Goal: Use online tool/utility: Utilize a website feature to perform a specific function

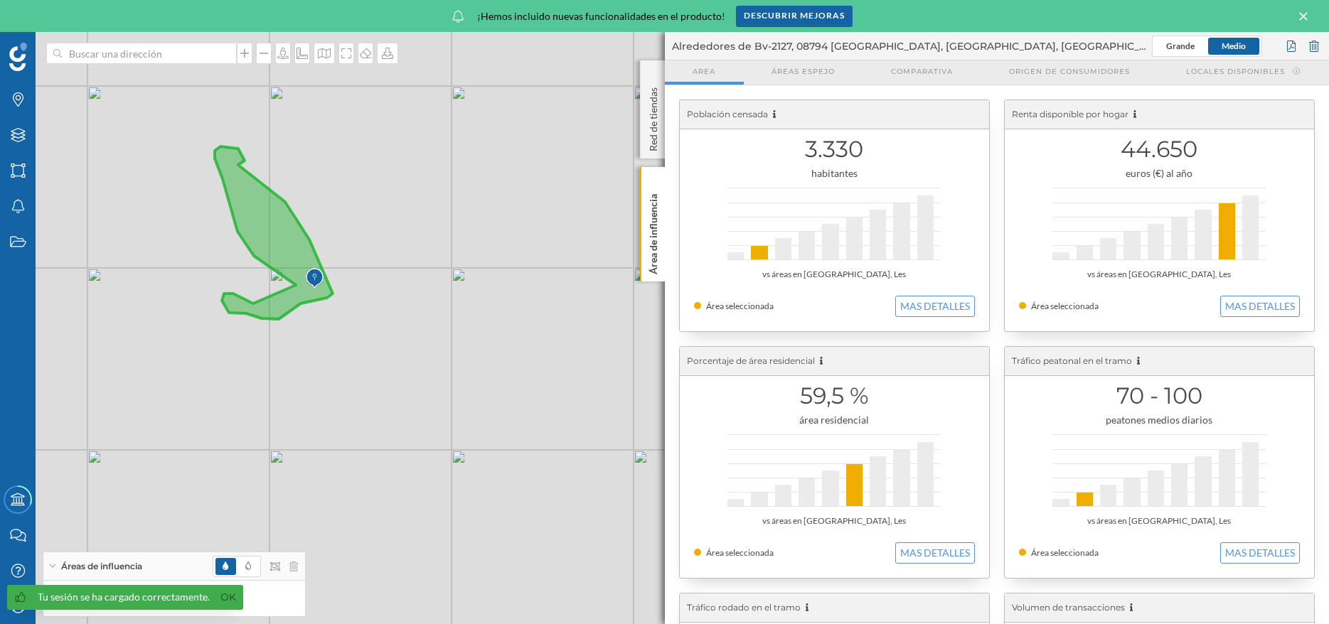
click at [1305, 10] on icon at bounding box center [1303, 16] width 16 height 13
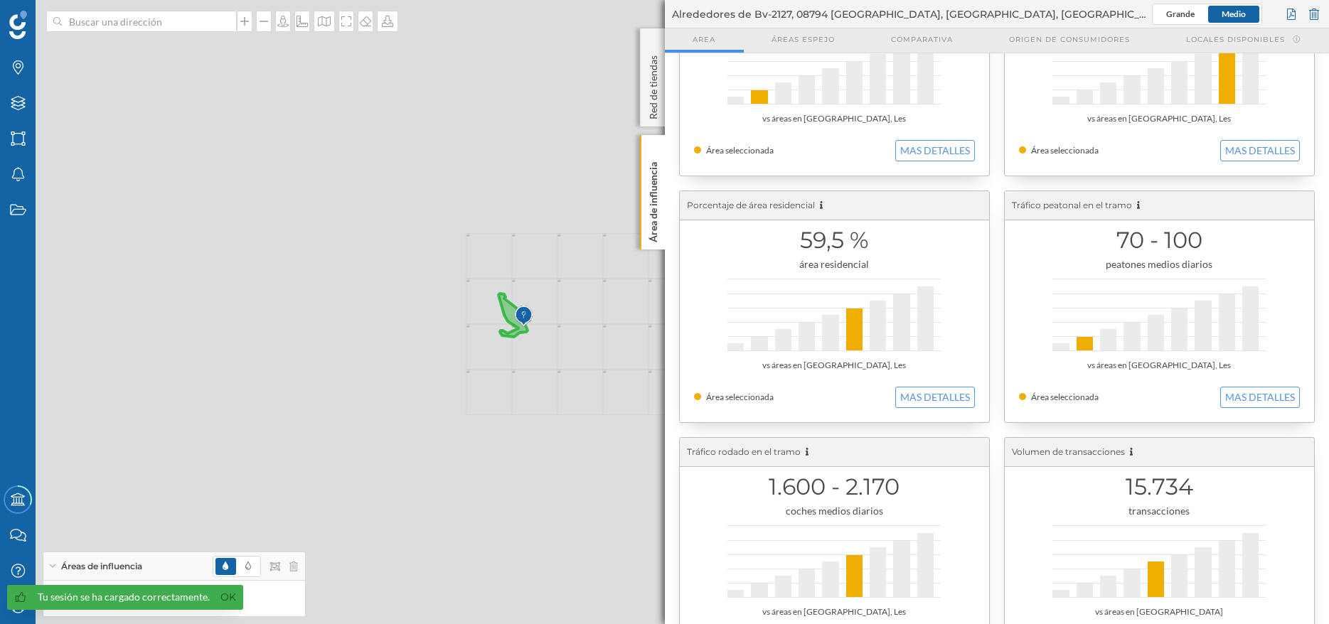
scroll to position [145, 0]
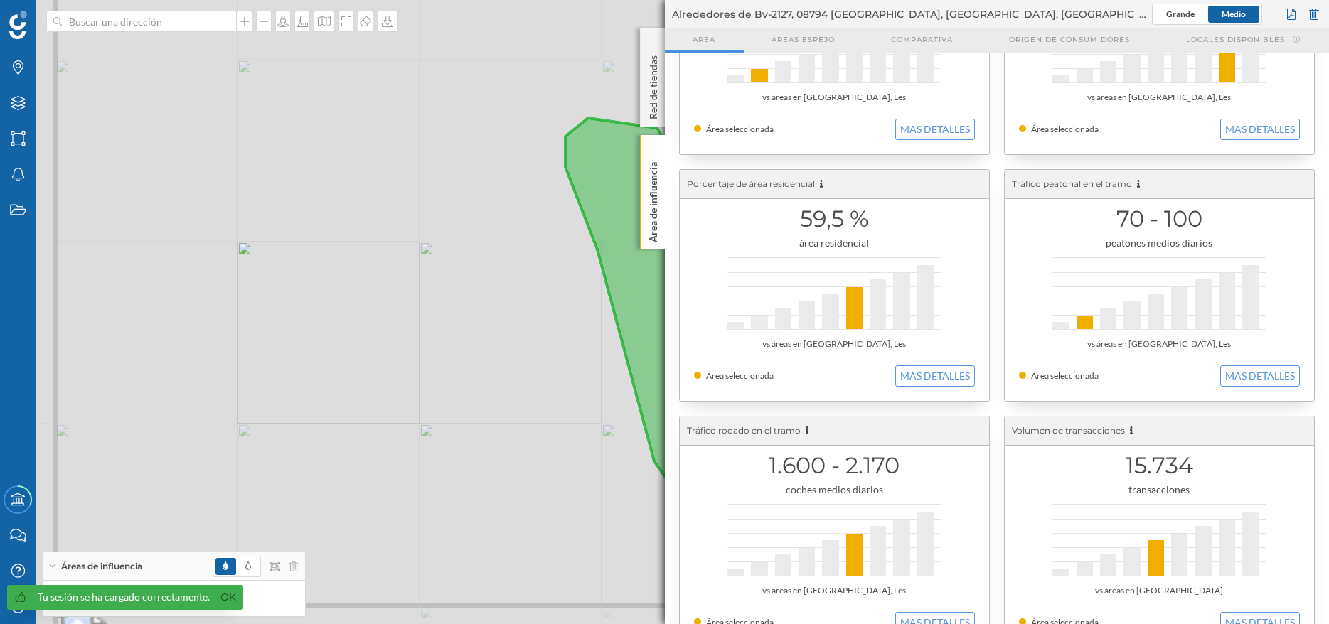
drag, startPoint x: 489, startPoint y: 304, endPoint x: 287, endPoint y: 344, distance: 205.9
click at [287, 344] on div "© Mapbox © OpenStreetMap Improve this map" at bounding box center [664, 312] width 1329 height 624
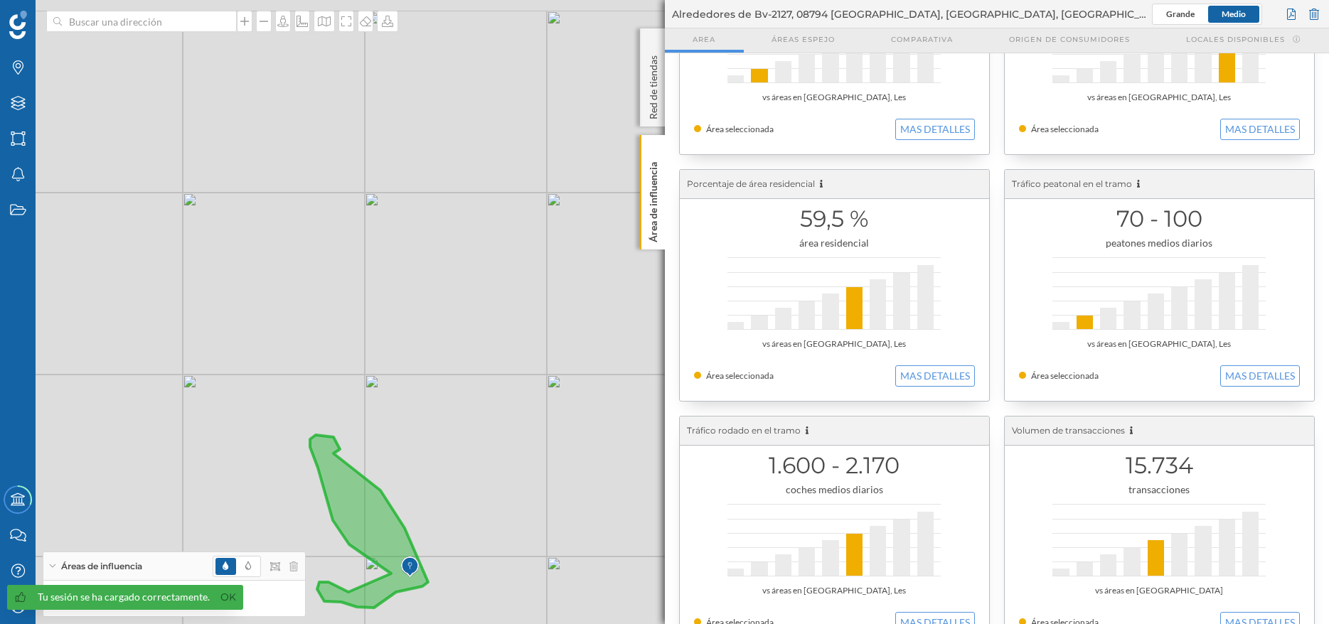
drag, startPoint x: 387, startPoint y: 243, endPoint x: 335, endPoint y: 390, distance: 156.3
click at [335, 390] on div "© Mapbox © OpenStreetMap Improve this map" at bounding box center [664, 312] width 1329 height 624
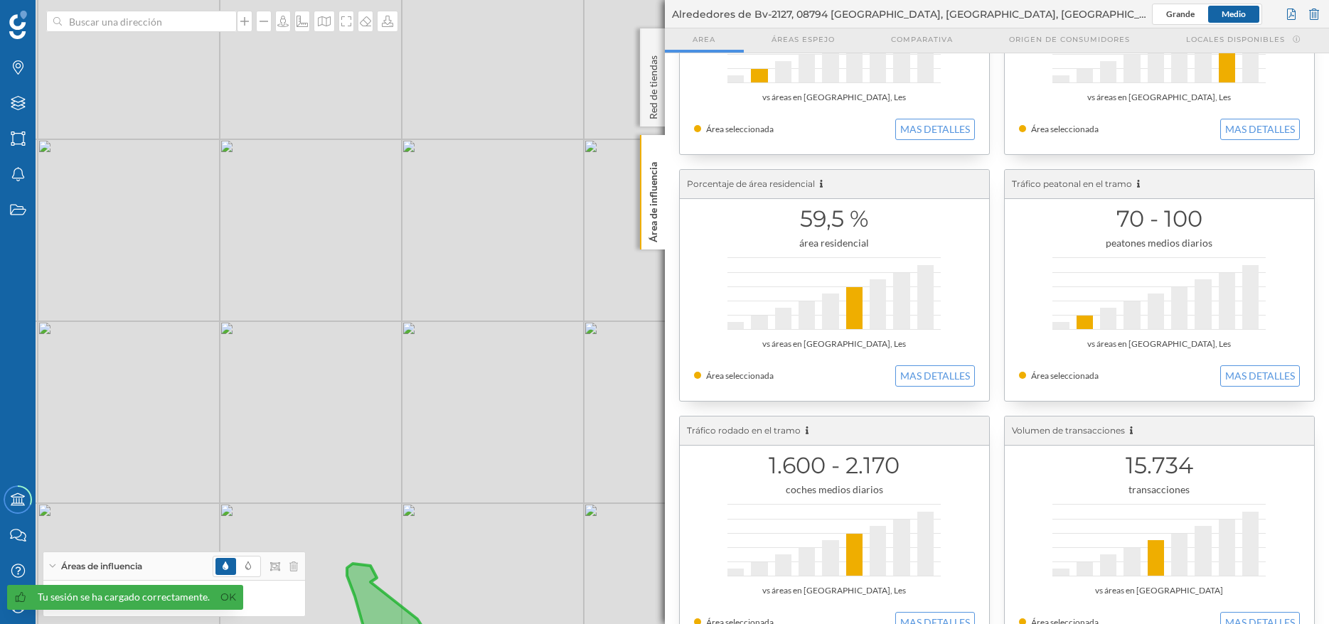
drag, startPoint x: 347, startPoint y: 248, endPoint x: 385, endPoint y: 388, distance: 145.2
click at [385, 388] on div "© Mapbox © OpenStreetMap Improve this map" at bounding box center [664, 312] width 1329 height 624
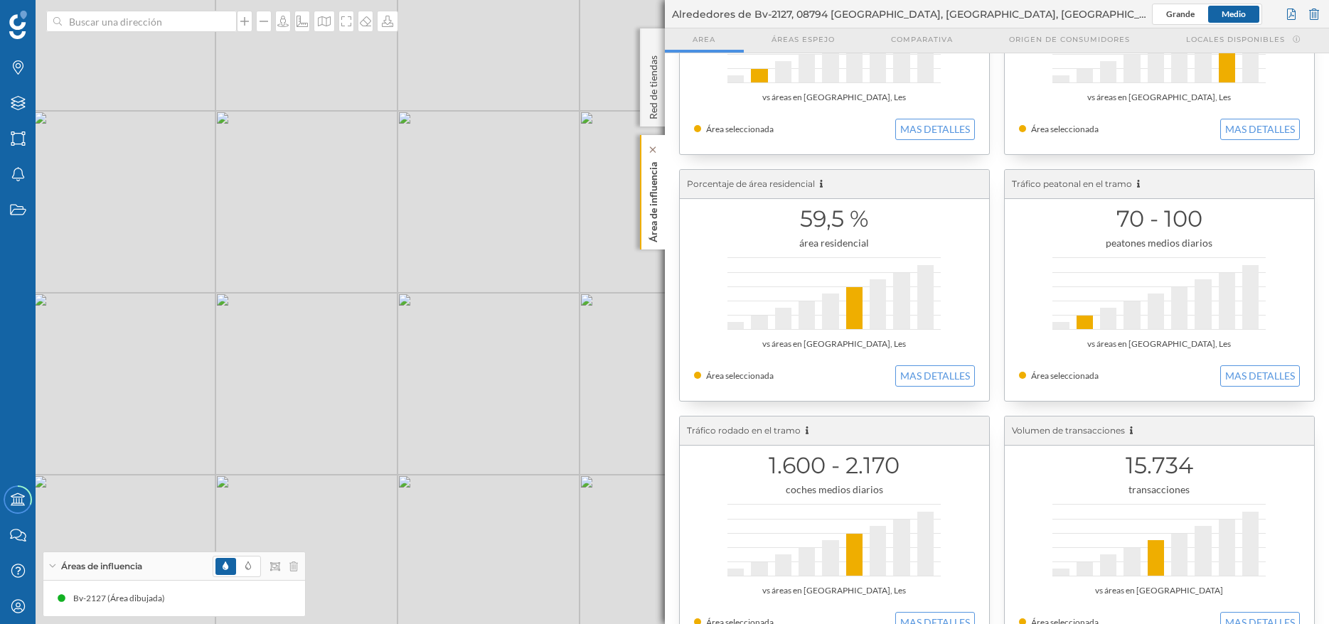
click at [663, 196] on div "Área de influencia" at bounding box center [652, 192] width 25 height 114
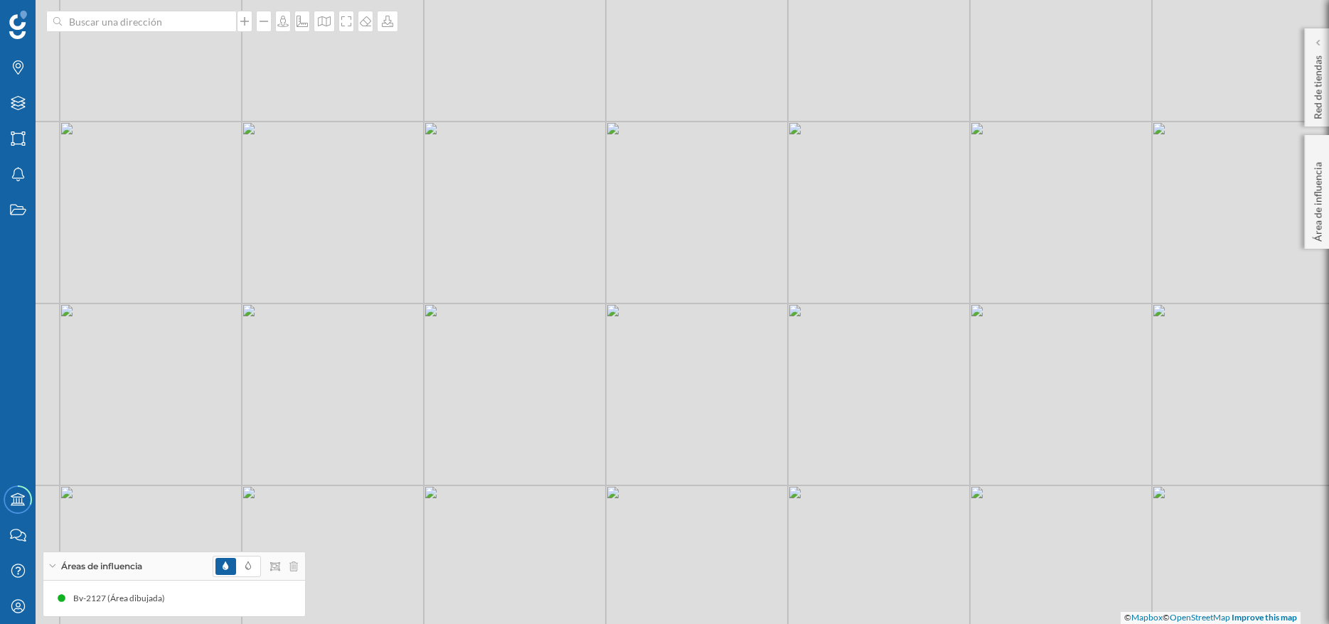
drag, startPoint x: 426, startPoint y: 276, endPoint x: 626, endPoint y: 347, distance: 212.0
click at [626, 347] on div "© Mapbox © OpenStreetMap Improve this map" at bounding box center [664, 312] width 1329 height 624
drag, startPoint x: 358, startPoint y: 217, endPoint x: 488, endPoint y: 282, distance: 145.3
click at [488, 282] on div "© Mapbox © OpenStreetMap Improve this map" at bounding box center [664, 312] width 1329 height 624
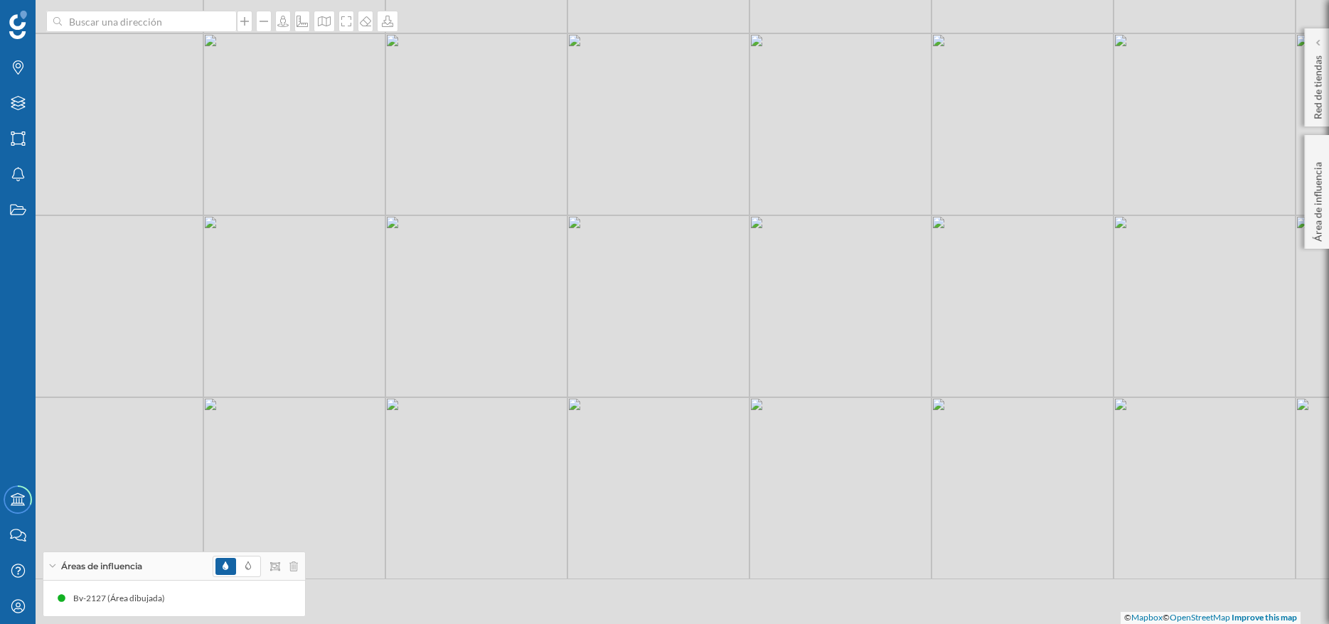
drag, startPoint x: 574, startPoint y: 261, endPoint x: 561, endPoint y: 124, distance: 137.2
click at [561, 124] on div "© Mapbox © OpenStreetMap Improve this map" at bounding box center [664, 312] width 1329 height 624
drag, startPoint x: 548, startPoint y: 241, endPoint x: 556, endPoint y: 324, distance: 83.5
click at [556, 324] on div "© Mapbox © OpenStreetMap Improve this map" at bounding box center [664, 312] width 1329 height 624
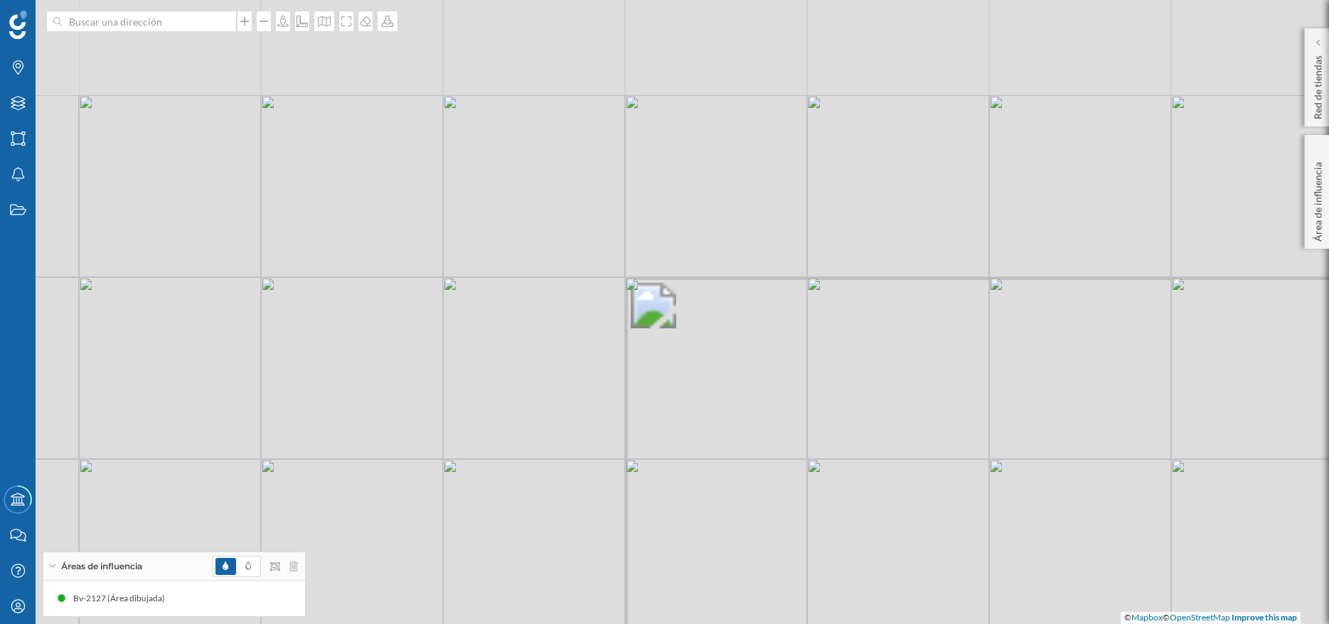
drag, startPoint x: 576, startPoint y: 154, endPoint x: 582, endPoint y: 378, distance: 224.7
click at [582, 380] on div "© Mapbox © OpenStreetMap Improve this map" at bounding box center [664, 312] width 1329 height 624
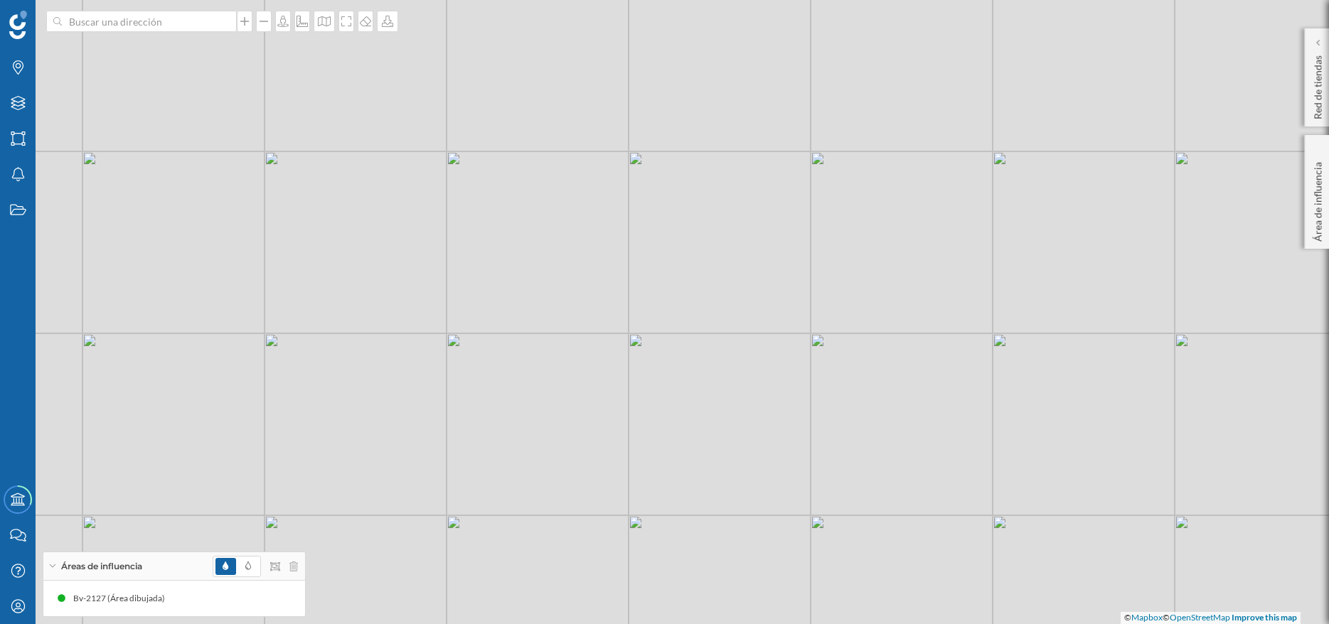
drag, startPoint x: 583, startPoint y: 256, endPoint x: 589, endPoint y: 404, distance: 148.0
click at [587, 414] on div "© Mapbox © OpenStreetMap Improve this map" at bounding box center [664, 312] width 1329 height 624
drag, startPoint x: 597, startPoint y: 262, endPoint x: 601, endPoint y: 471, distance: 209.0
click at [601, 471] on div "© Mapbox © OpenStreetMap Improve this map" at bounding box center [664, 312] width 1329 height 624
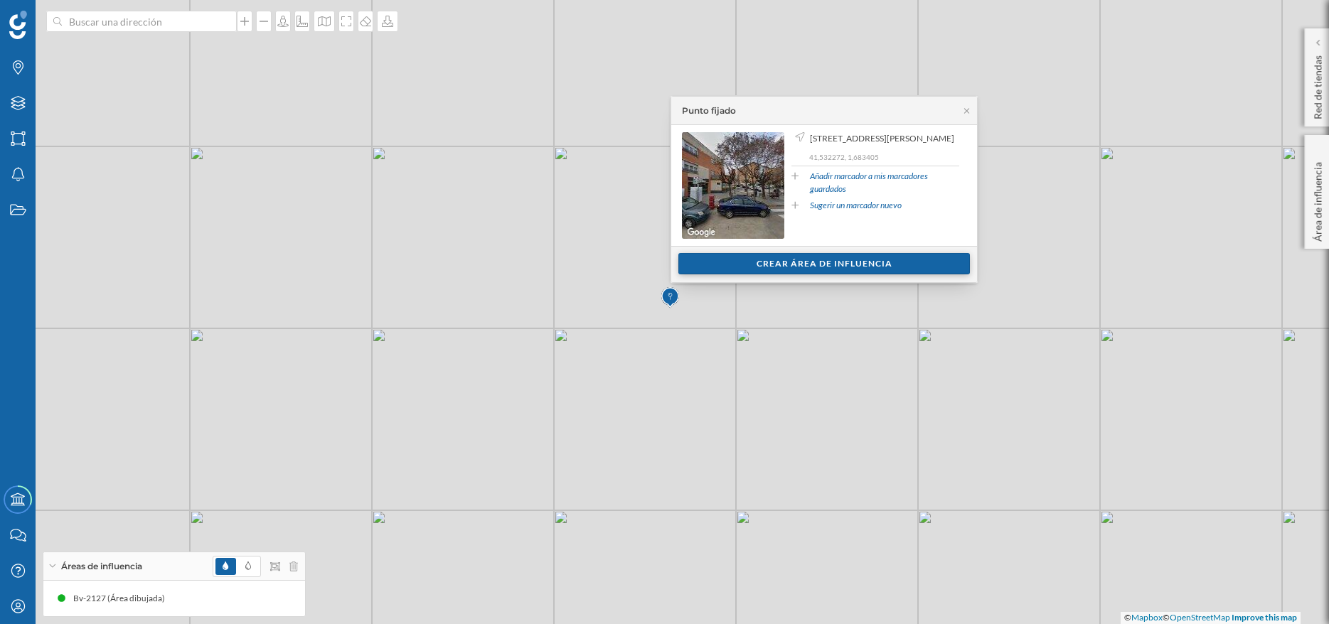
click at [827, 262] on div "Crear área de influencia" at bounding box center [823, 263] width 291 height 21
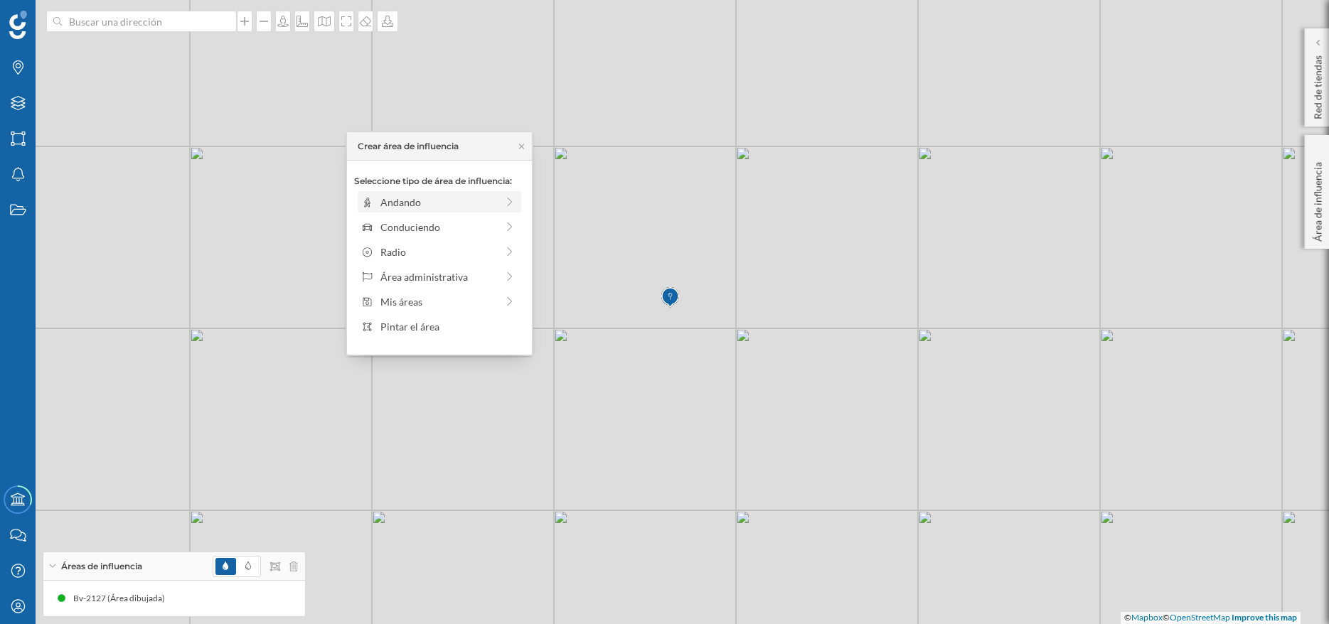
click at [510, 202] on icon at bounding box center [509, 202] width 13 height 10
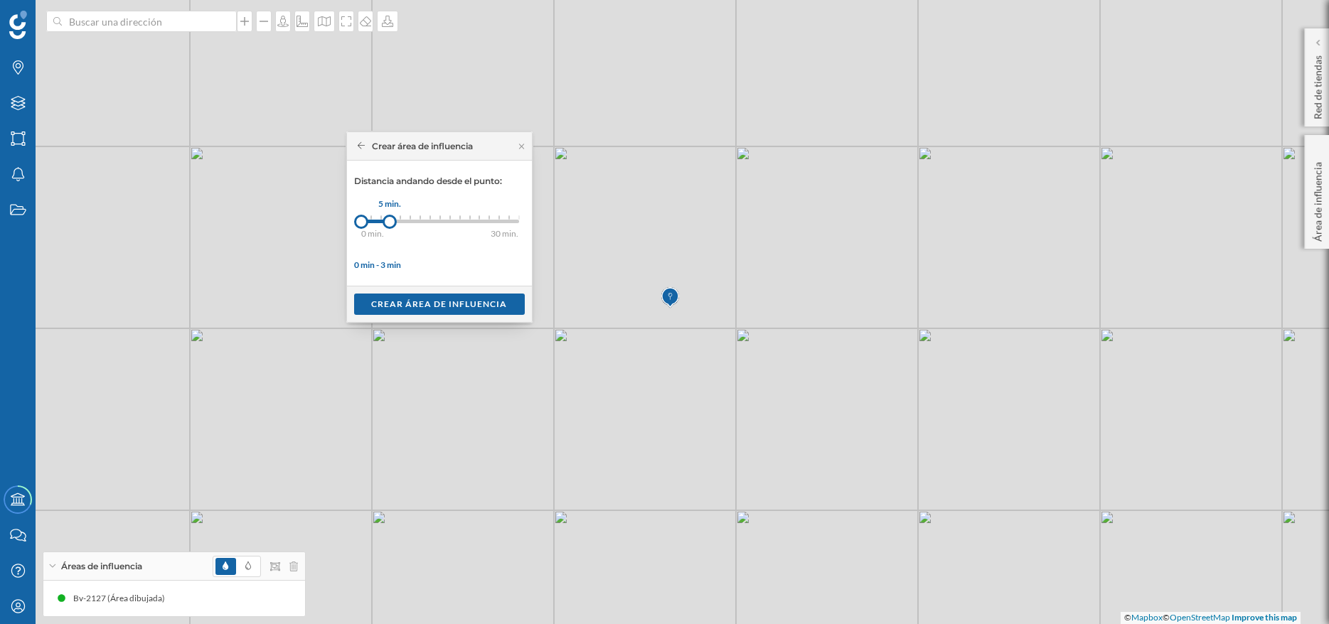
drag, startPoint x: 372, startPoint y: 223, endPoint x: 390, endPoint y: 225, distance: 17.9
click at [390, 225] on div at bounding box center [389, 222] width 14 height 14
click at [462, 308] on div "Crear área de influencia" at bounding box center [439, 303] width 171 height 21
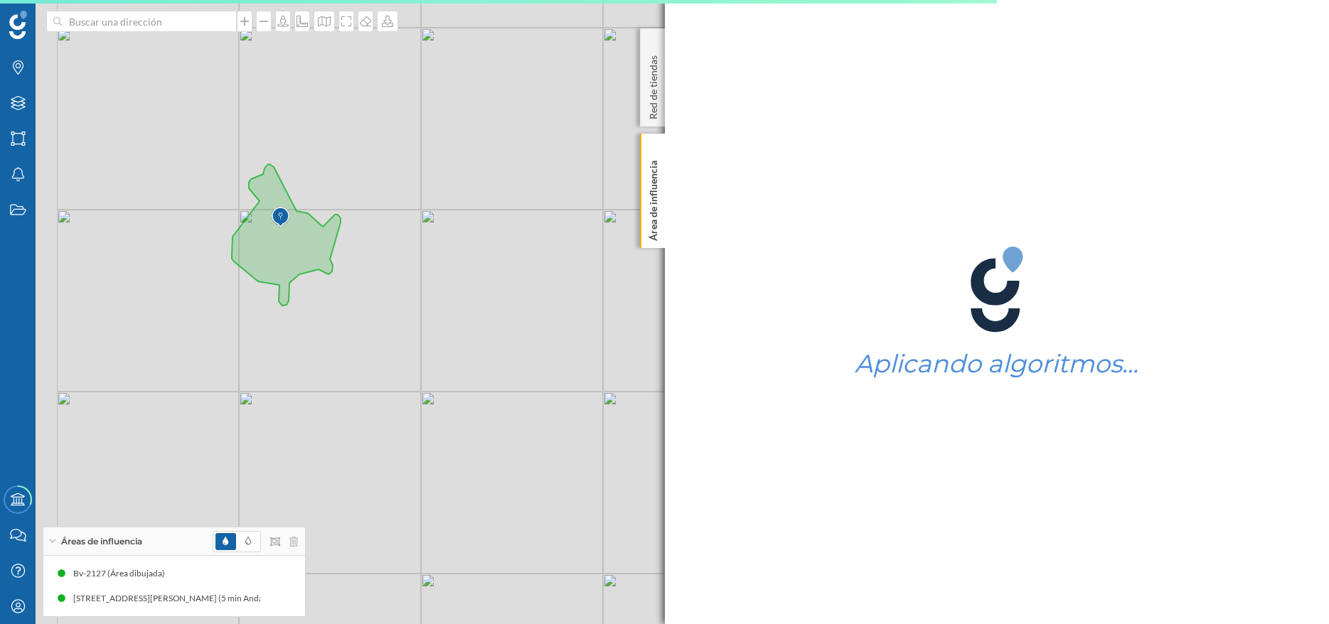
drag, startPoint x: 408, startPoint y: 283, endPoint x: 698, endPoint y: 304, distance: 290.8
click at [710, 304] on div "© Mapbox © OpenStreetMap Improve this map" at bounding box center [664, 312] width 1329 height 624
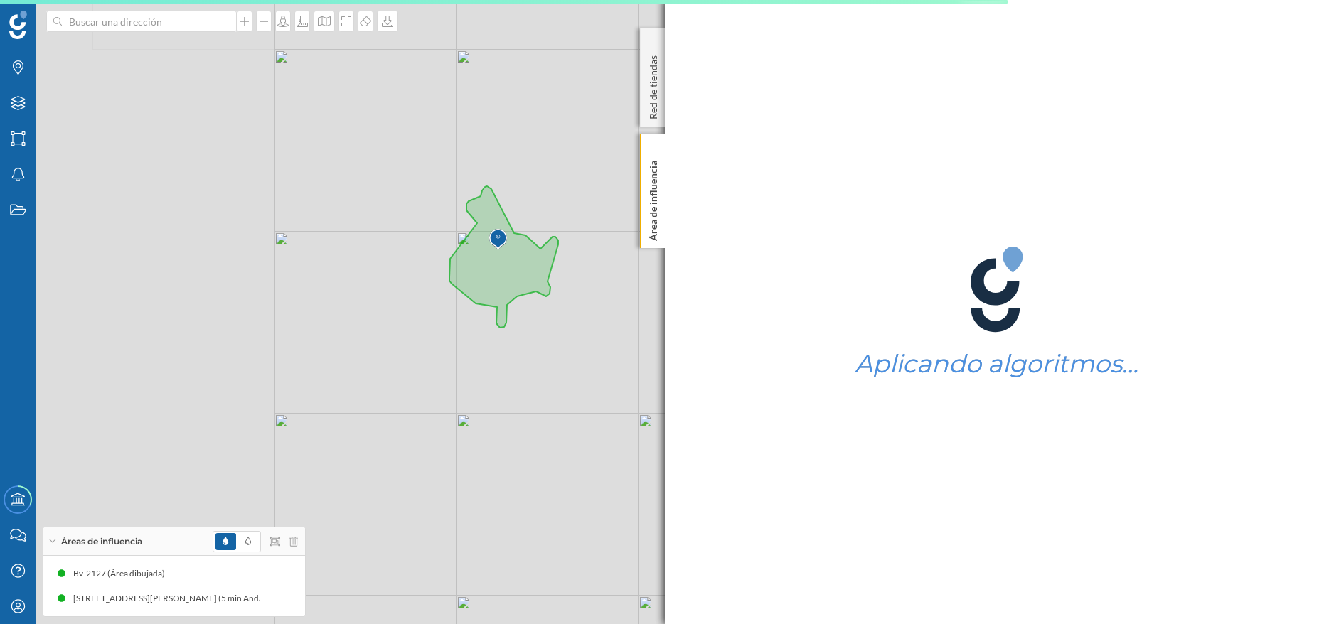
click at [607, 304] on div "© Mapbox © OpenStreetMap Improve this map" at bounding box center [664, 312] width 1329 height 624
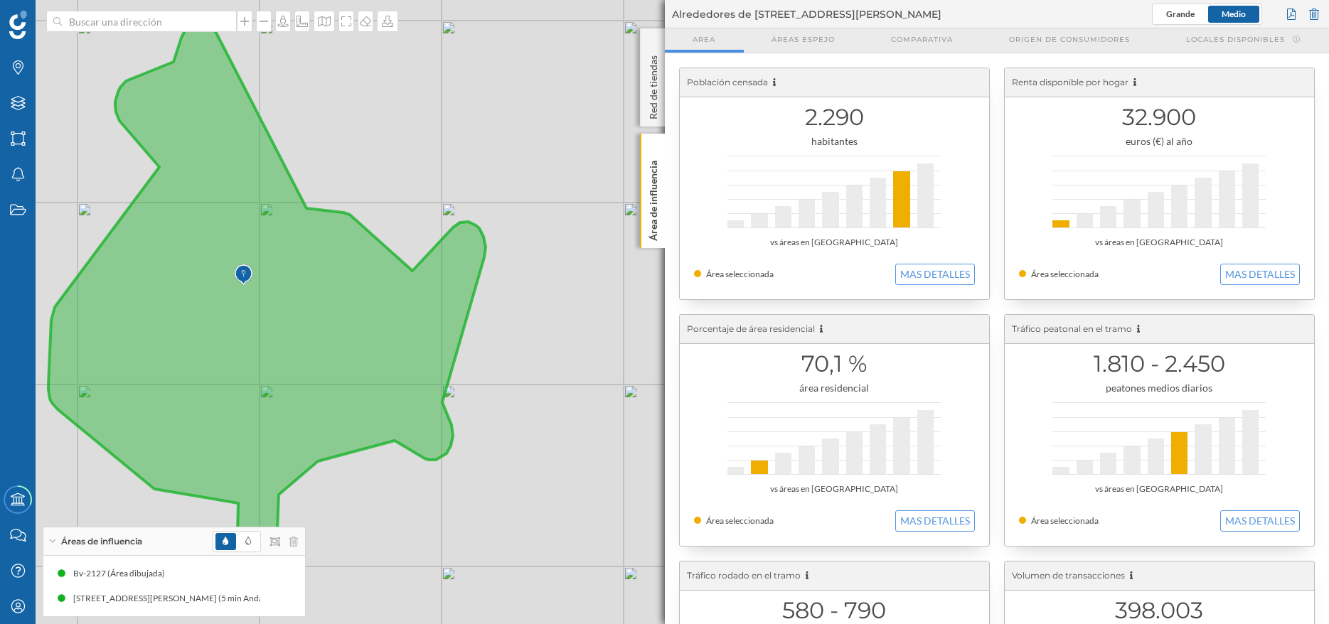
drag, startPoint x: 481, startPoint y: 294, endPoint x: 284, endPoint y: 284, distance: 197.9
click at [284, 284] on icon at bounding box center [266, 303] width 437 height 564
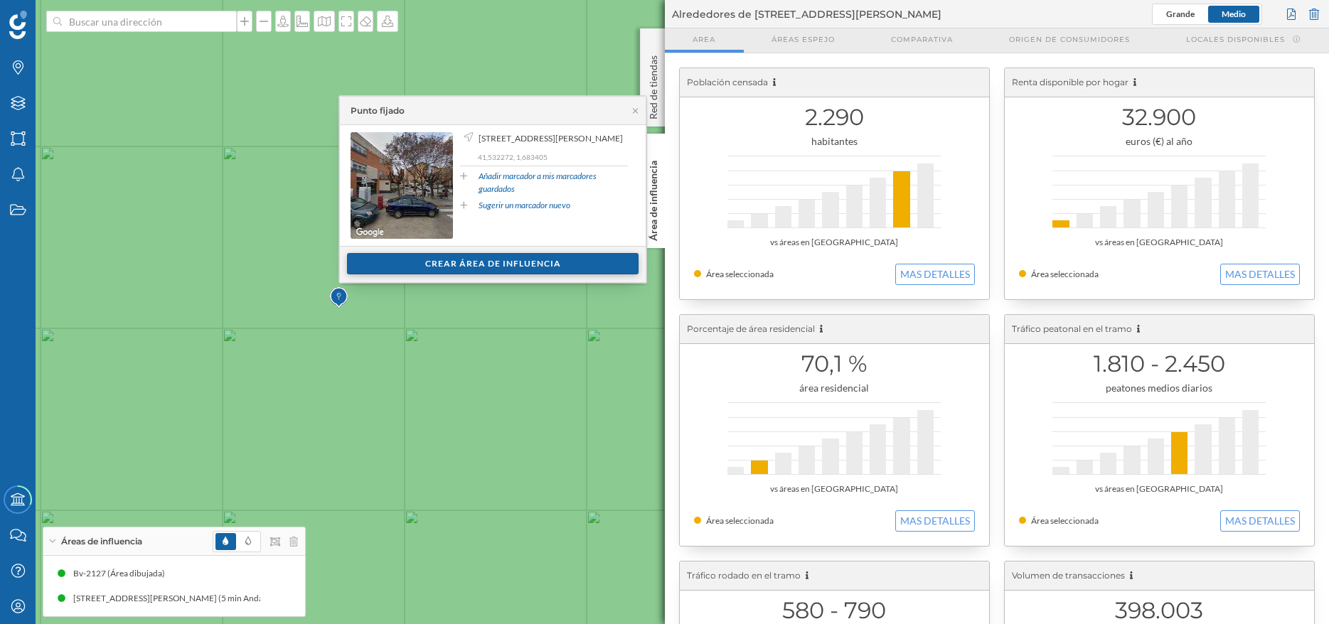
click at [476, 257] on div "Crear área de influencia" at bounding box center [492, 263] width 291 height 21
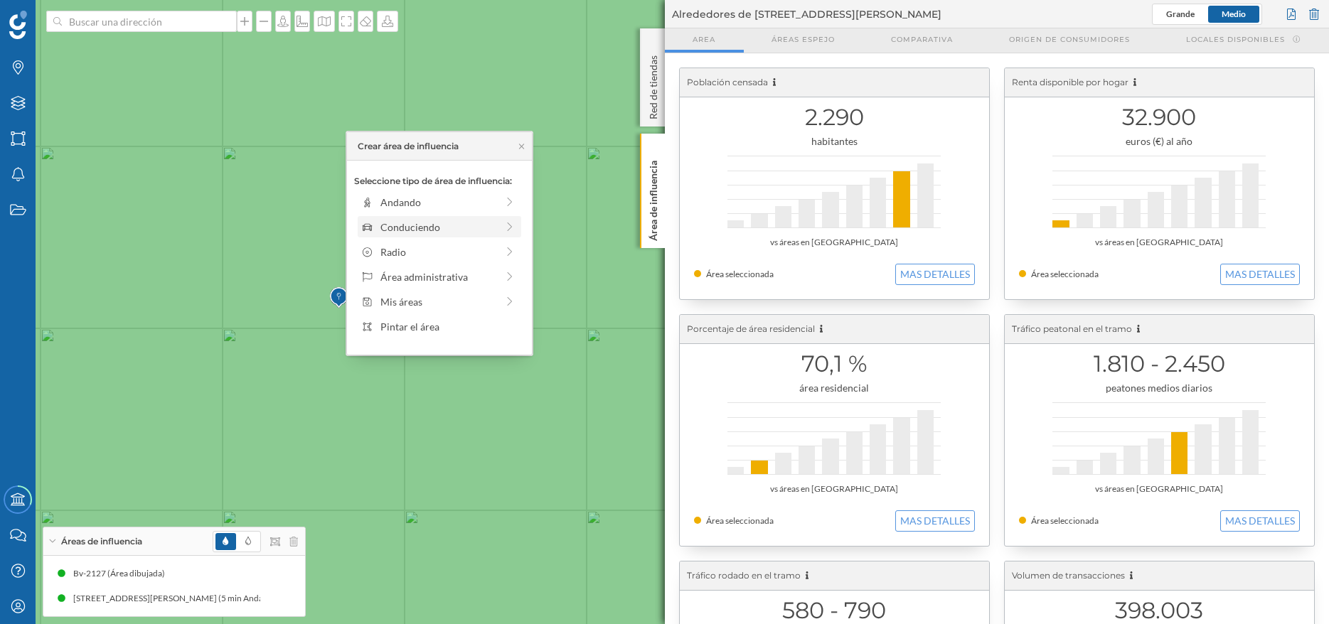
click at [452, 235] on div "Conduciendo" at bounding box center [440, 226] width 164 height 21
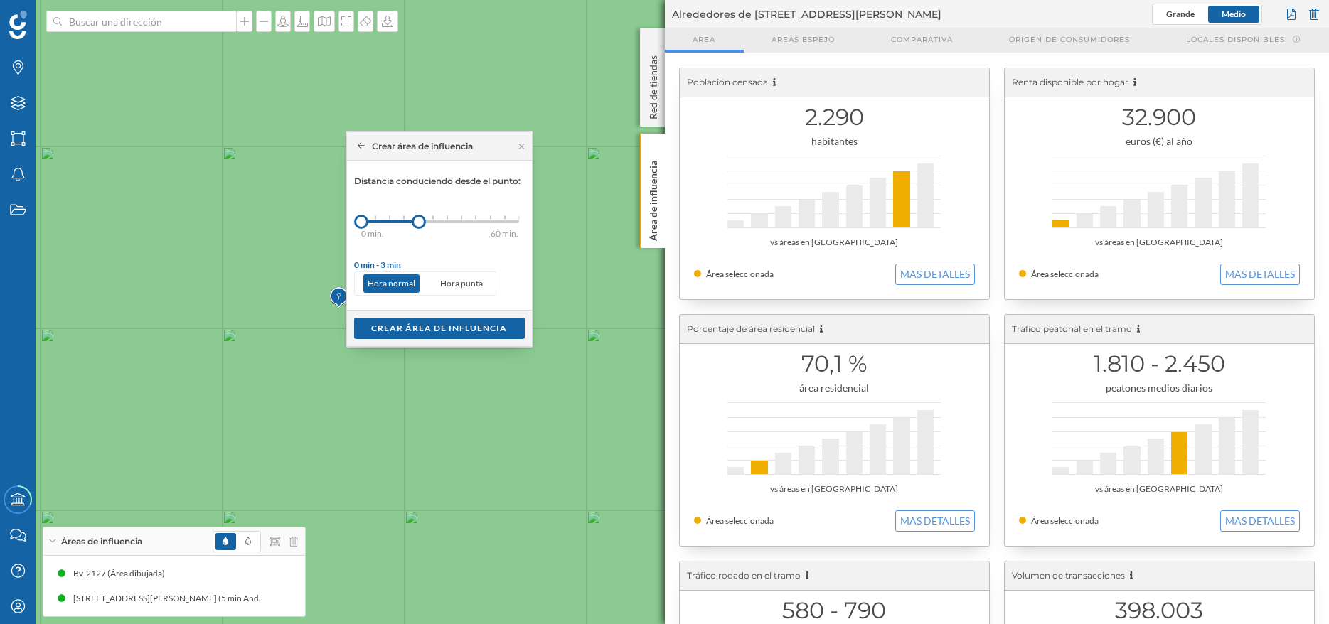
drag, startPoint x: 376, startPoint y: 225, endPoint x: 419, endPoint y: 231, distance: 43.1
click at [419, 231] on div "Distancia conduciendo desde el punto: 0 min. 3 min. 5 min. 7 min. 10 min. 12 mi…" at bounding box center [439, 235] width 171 height 121
click at [404, 330] on div "Crear área de influencia" at bounding box center [439, 327] width 171 height 21
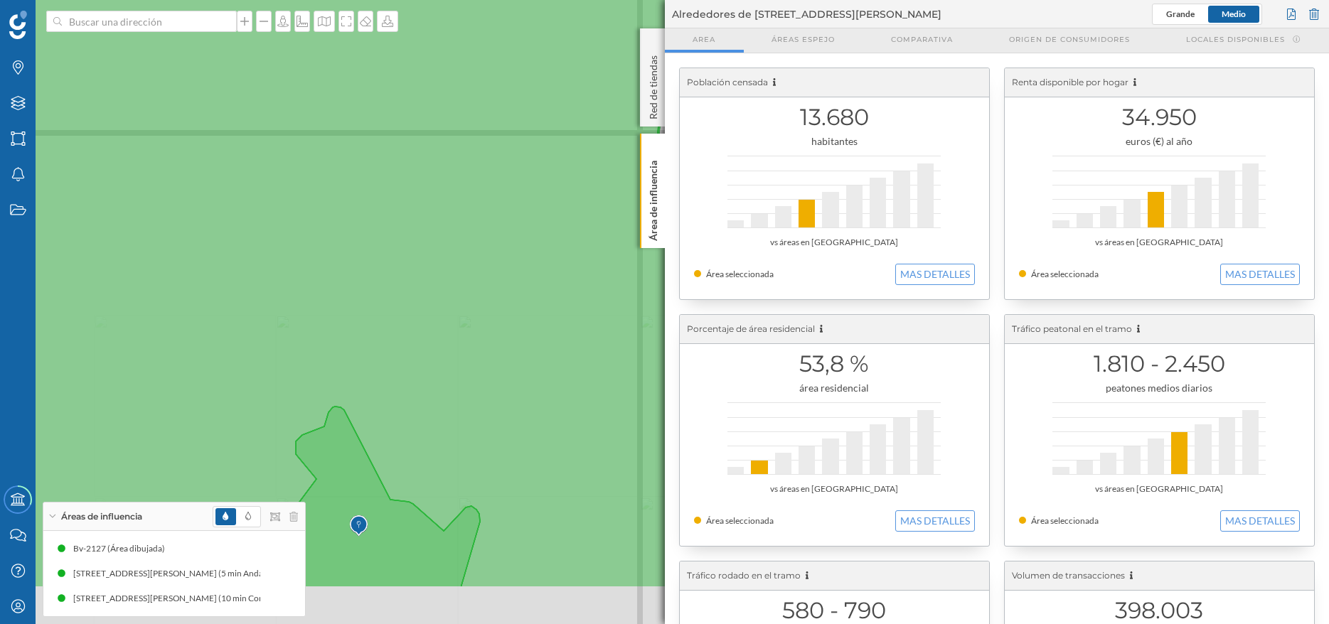
drag, startPoint x: 364, startPoint y: 336, endPoint x: 286, endPoint y: 87, distance: 260.2
click at [286, 88] on icon at bounding box center [624, 211] width 1600 height 755
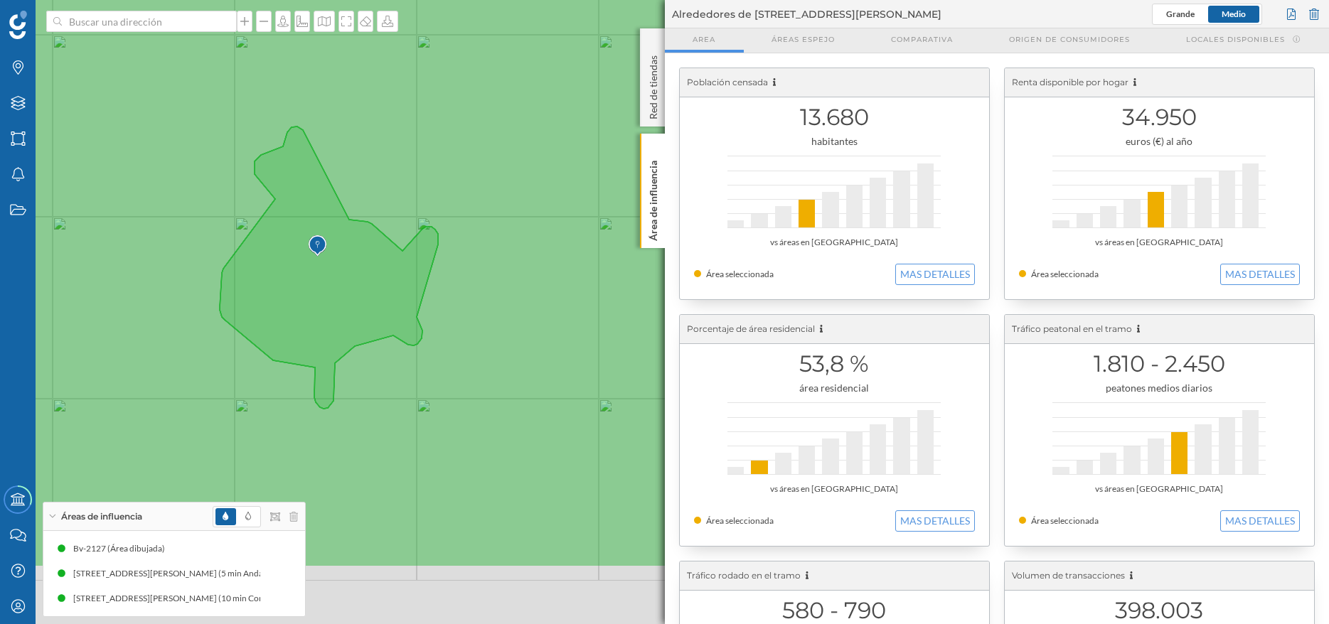
drag, startPoint x: 391, startPoint y: 191, endPoint x: 391, endPoint y: 135, distance: 55.5
click at [391, 136] on icon at bounding box center [667, 191] width 1600 height 755
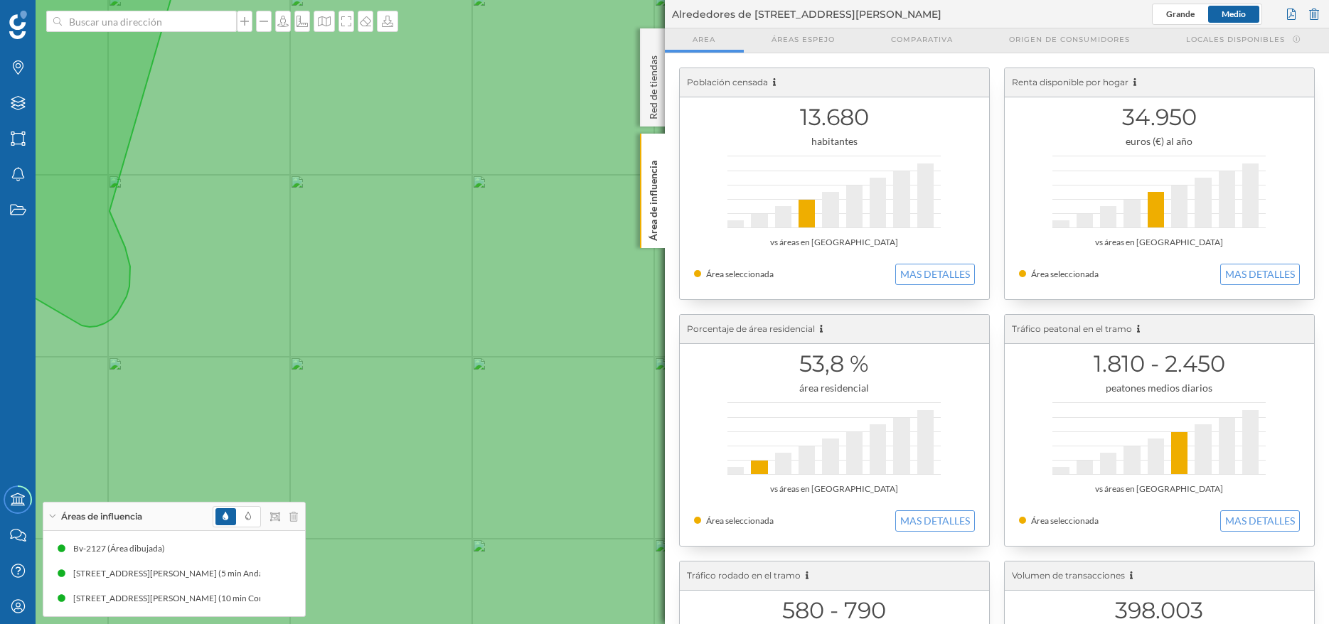
drag, startPoint x: 451, startPoint y: 134, endPoint x: 324, endPoint y: 132, distance: 127.3
click at [324, 132] on icon at bounding box center [537, 314] width 1600 height 755
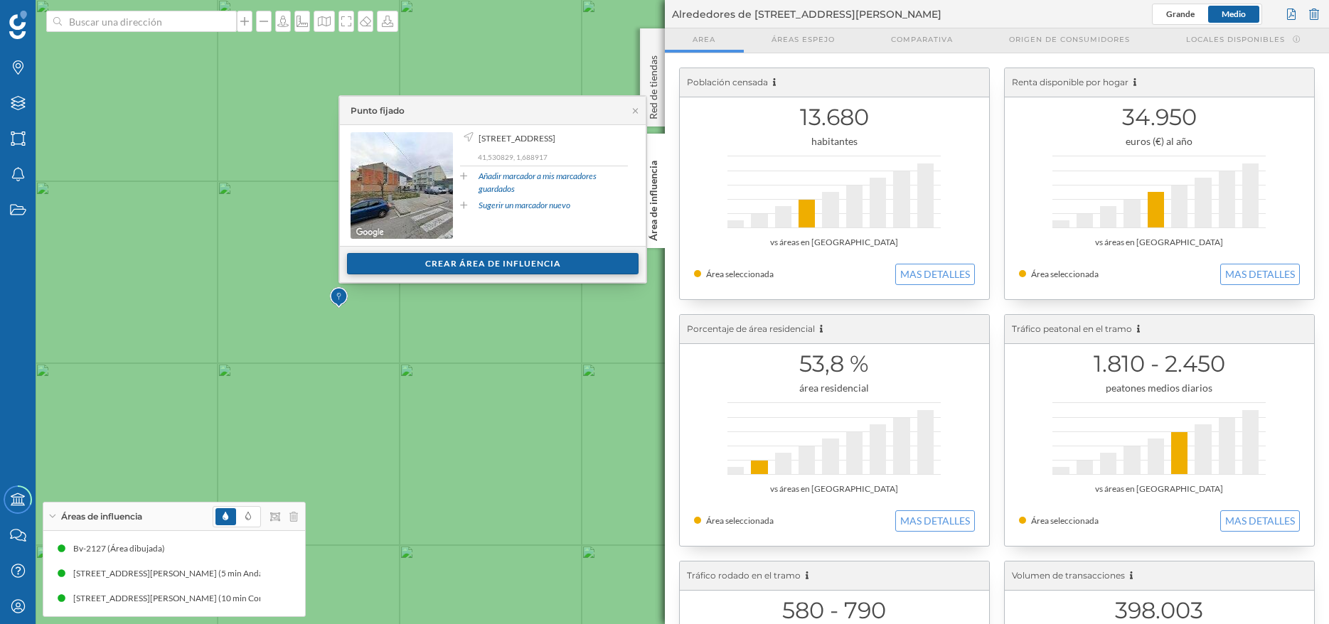
click at [497, 263] on div "Crear área de influencia" at bounding box center [492, 263] width 291 height 21
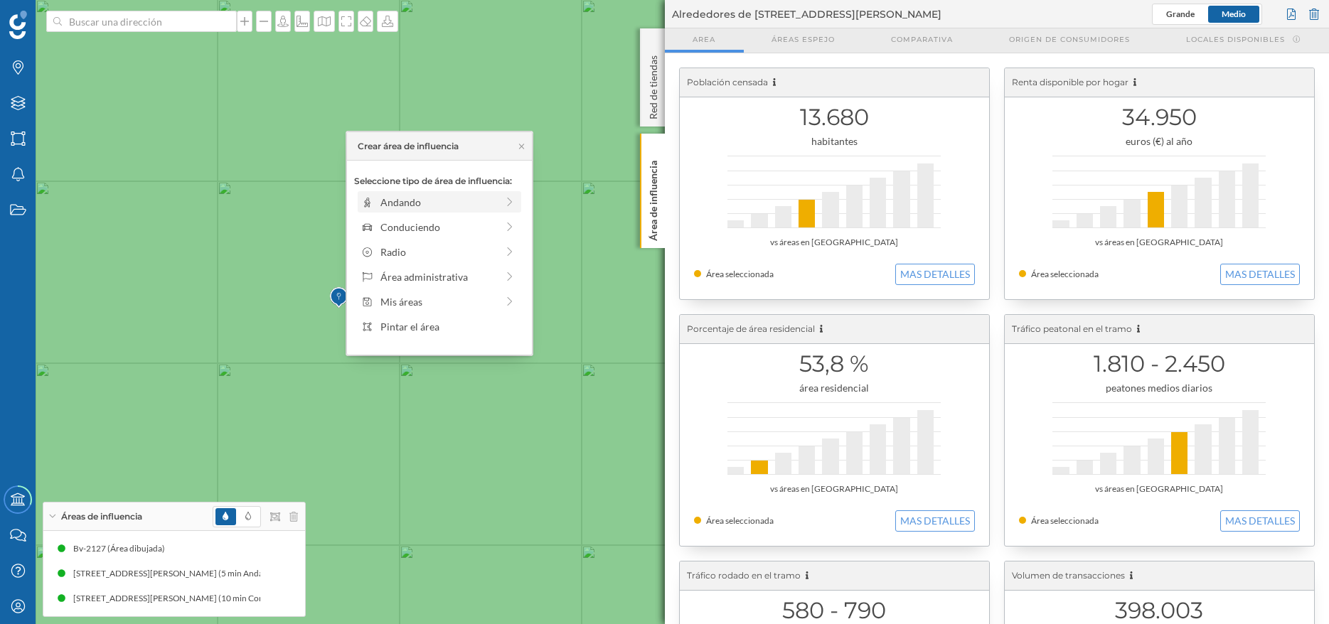
click at [414, 200] on div "Andando" at bounding box center [438, 202] width 116 height 15
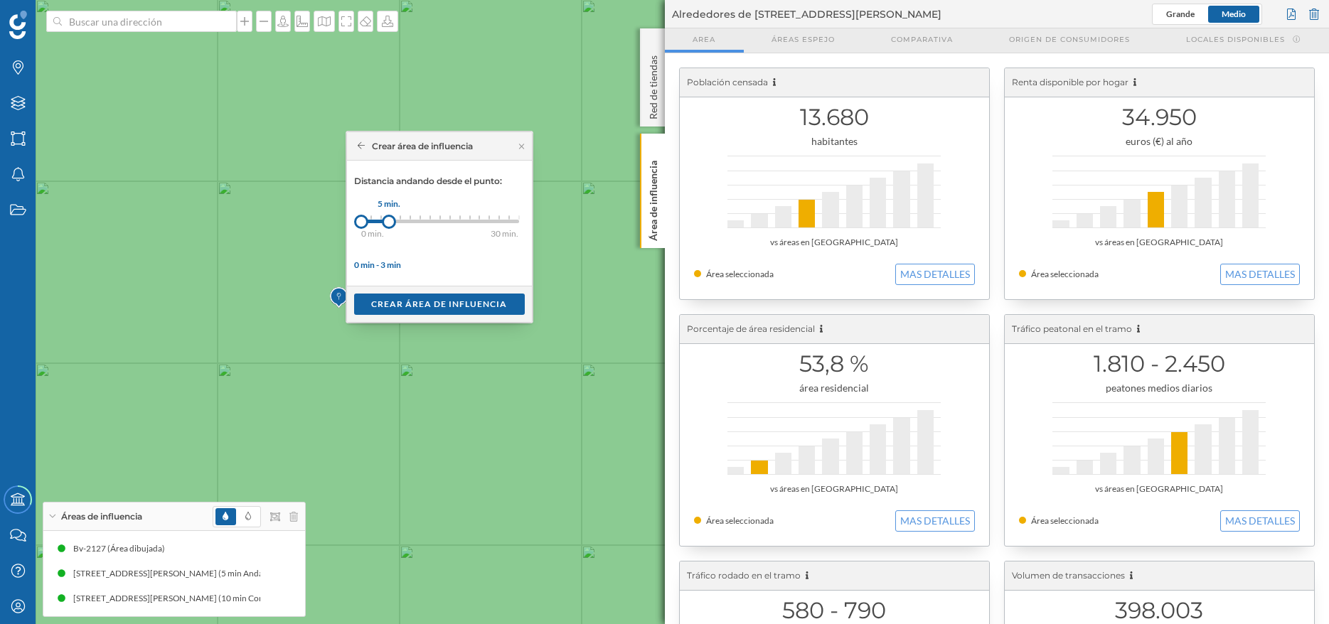
drag, startPoint x: 370, startPoint y: 219, endPoint x: 389, endPoint y: 222, distance: 18.7
click at [389, 222] on div at bounding box center [389, 222] width 14 height 14
click at [459, 316] on div "Crear área de influencia" at bounding box center [439, 304] width 185 height 36
click at [462, 307] on div "Crear área de influencia" at bounding box center [439, 303] width 171 height 21
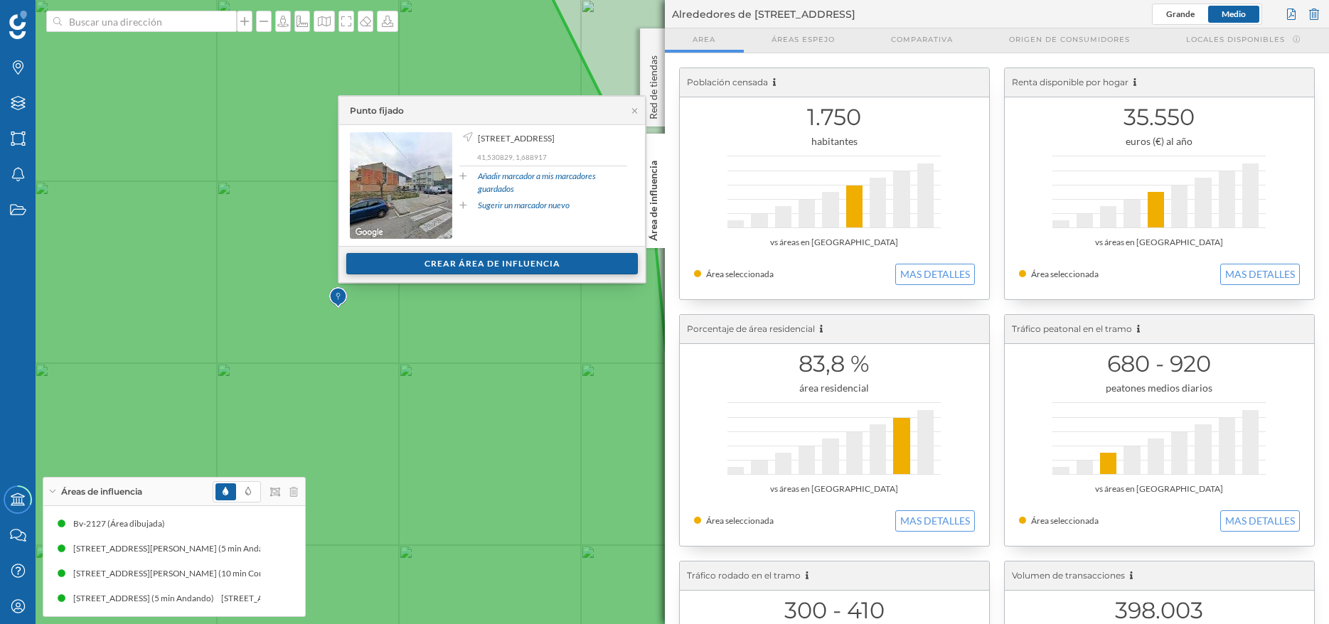
click at [476, 259] on div "Crear área de influencia" at bounding box center [491, 263] width 291 height 21
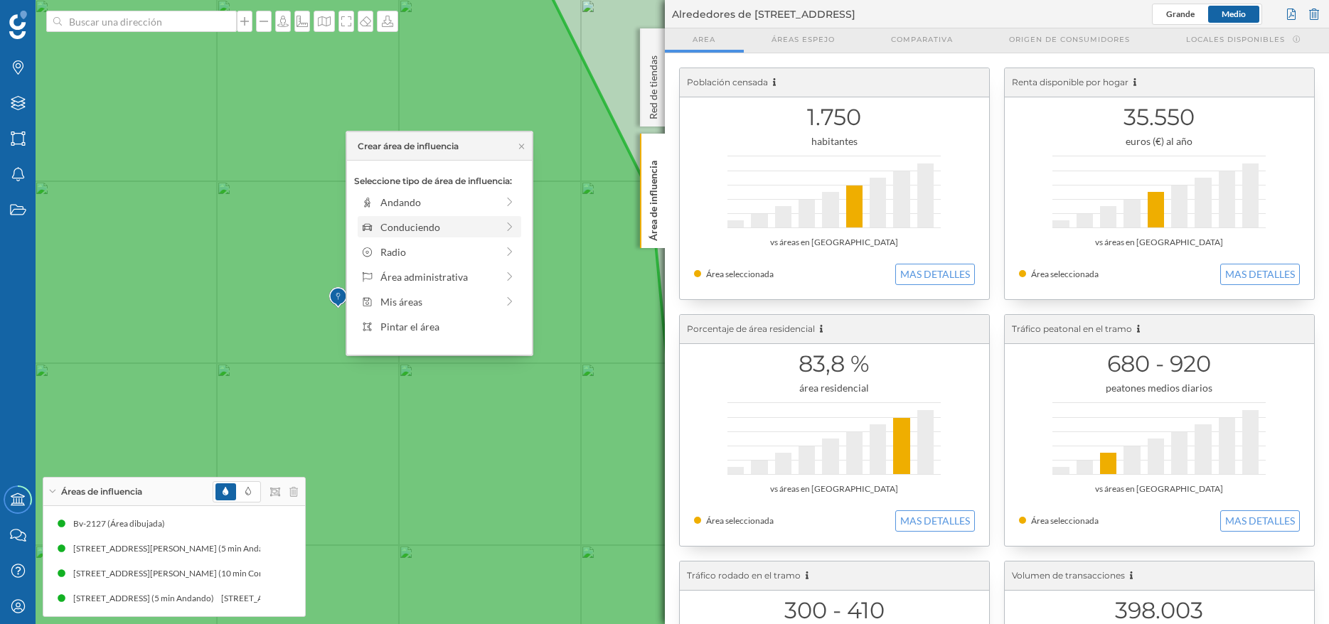
click at [446, 228] on div "Conduciendo" at bounding box center [438, 227] width 116 height 15
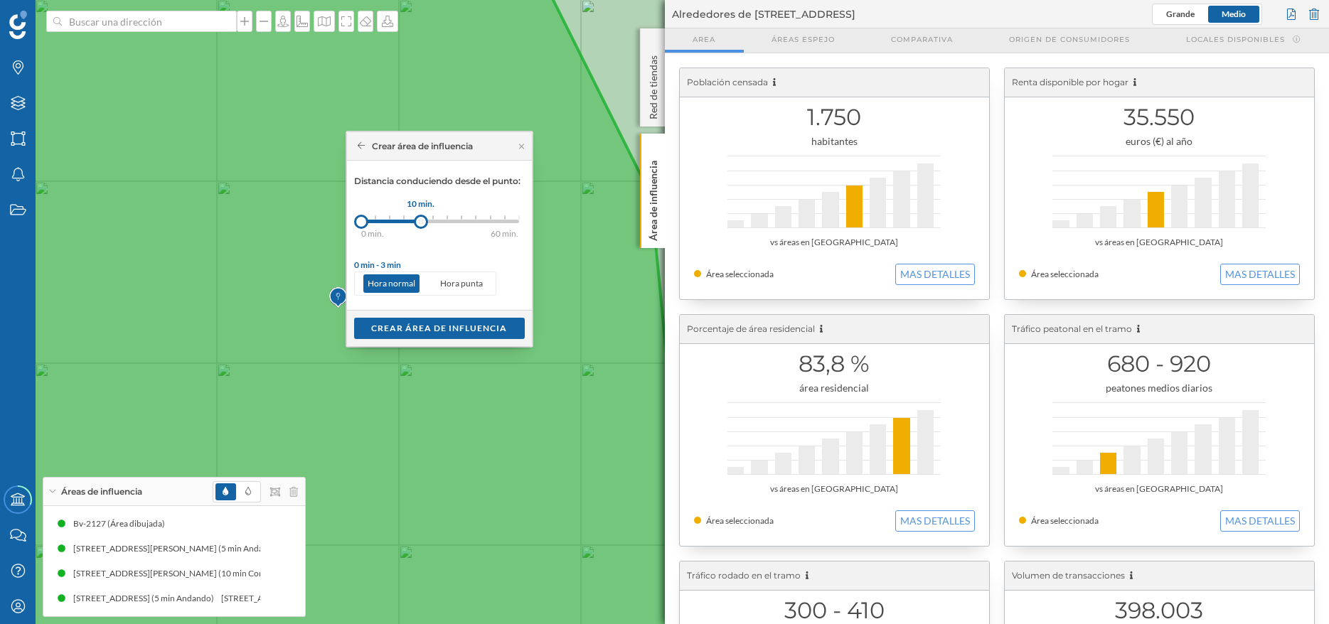
drag, startPoint x: 380, startPoint y: 223, endPoint x: 421, endPoint y: 224, distance: 41.3
click at [421, 224] on div at bounding box center [421, 222] width 14 height 14
click at [428, 321] on div "Crear área de influencia" at bounding box center [439, 327] width 171 height 21
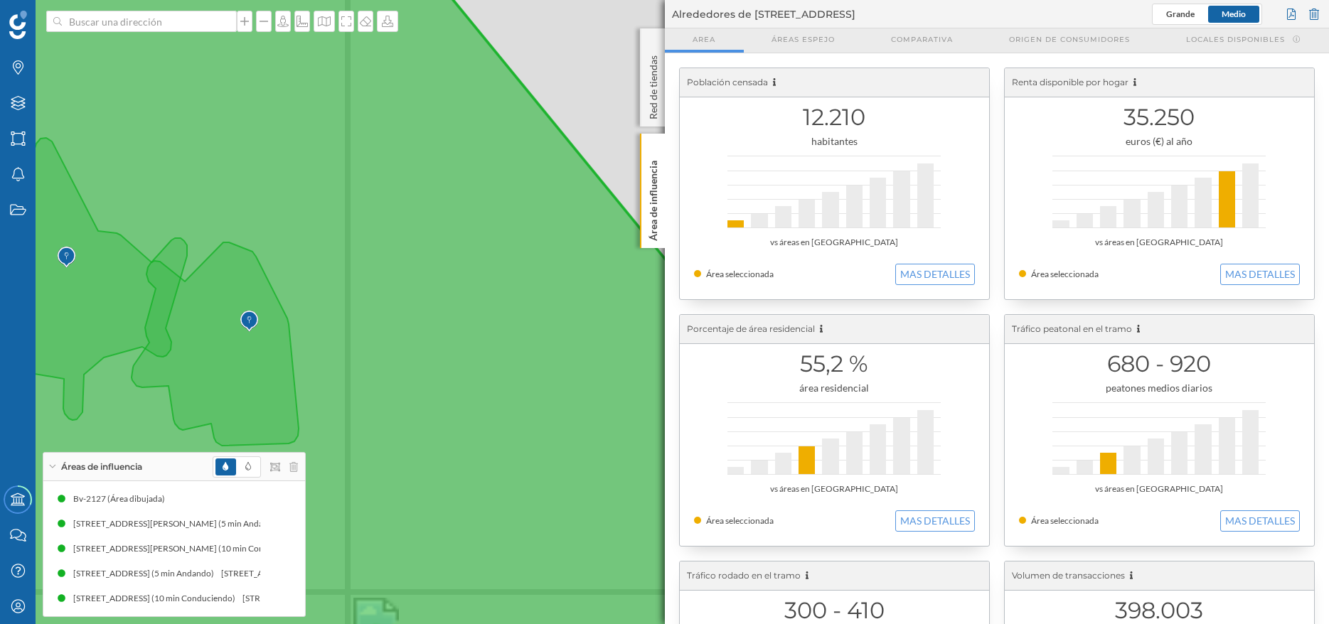
drag, startPoint x: 395, startPoint y: 301, endPoint x: 607, endPoint y: 248, distance: 218.5
click at [607, 248] on icon at bounding box center [664, 312] width 1597 height 752
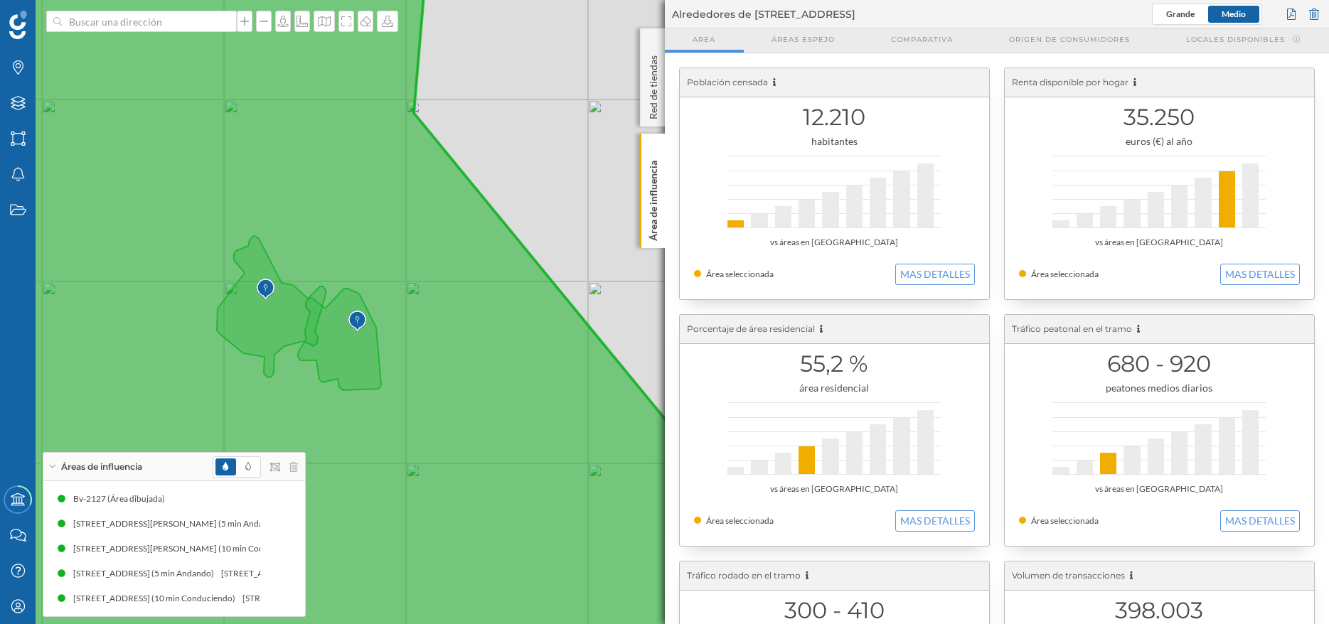
click at [570, 313] on icon at bounding box center [459, 312] width 1187 height 752
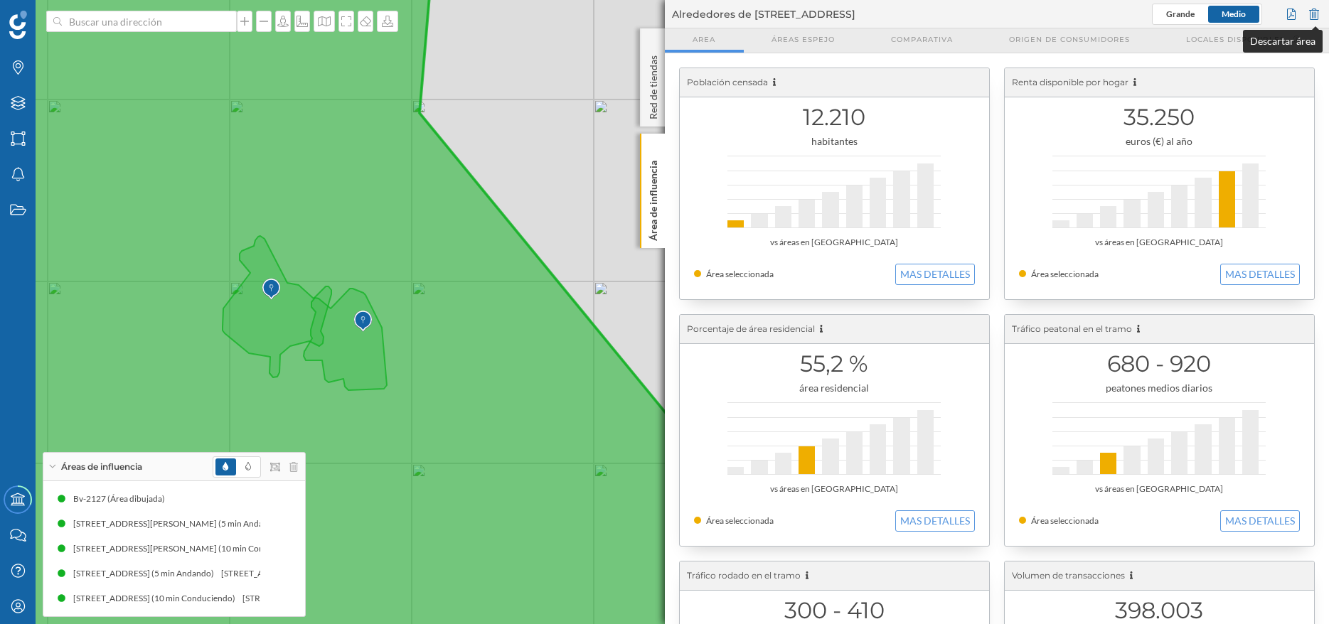
click at [1318, 11] on div at bounding box center [1314, 14] width 16 height 21
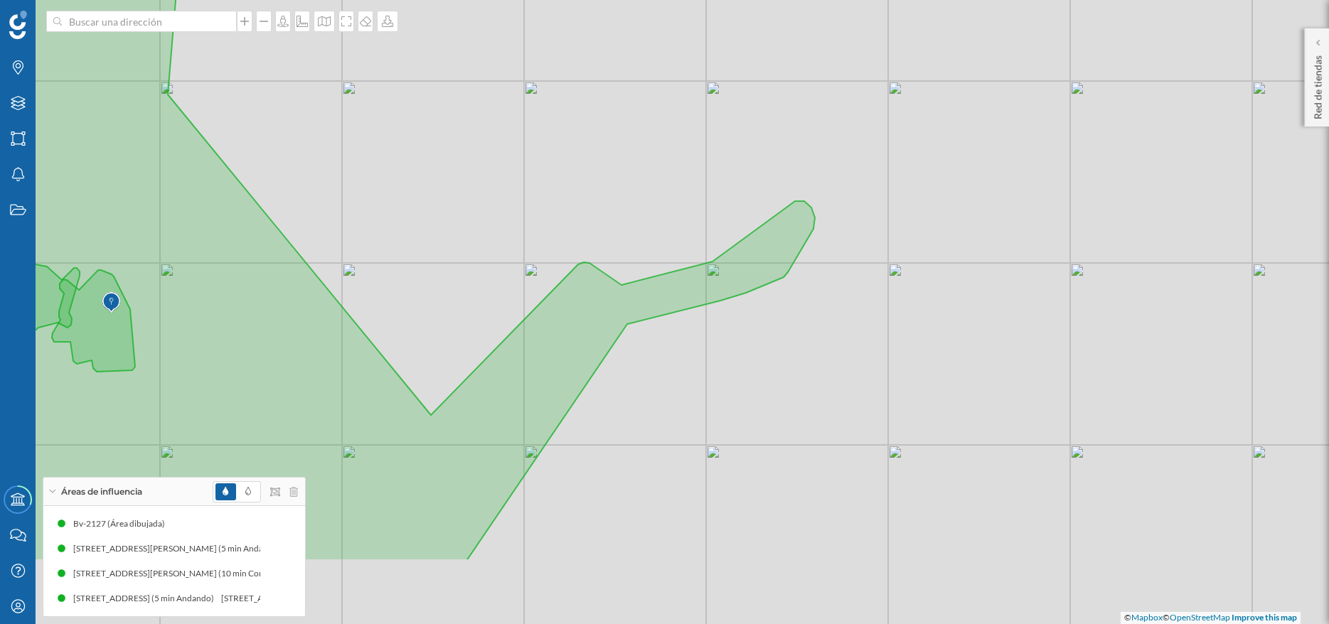
drag, startPoint x: 690, startPoint y: 554, endPoint x: 737, endPoint y: 422, distance: 139.4
click at [737, 425] on div "© Mapbox © OpenStreetMap Improve this map" at bounding box center [664, 312] width 1329 height 624
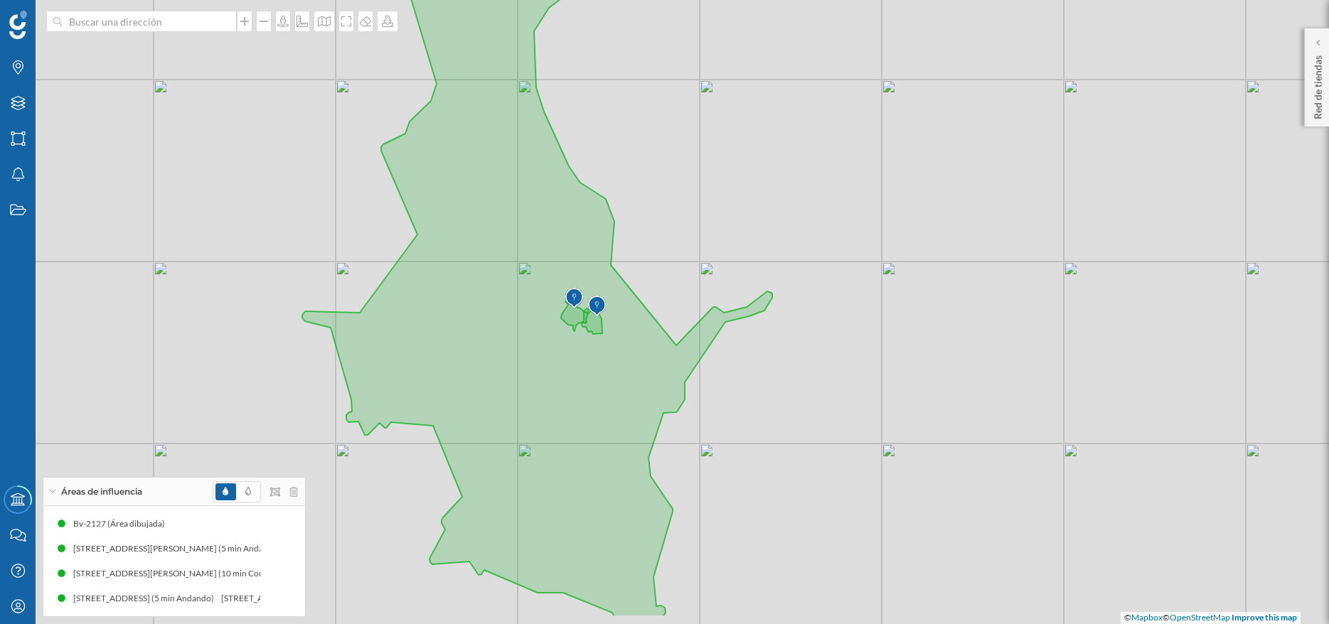
drag, startPoint x: 672, startPoint y: 446, endPoint x: 701, endPoint y: 347, distance: 103.0
click at [701, 347] on div "© Mapbox © OpenStreetMap Improve this map" at bounding box center [664, 312] width 1329 height 624
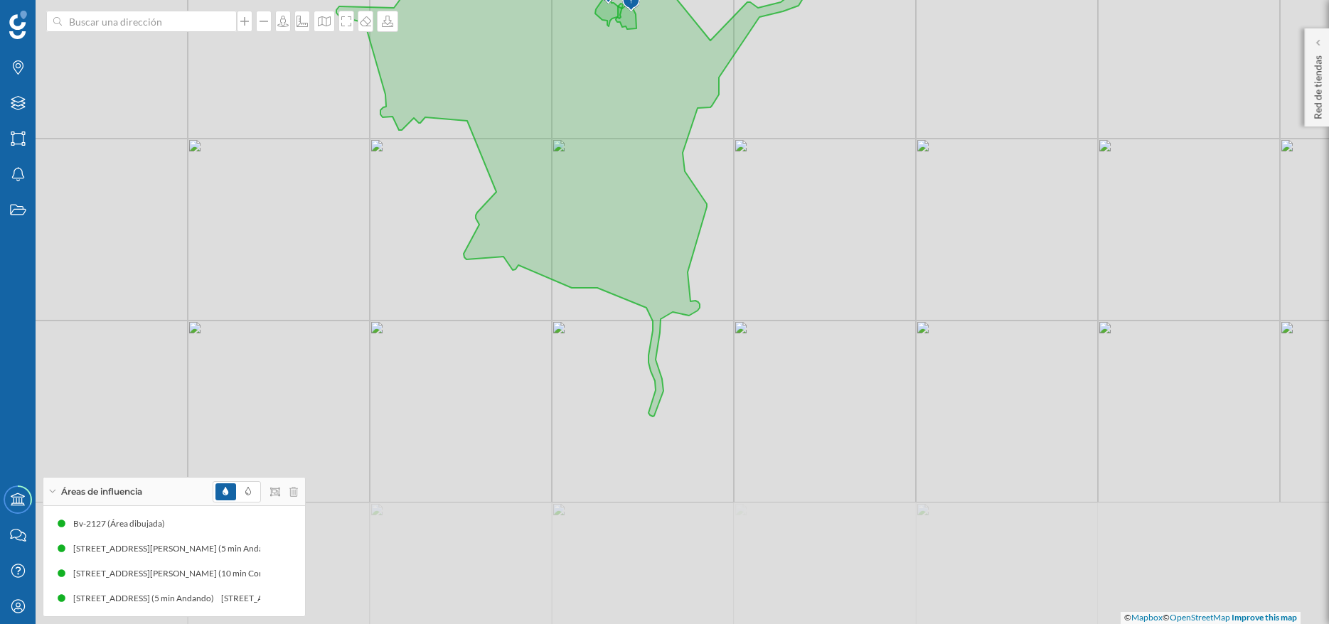
drag, startPoint x: 683, startPoint y: 470, endPoint x: 684, endPoint y: 360, distance: 110.2
click at [684, 360] on div "© Mapbox © OpenStreetMap Improve this map" at bounding box center [664, 312] width 1329 height 624
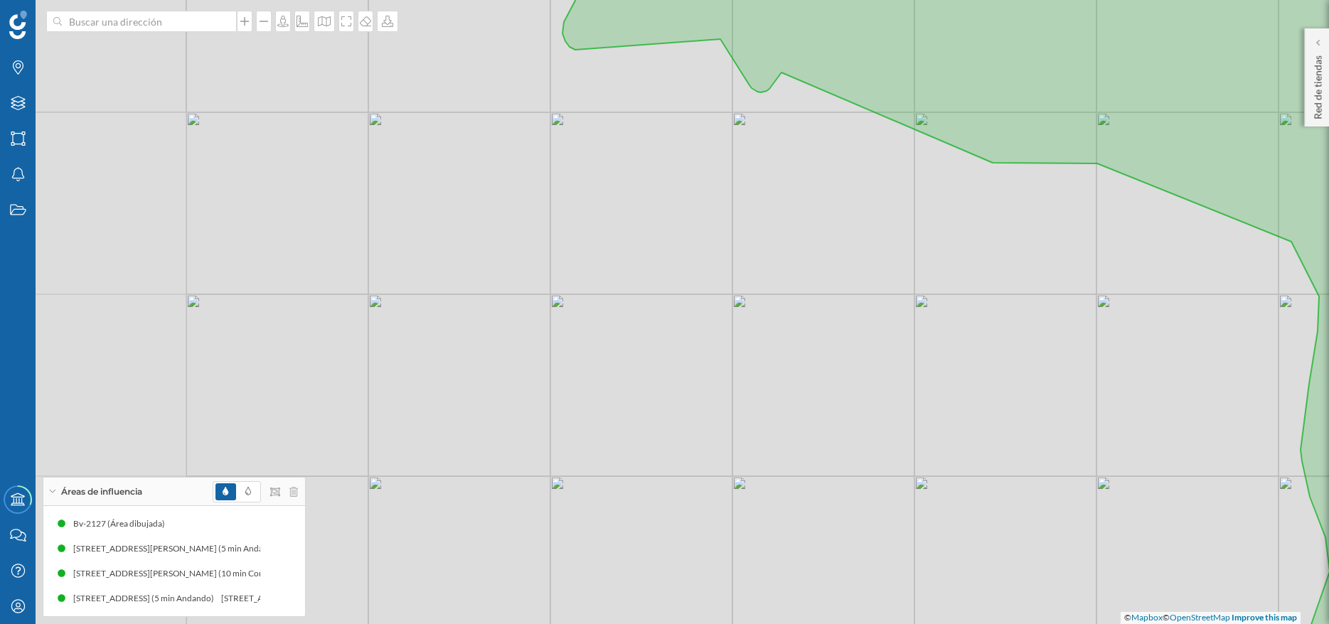
drag, startPoint x: 360, startPoint y: 279, endPoint x: 562, endPoint y: 280, distance: 201.9
click at [562, 280] on div "© Mapbox © OpenStreetMap Improve this map" at bounding box center [664, 312] width 1329 height 624
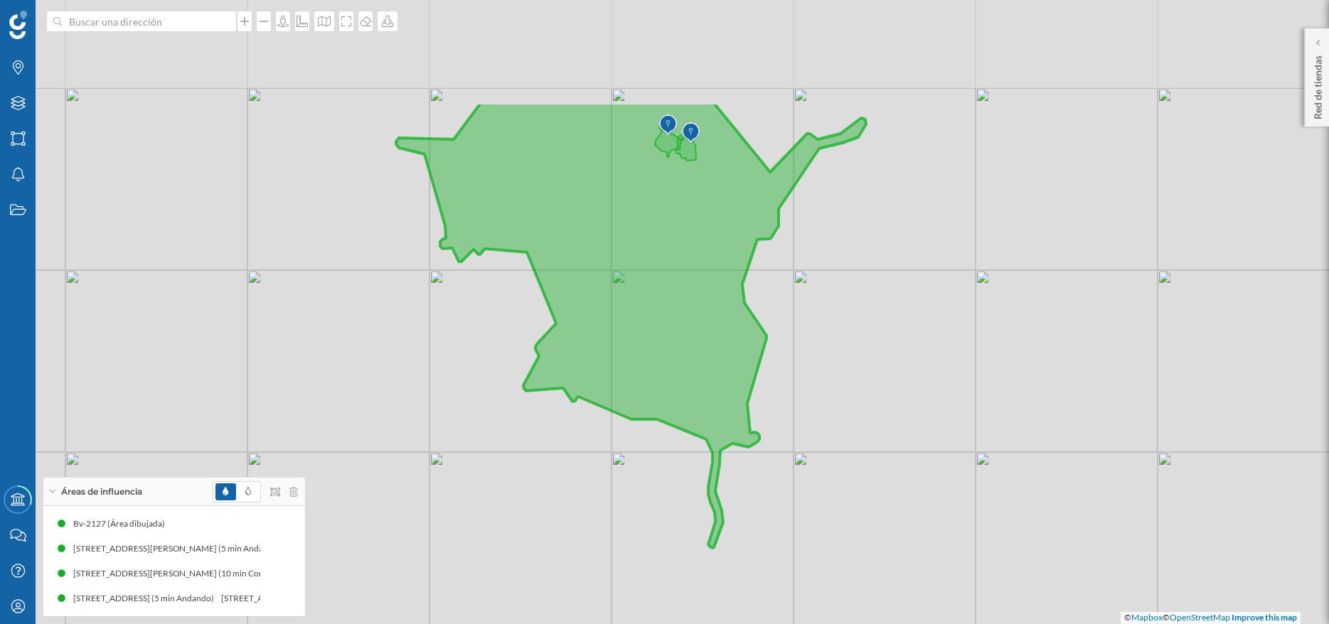
drag, startPoint x: 653, startPoint y: 165, endPoint x: 574, endPoint y: 337, distance: 189.3
click at [574, 337] on icon at bounding box center [631, 325] width 470 height 445
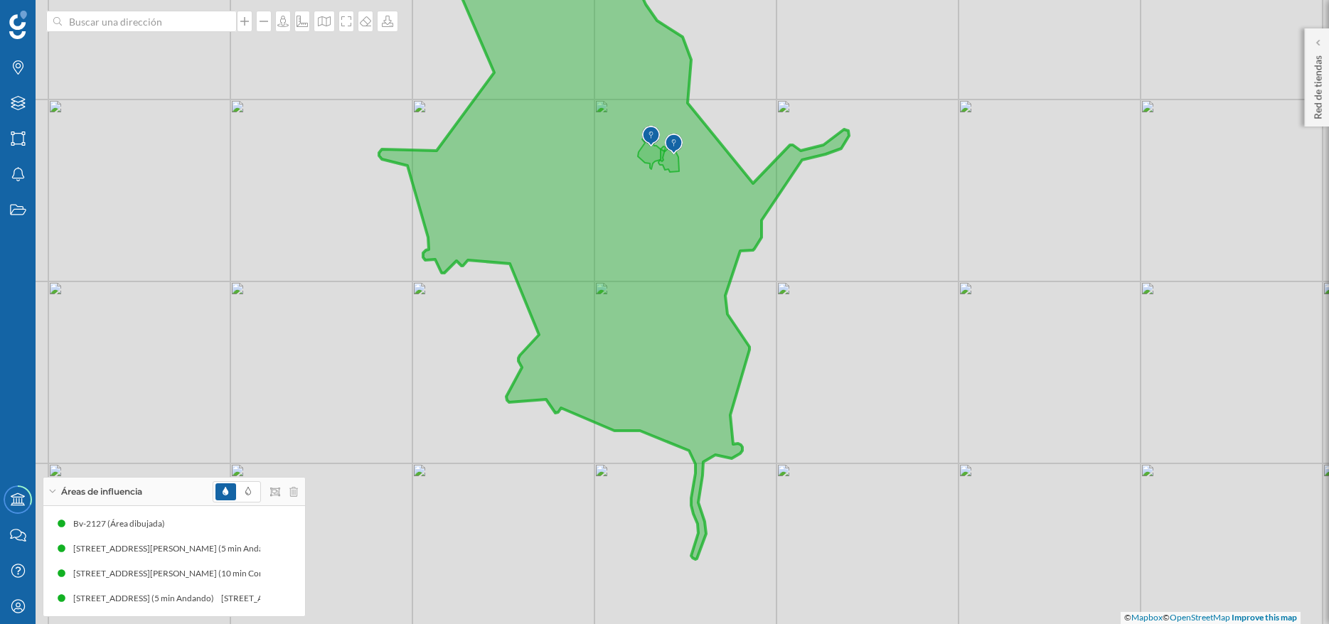
drag, startPoint x: 445, startPoint y: 232, endPoint x: 428, endPoint y: 238, distance: 18.0
click at [428, 238] on icon at bounding box center [614, 249] width 470 height 619
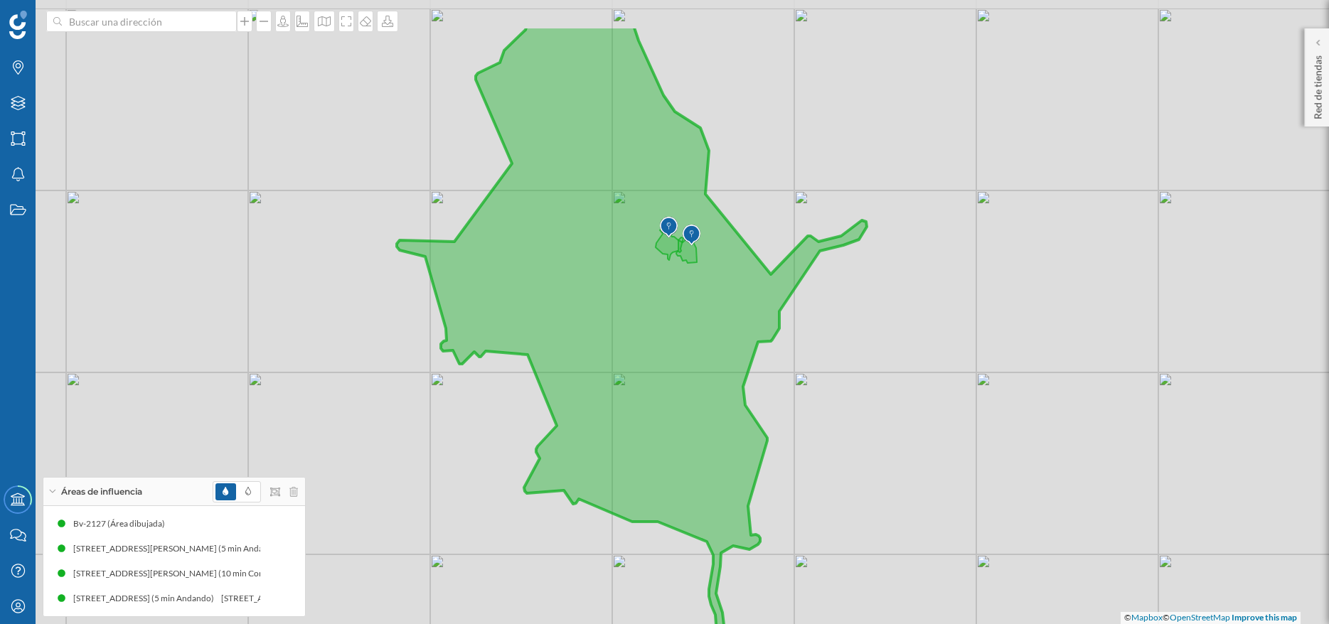
drag, startPoint x: 556, startPoint y: 234, endPoint x: 574, endPoint y: 325, distance: 92.7
click at [574, 325] on icon at bounding box center [632, 338] width 470 height 625
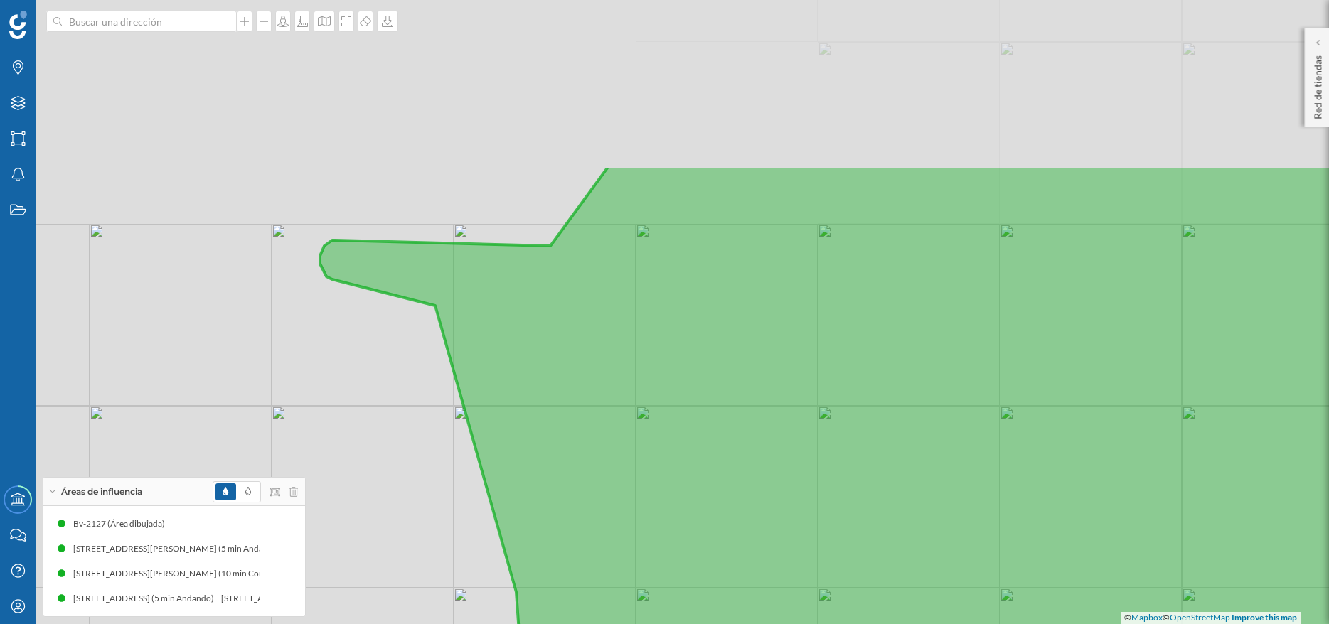
drag, startPoint x: 640, startPoint y: 208, endPoint x: 618, endPoint y: 456, distance: 248.4
click at [618, 456] on icon at bounding box center [881, 543] width 1122 height 752
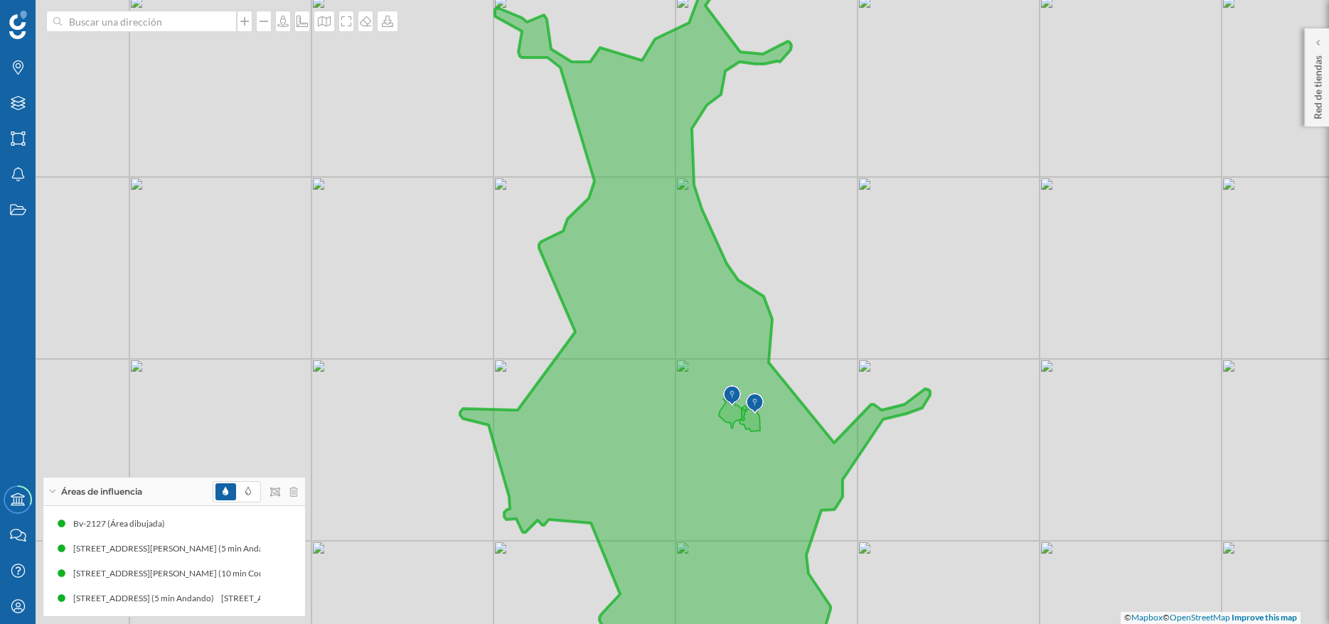
drag, startPoint x: 737, startPoint y: 194, endPoint x: 676, endPoint y: 279, distance: 105.0
click at [676, 279] on icon at bounding box center [695, 344] width 470 height 740
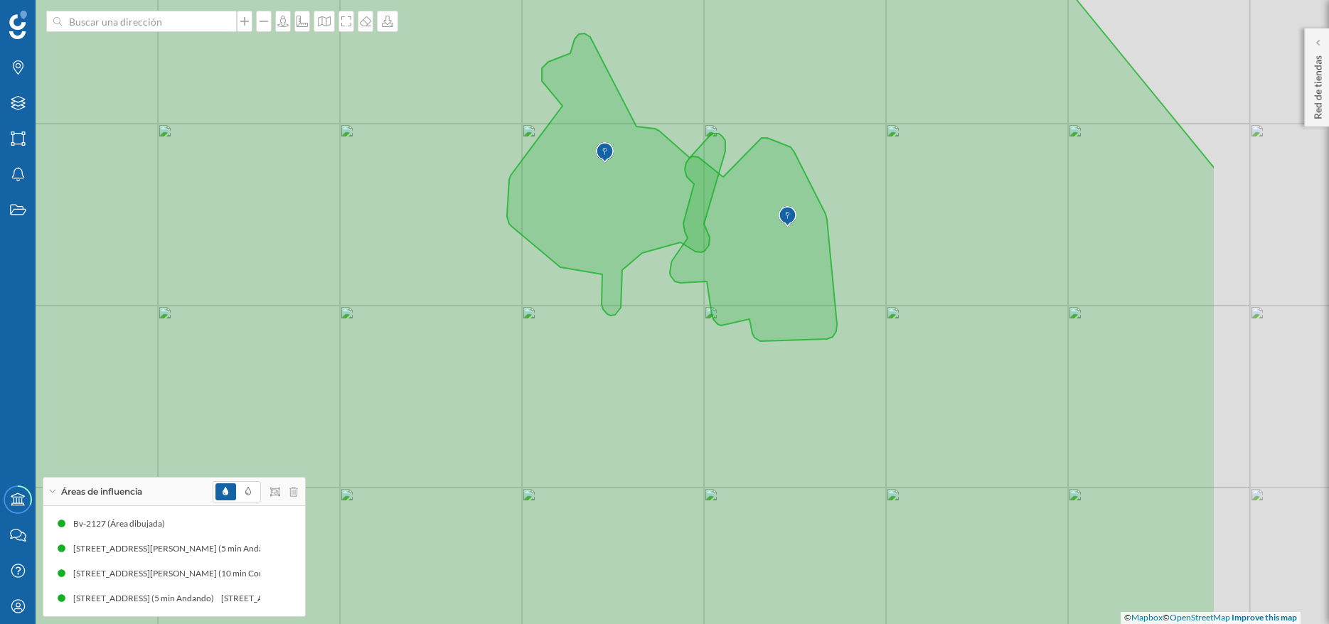
drag, startPoint x: 813, startPoint y: 297, endPoint x: 597, endPoint y: 290, distance: 215.5
click at [597, 290] on icon at bounding box center [416, 296] width 1597 height 752
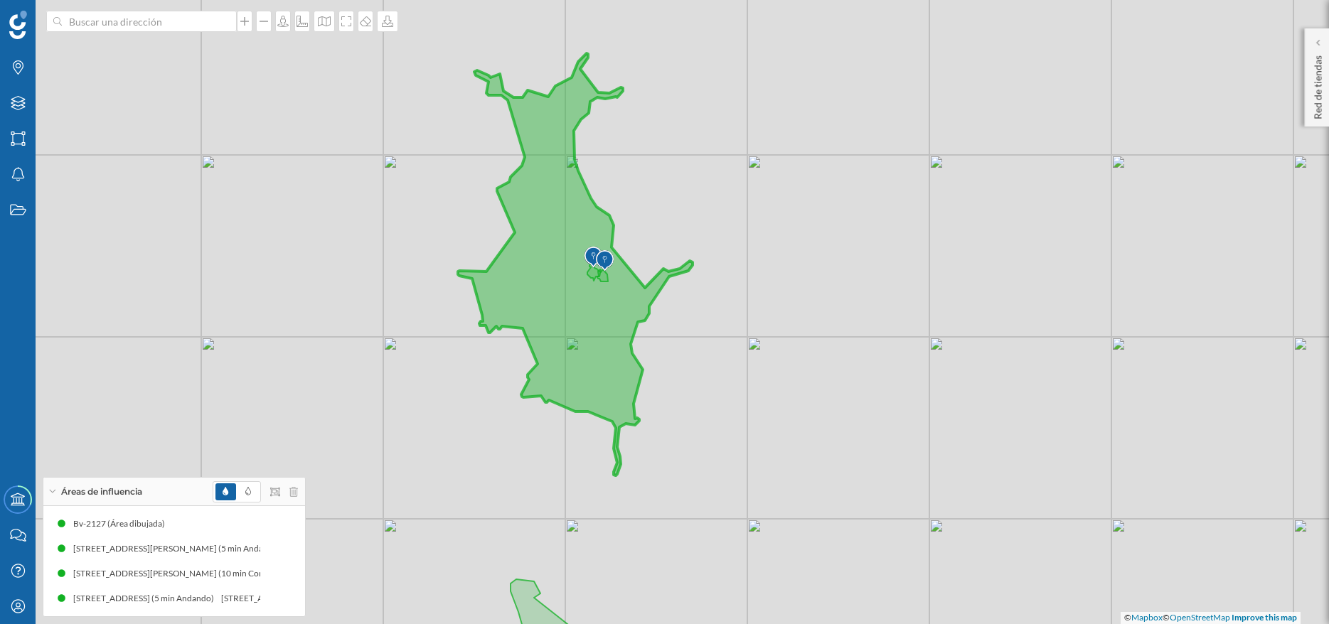
click at [541, 312] on icon at bounding box center [575, 264] width 235 height 422
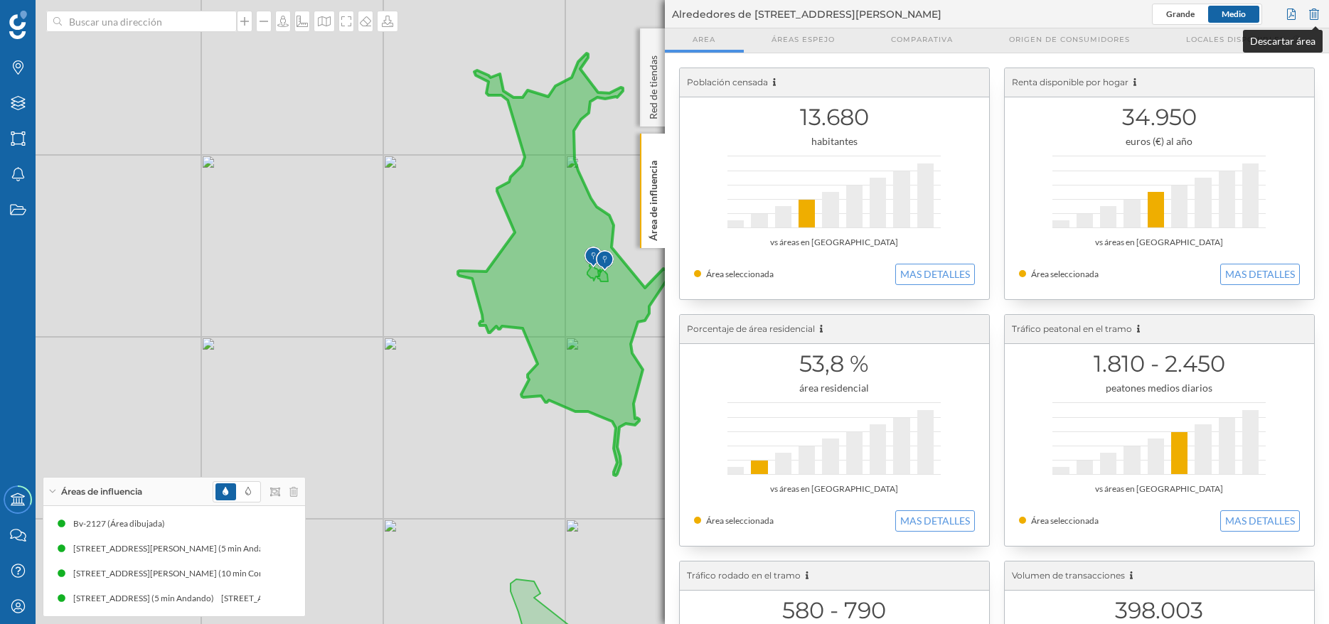
click at [1317, 14] on div at bounding box center [1314, 14] width 16 height 21
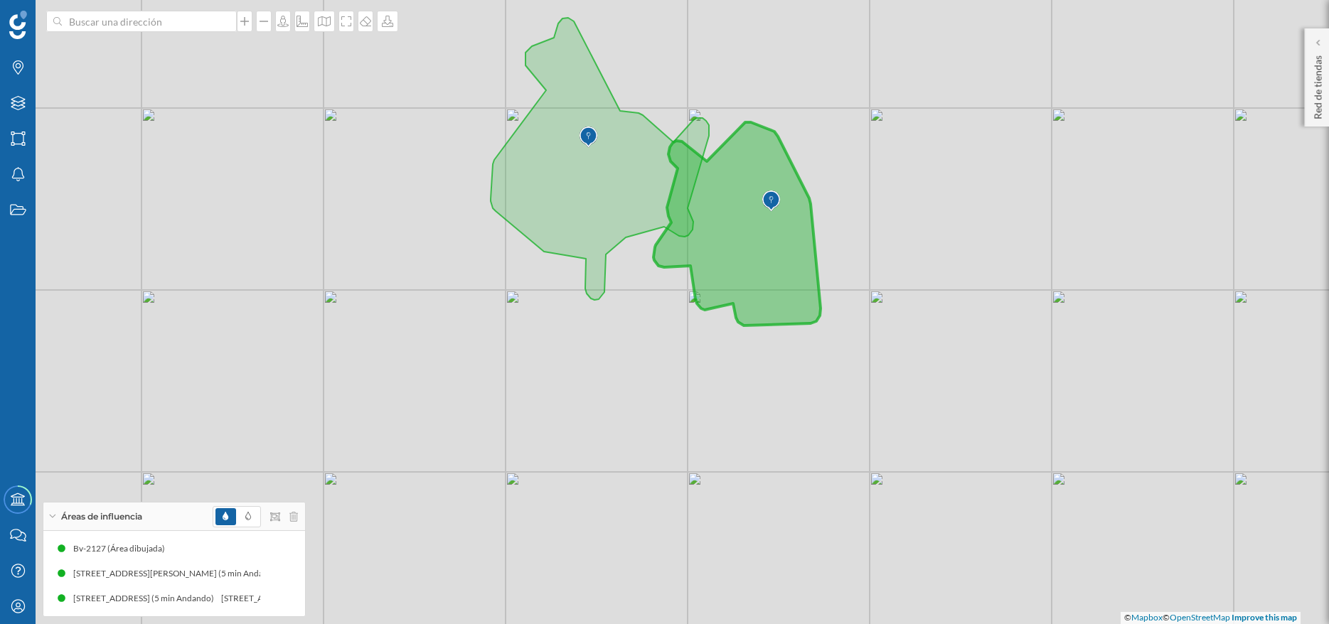
drag, startPoint x: 718, startPoint y: 227, endPoint x: 715, endPoint y: 279, distance: 52.0
click at [715, 279] on icon at bounding box center [736, 223] width 167 height 203
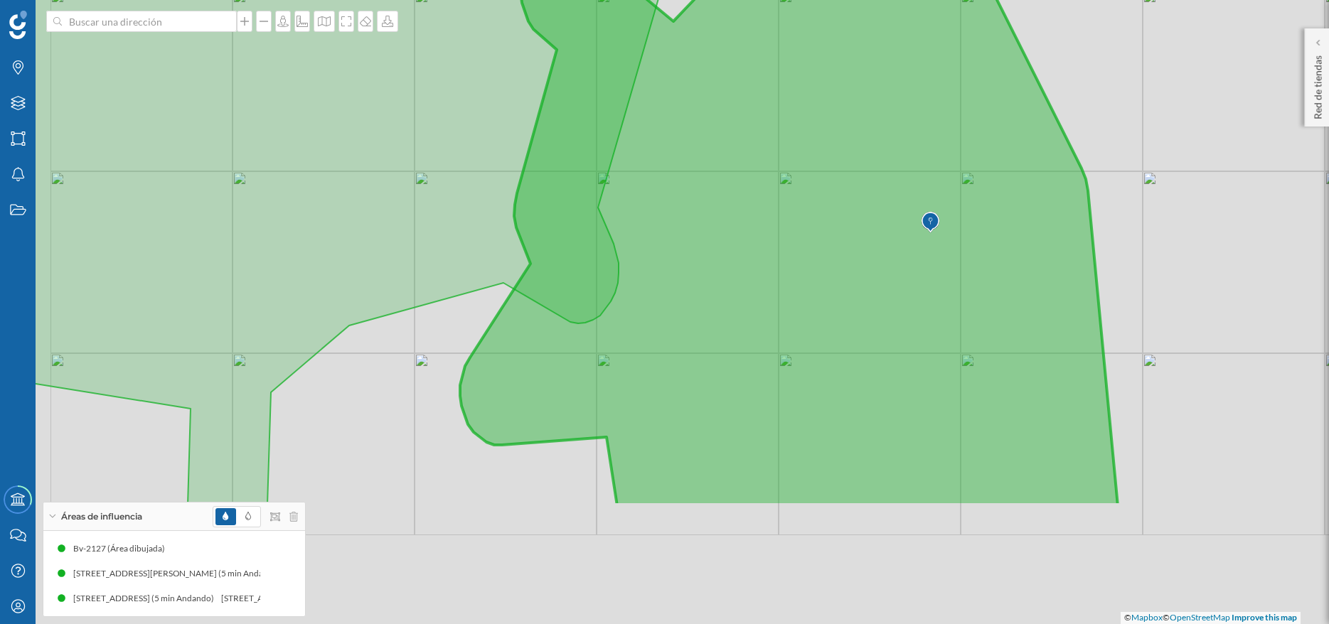
drag, startPoint x: 753, startPoint y: 437, endPoint x: 844, endPoint y: 257, distance: 202.2
click at [844, 257] on icon at bounding box center [789, 184] width 658 height 643
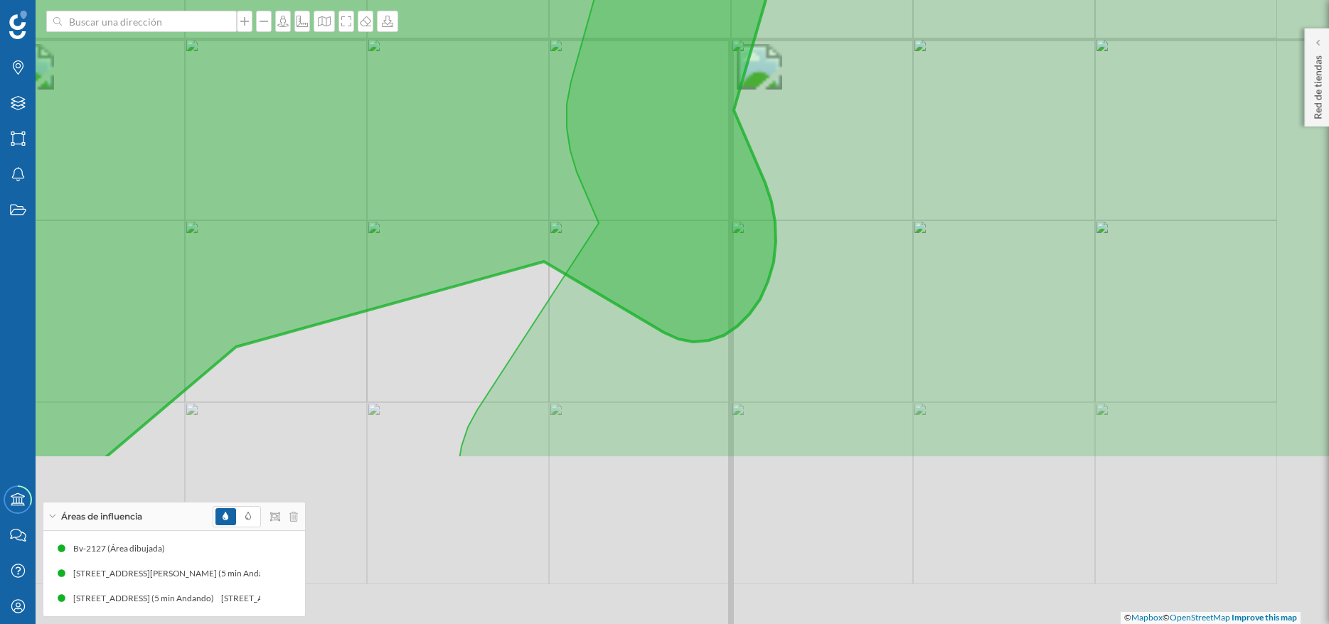
drag, startPoint x: 709, startPoint y: 261, endPoint x: 657, endPoint y: 186, distance: 91.5
click at [658, 187] on icon at bounding box center [902, 81] width 887 height 755
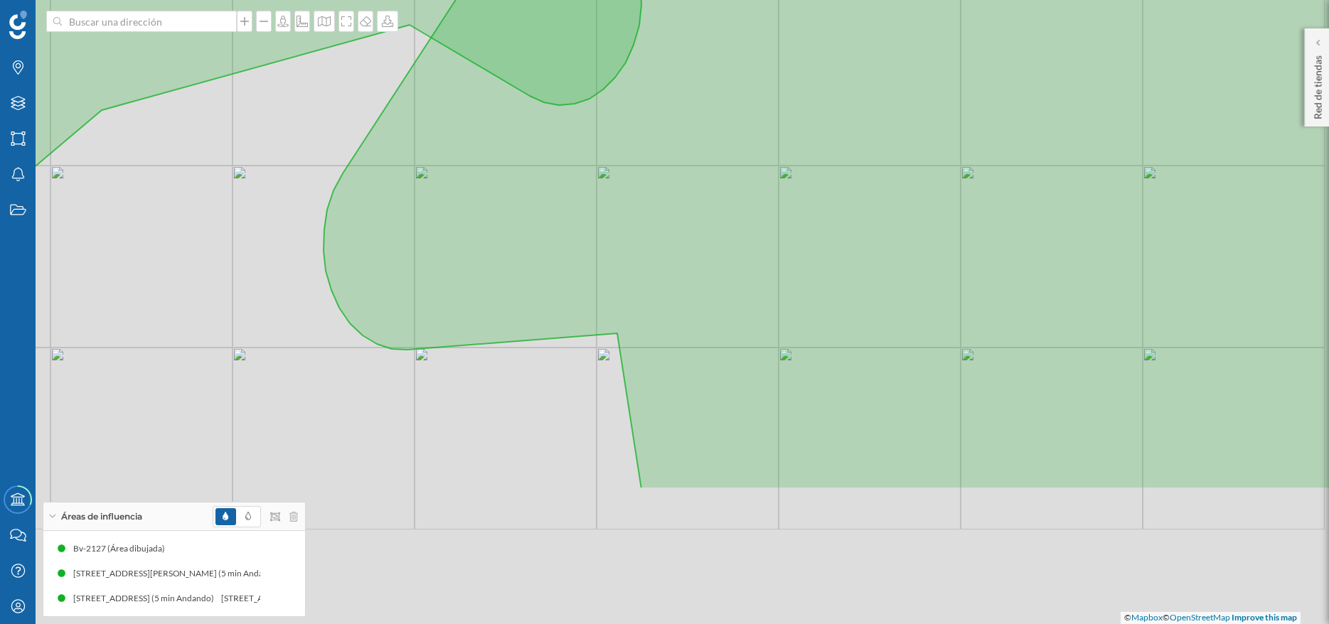
drag, startPoint x: 669, startPoint y: 274, endPoint x: 632, endPoint y: 210, distance: 73.9
click at [633, 219] on icon at bounding box center [837, 113] width 1029 height 752
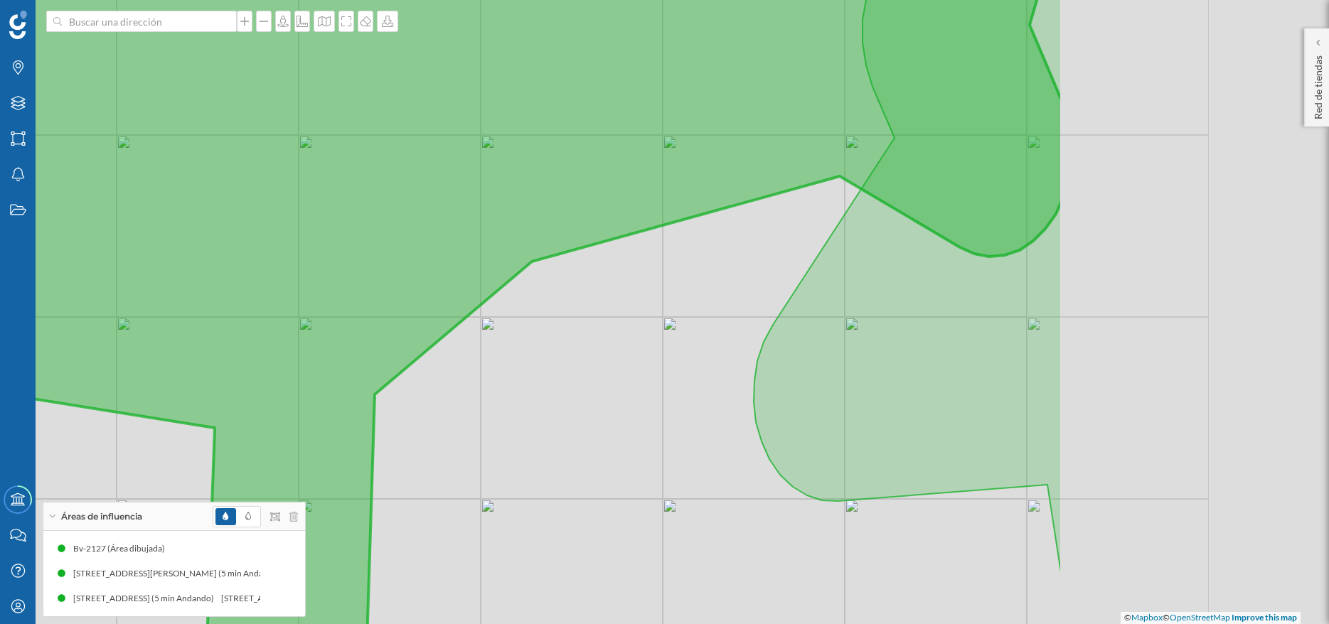
drag, startPoint x: 769, startPoint y: 306, endPoint x: 463, endPoint y: 267, distance: 308.2
click at [464, 279] on icon at bounding box center [263, 265] width 1600 height 755
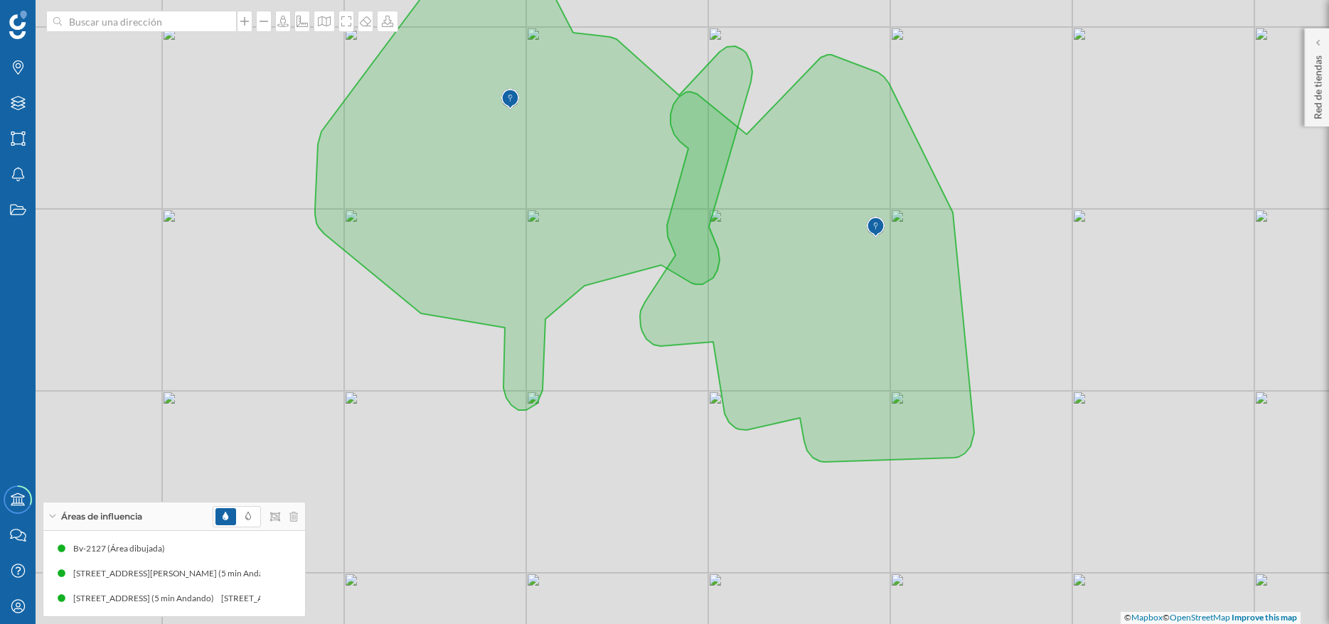
drag, startPoint x: 544, startPoint y: 429, endPoint x: 466, endPoint y: 291, distance: 158.6
click at [466, 291] on div "© Mapbox © OpenStreetMap Improve this map" at bounding box center [664, 312] width 1329 height 624
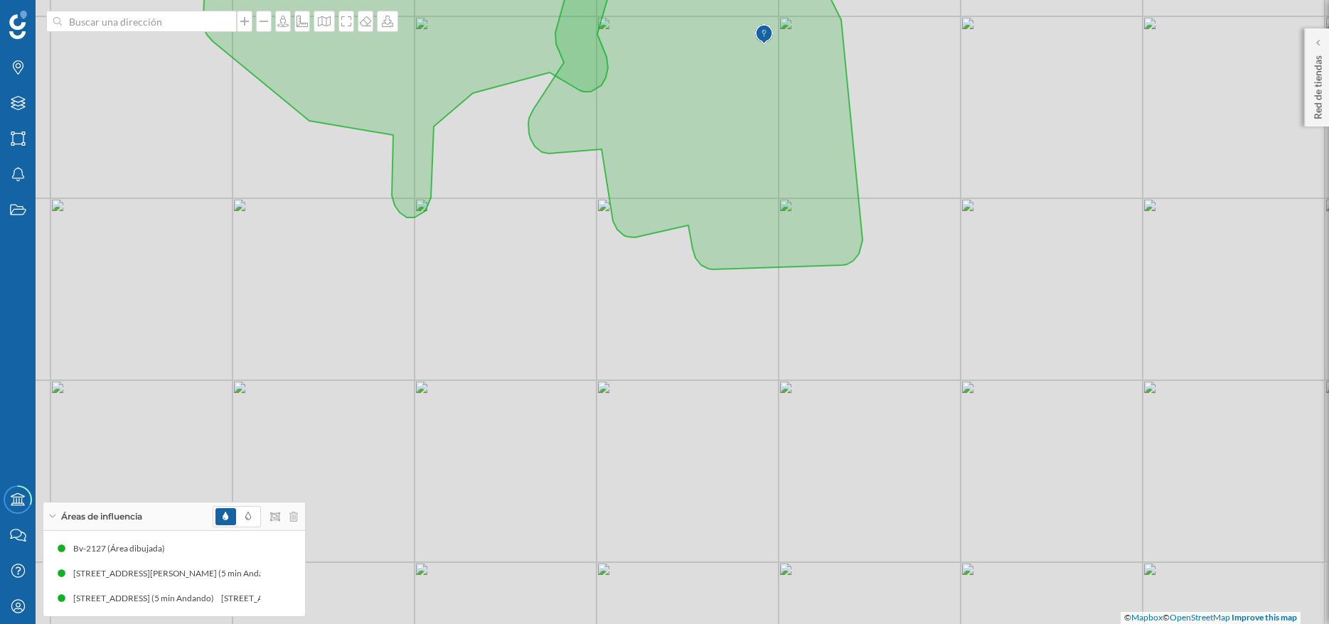
drag, startPoint x: 742, startPoint y: 446, endPoint x: 710, endPoint y: 392, distance: 62.6
click at [710, 392] on div "© Mapbox © OpenStreetMap Improve this map" at bounding box center [664, 312] width 1329 height 624
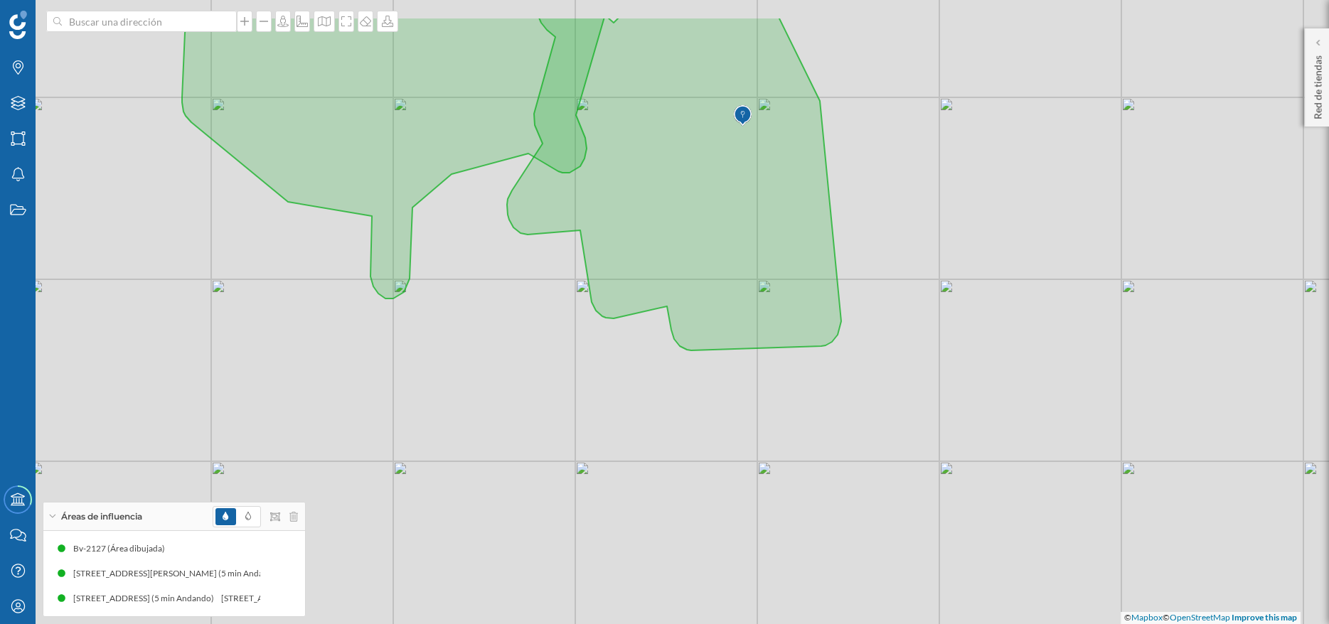
drag, startPoint x: 486, startPoint y: 349, endPoint x: 463, endPoint y: 444, distance: 97.3
click at [463, 444] on div "© Mapbox © OpenStreetMap Improve this map" at bounding box center [664, 312] width 1329 height 624
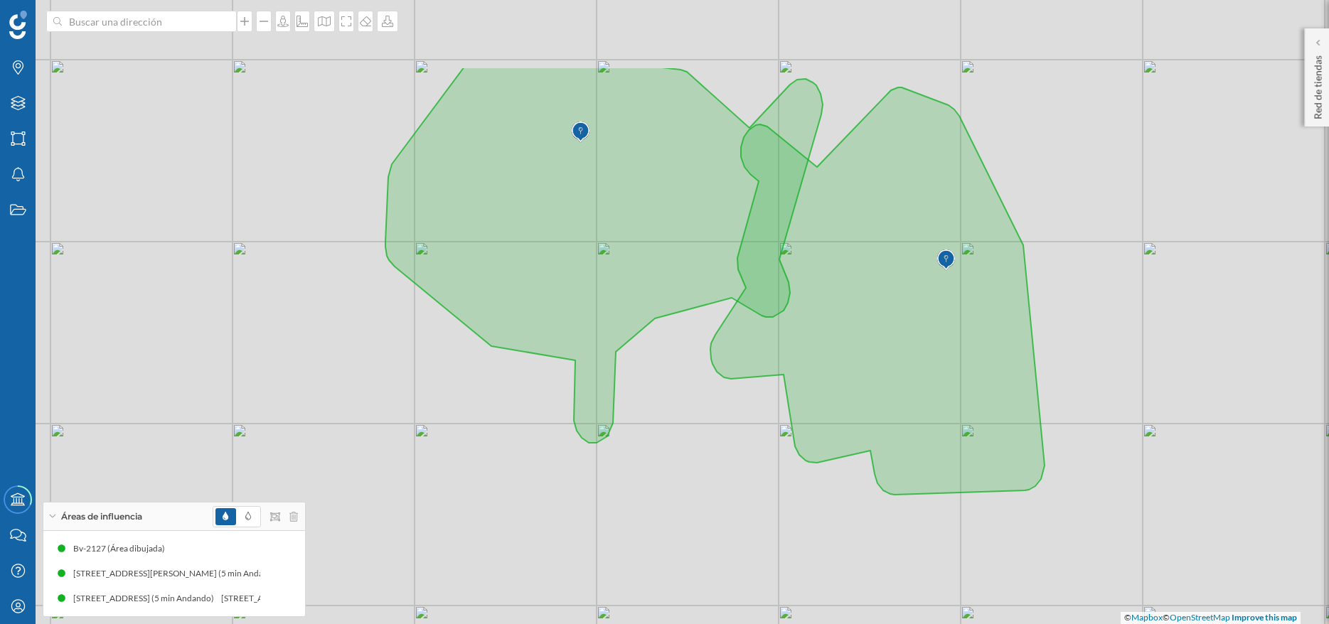
drag, startPoint x: 488, startPoint y: 246, endPoint x: 692, endPoint y: 372, distance: 239.7
click at [692, 372] on div "© Mapbox © OpenStreetMap Improve this map" at bounding box center [664, 312] width 1329 height 624
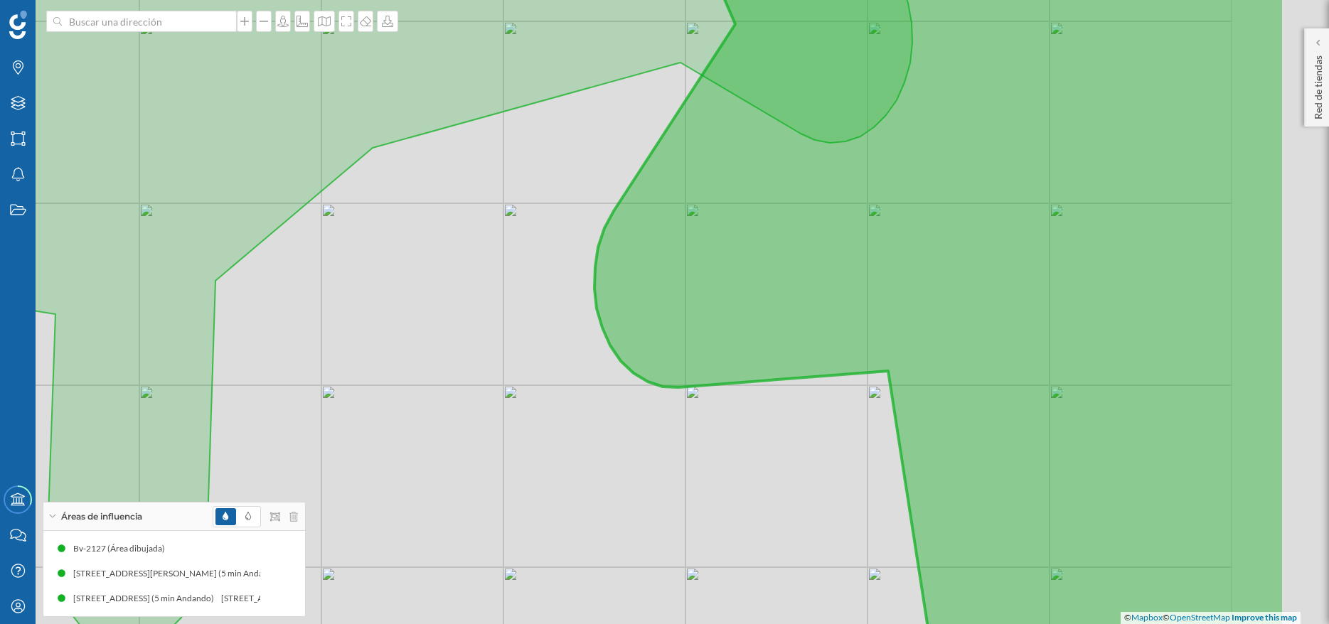
drag, startPoint x: 883, startPoint y: 357, endPoint x: 803, endPoint y: 333, distance: 83.7
click at [803, 334] on icon at bounding box center [938, 266] width 689 height 752
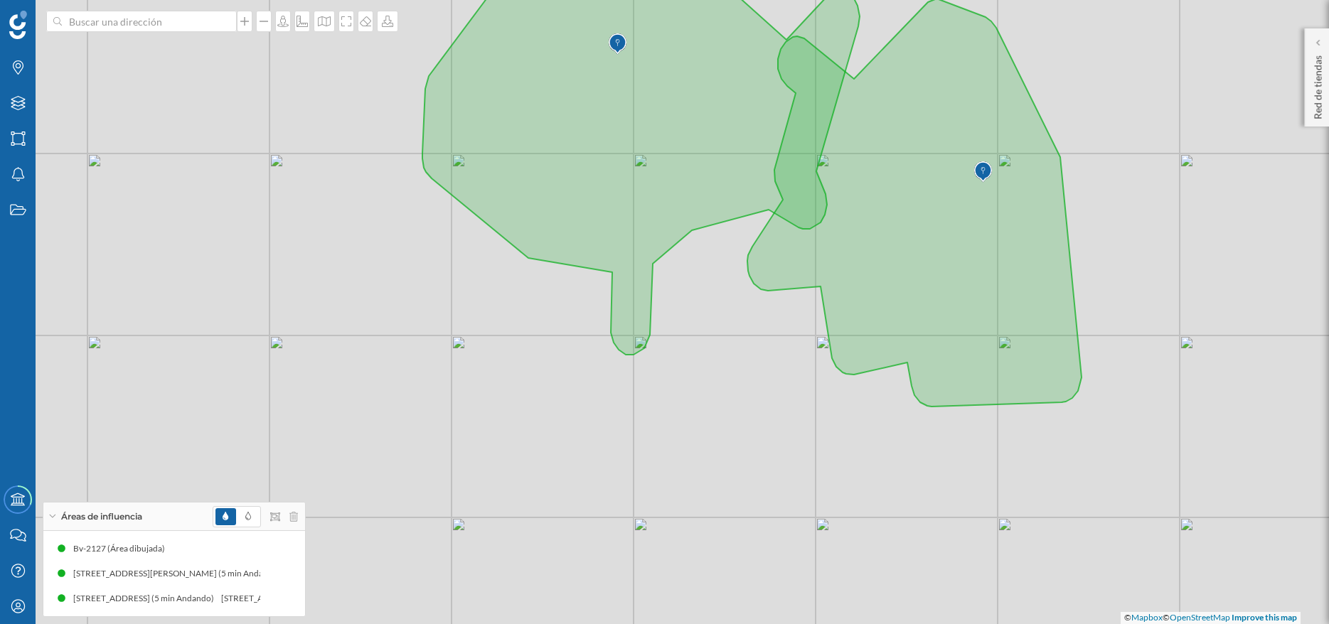
drag, startPoint x: 712, startPoint y: 578, endPoint x: 732, endPoint y: 487, distance: 93.3
click at [732, 487] on div "© Mapbox © OpenStreetMap Improve this map" at bounding box center [664, 312] width 1329 height 624
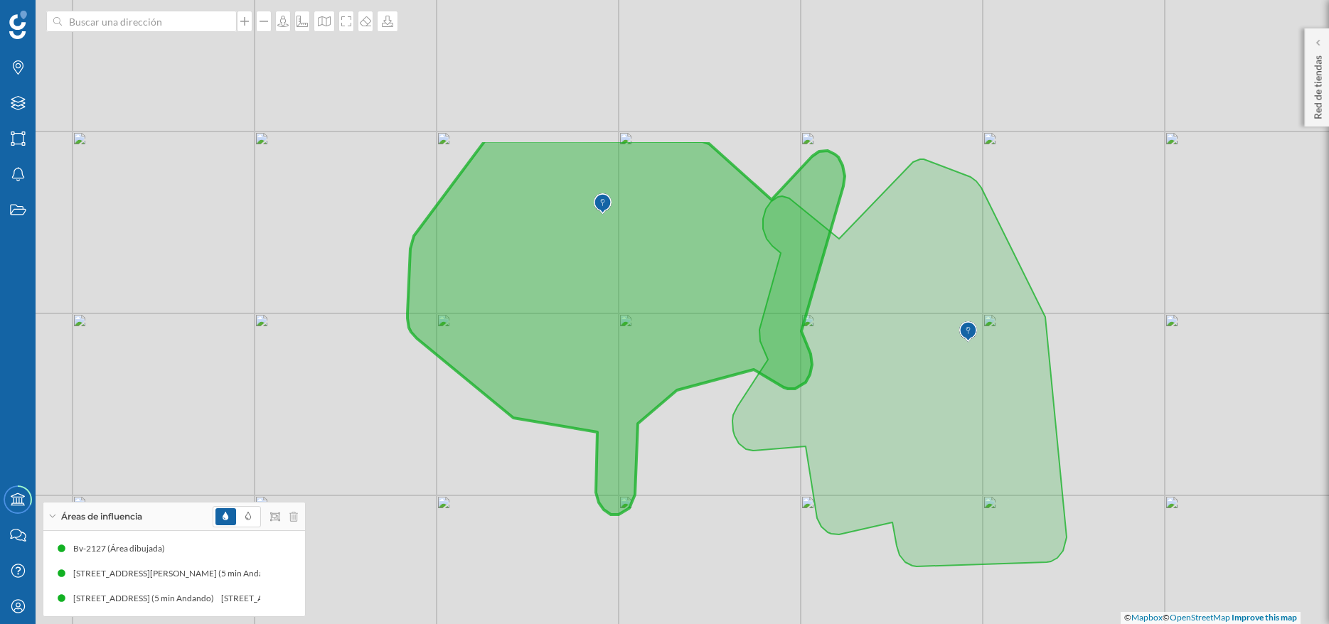
drag, startPoint x: 638, startPoint y: 258, endPoint x: 610, endPoint y: 465, distance: 208.7
click at [617, 472] on icon at bounding box center [625, 328] width 437 height 374
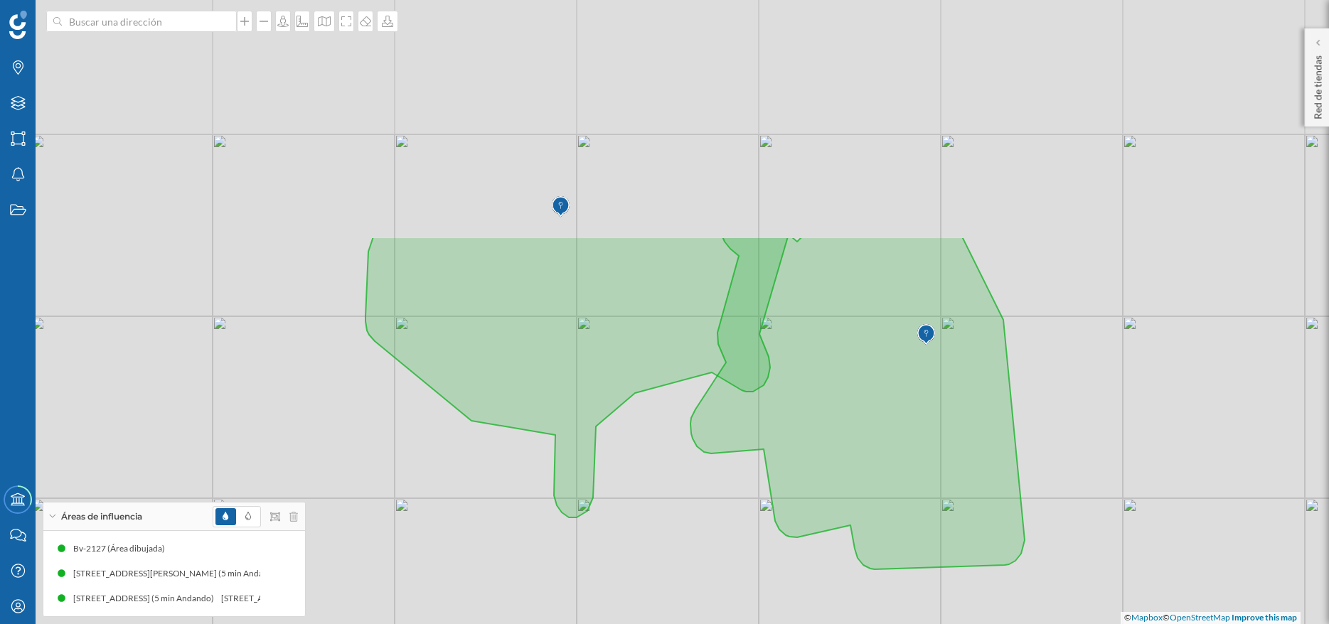
drag, startPoint x: 684, startPoint y: 353, endPoint x: 761, endPoint y: 562, distance: 222.9
click at [761, 562] on div "© Mapbox © OpenStreetMap Improve this map" at bounding box center [664, 312] width 1329 height 624
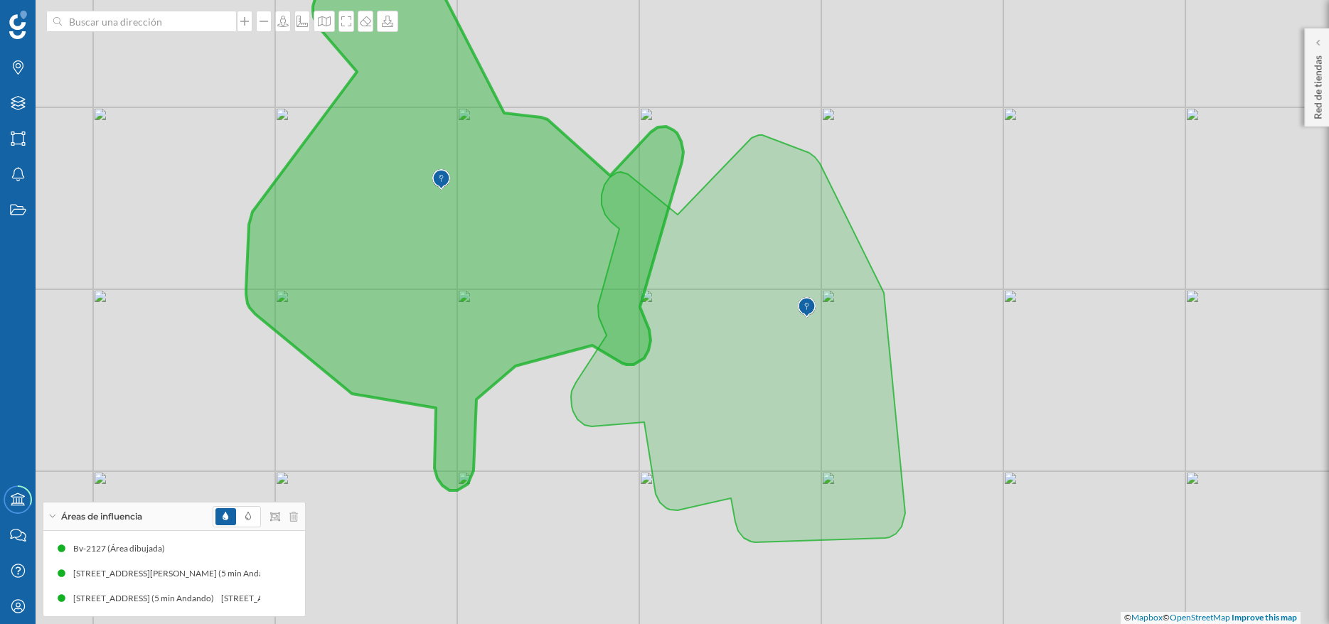
drag, startPoint x: 542, startPoint y: 396, endPoint x: 631, endPoint y: 264, distance: 158.3
click at [631, 264] on icon at bounding box center [464, 208] width 437 height 564
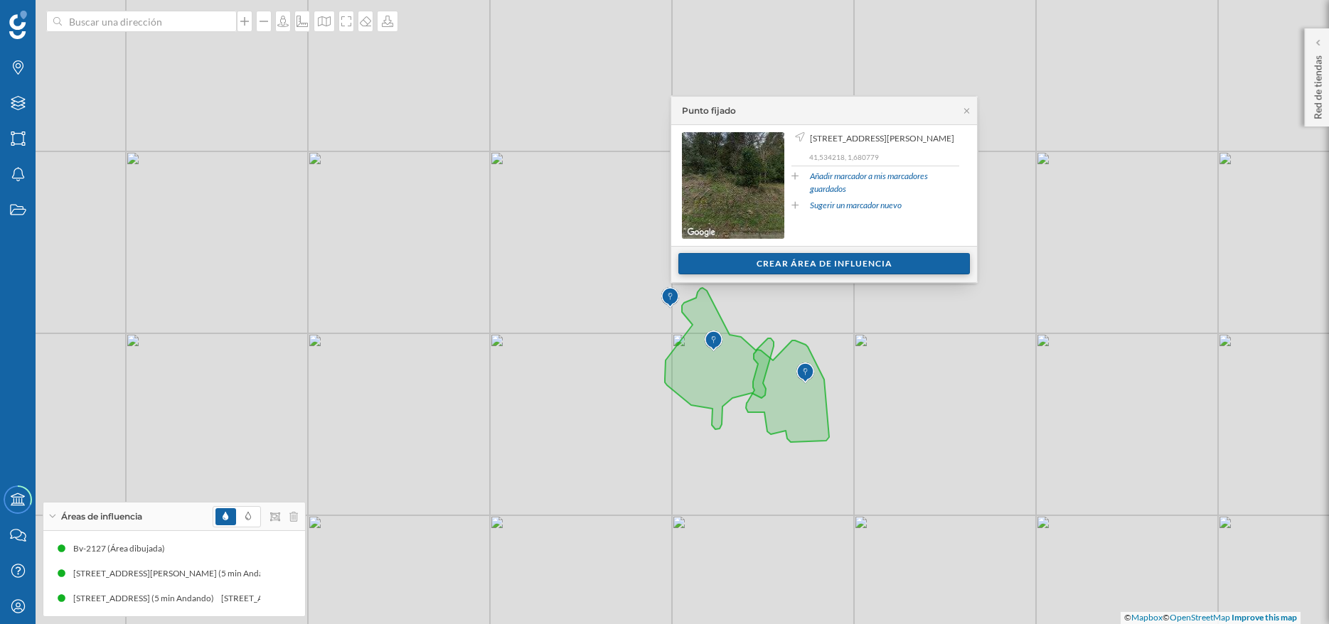
click at [815, 268] on div "Crear área de influencia" at bounding box center [823, 263] width 291 height 21
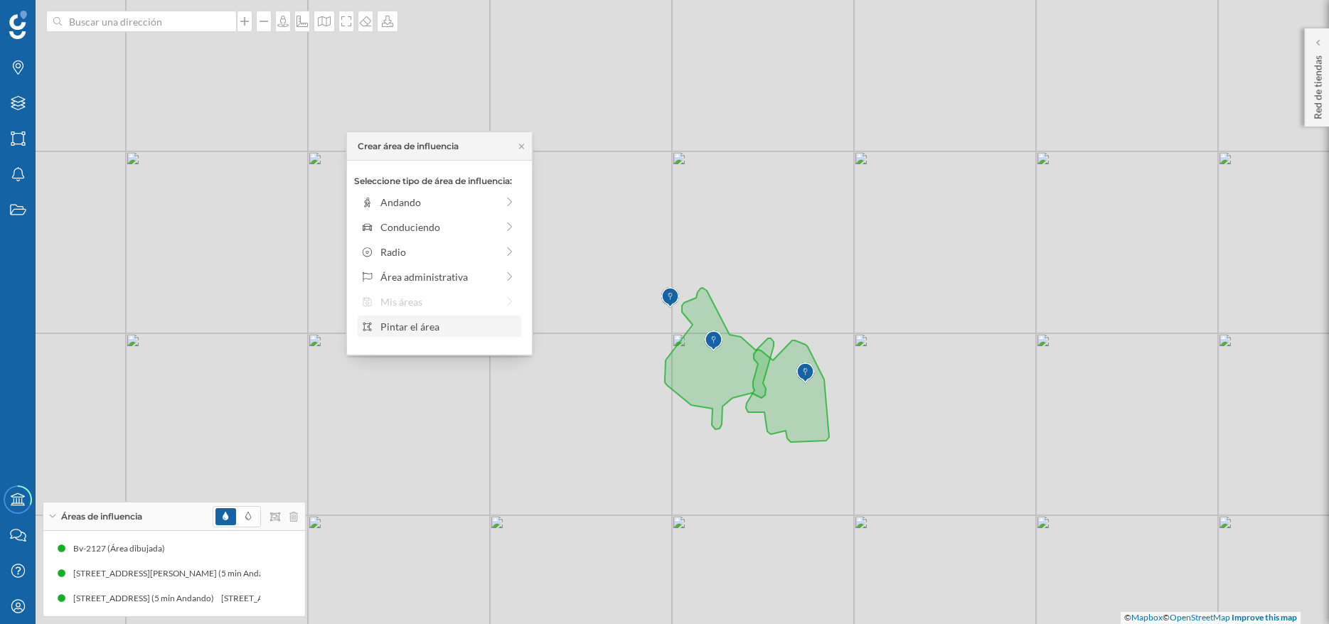
click at [429, 330] on div "Pintar el área" at bounding box center [448, 326] width 136 height 15
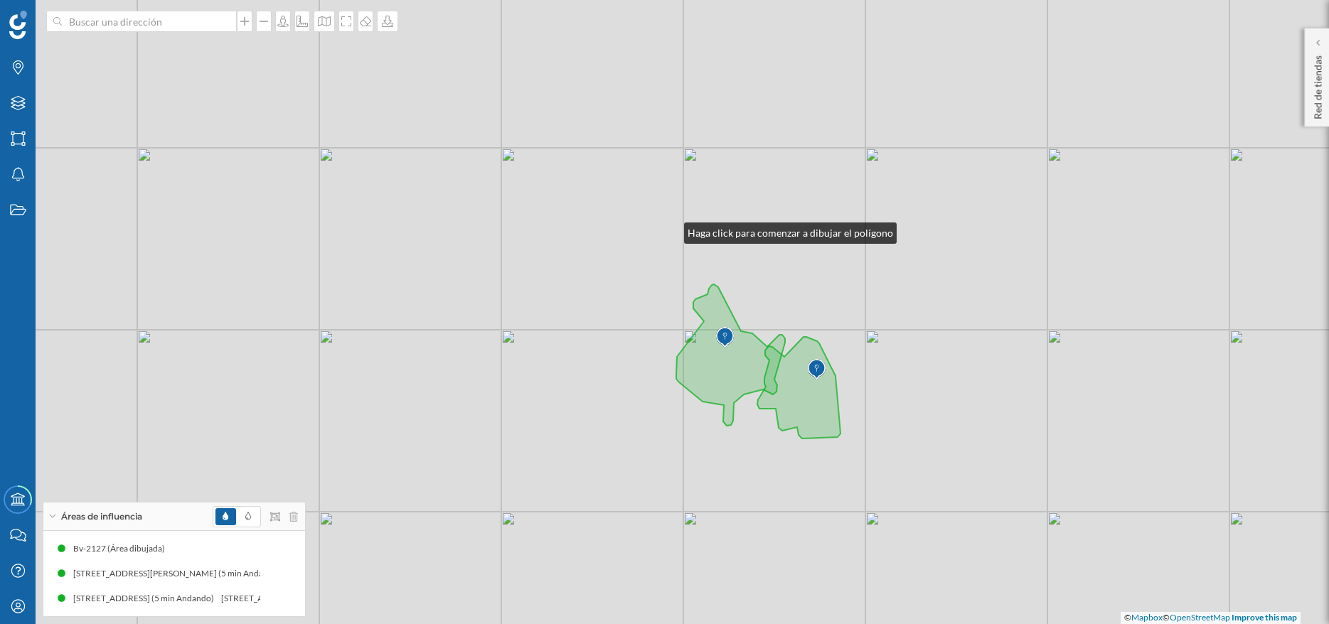
click at [670, 230] on div "© Mapbox © OpenStreetMap Improve this map" at bounding box center [664, 312] width 1329 height 624
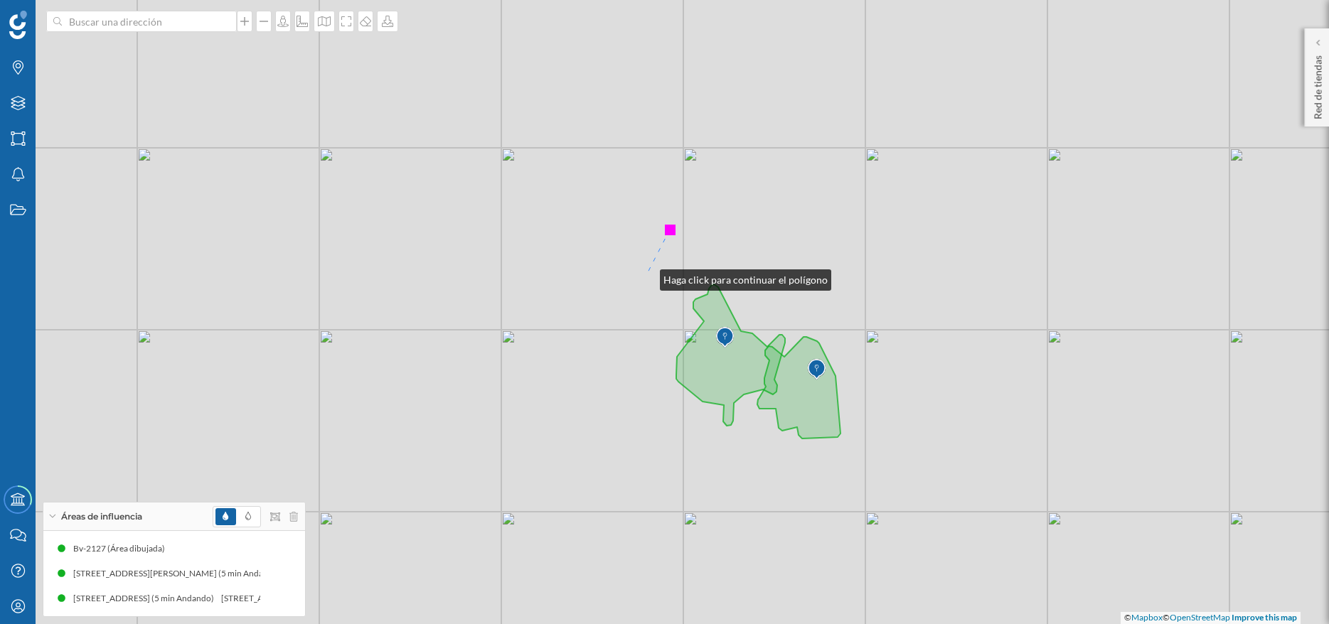
click at [646, 277] on div "© Mapbox © OpenStreetMap Improve this map" at bounding box center [664, 312] width 1329 height 624
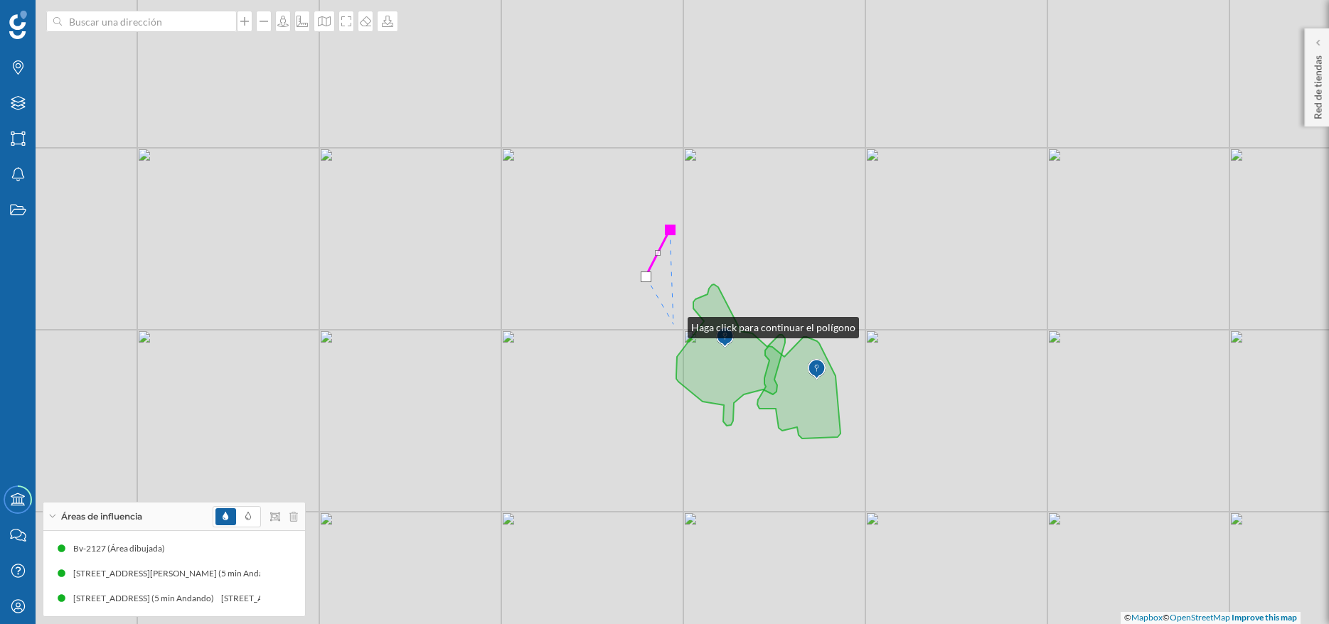
click at [678, 326] on div "© Mapbox © OpenStreetMap Improve this map" at bounding box center [664, 312] width 1329 height 624
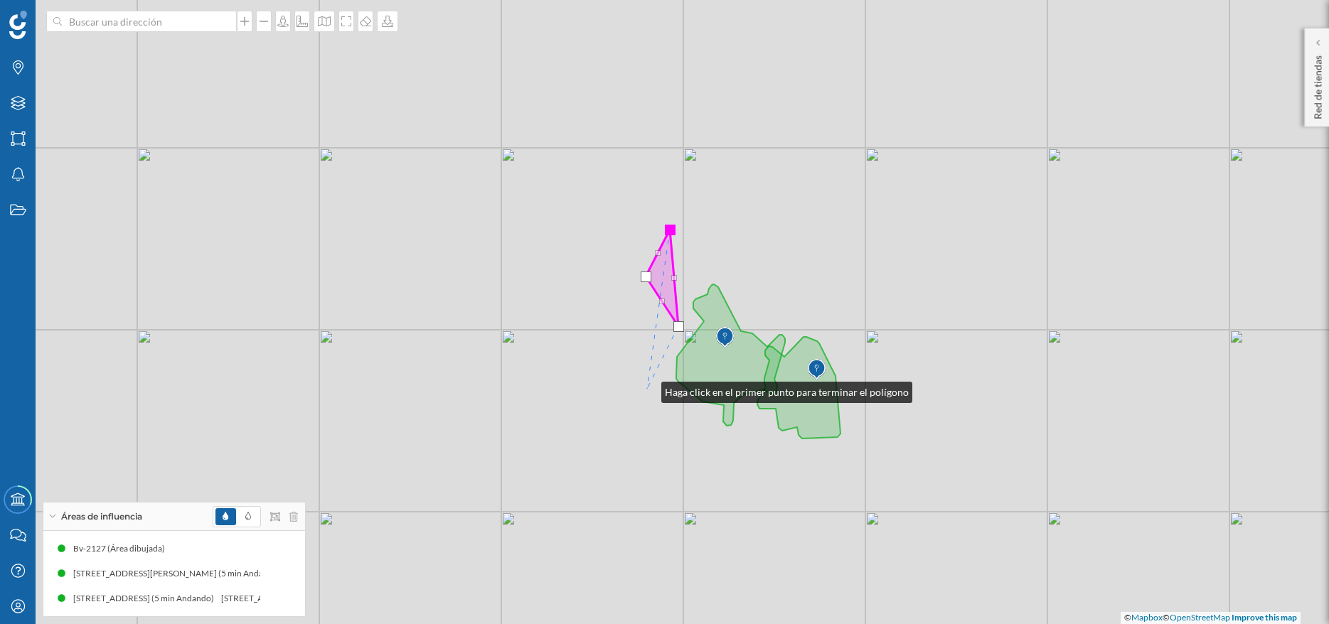
click at [647, 389] on div "© Mapbox © OpenStreetMap Improve this map" at bounding box center [664, 312] width 1329 height 624
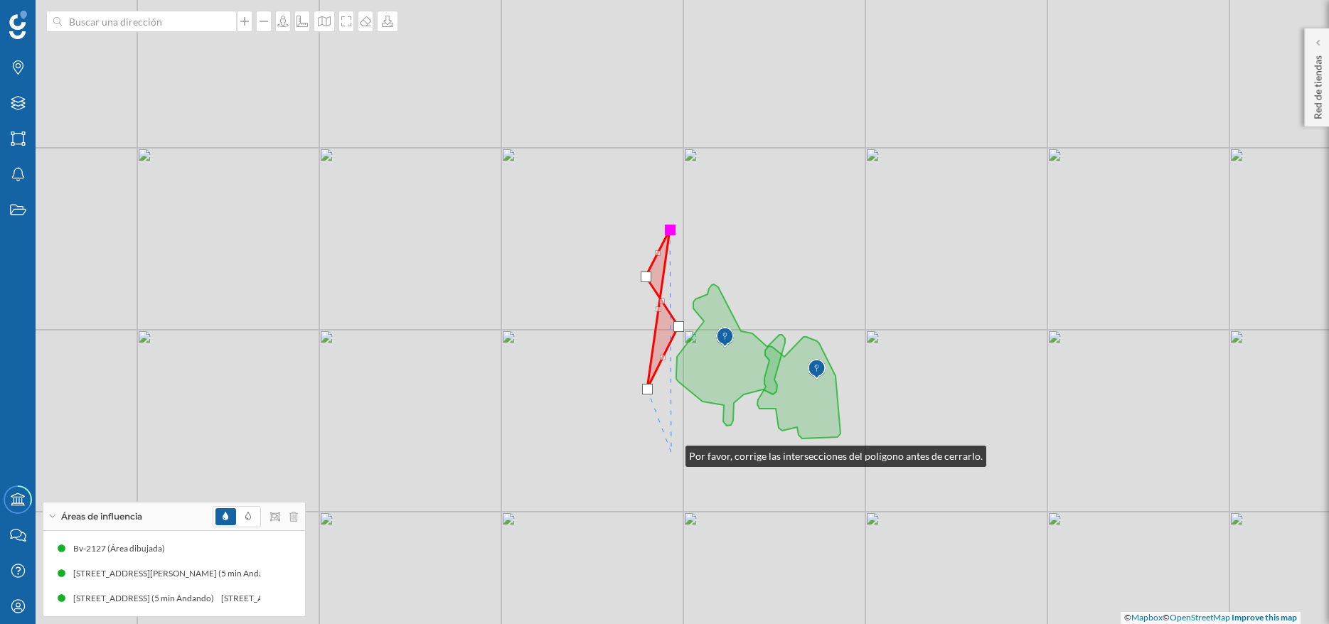
click at [670, 454] on div "© Mapbox © OpenStreetMap Improve this map" at bounding box center [664, 312] width 1329 height 624
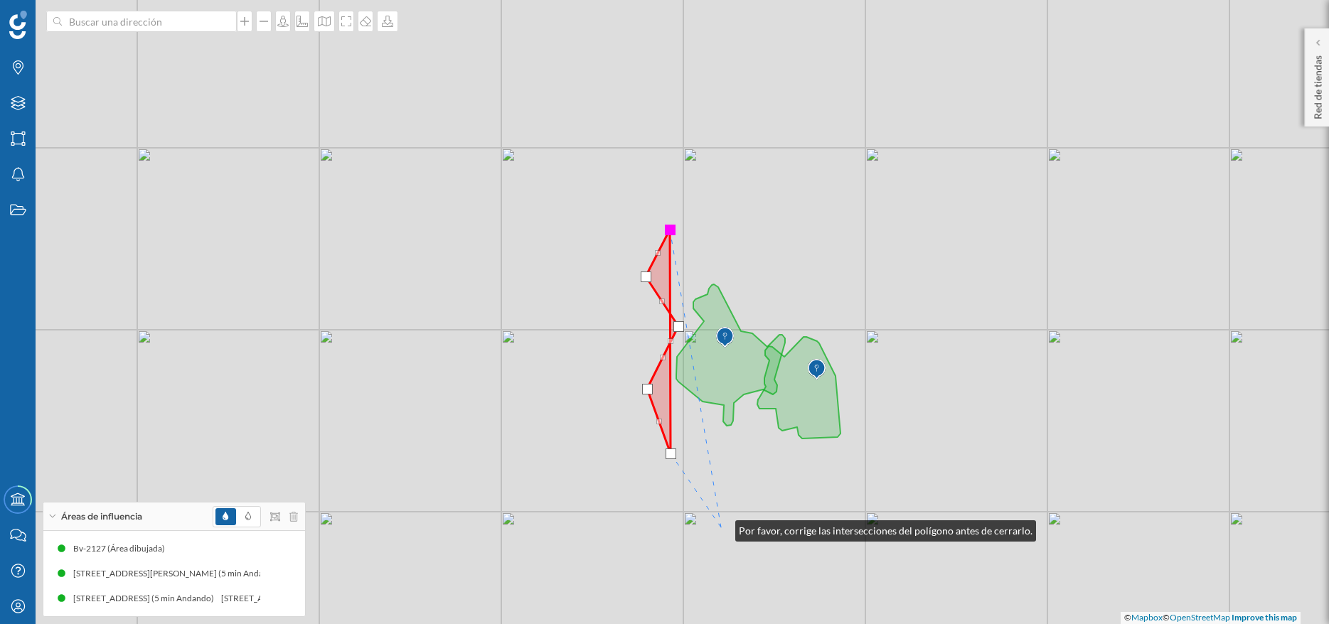
click at [721, 528] on div "© Mapbox © OpenStreetMap Improve this map" at bounding box center [664, 312] width 1329 height 624
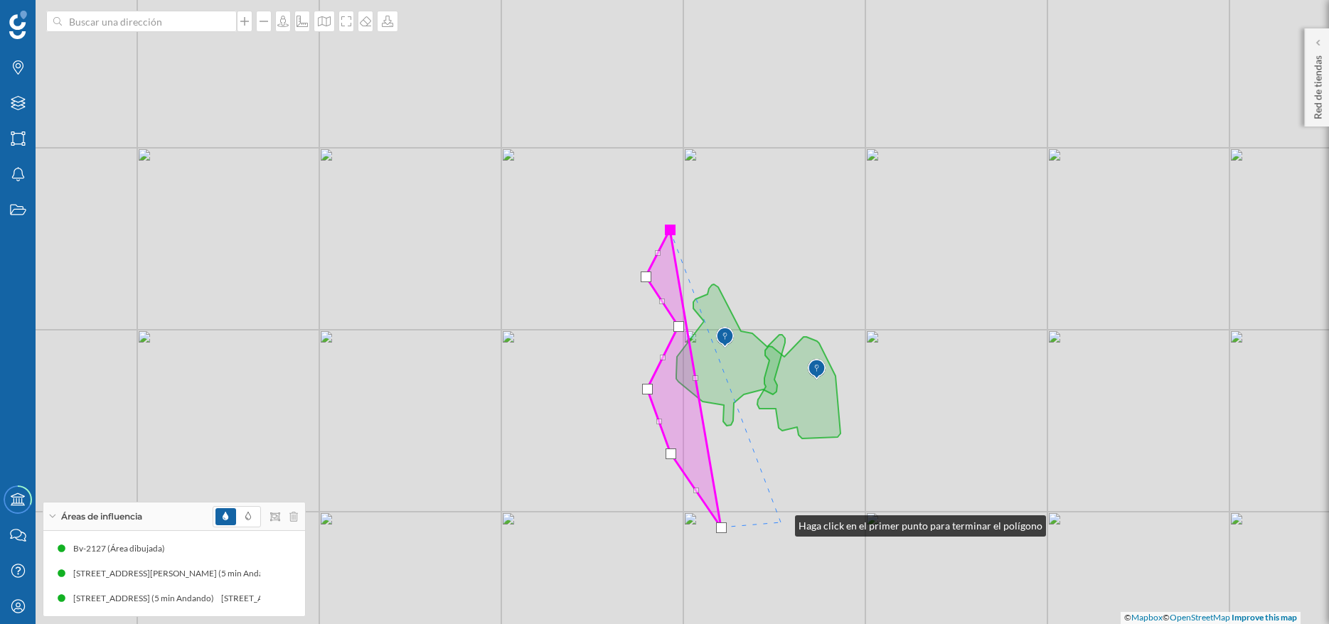
click at [781, 523] on div "© Mapbox © OpenStreetMap Improve this map" at bounding box center [664, 312] width 1329 height 624
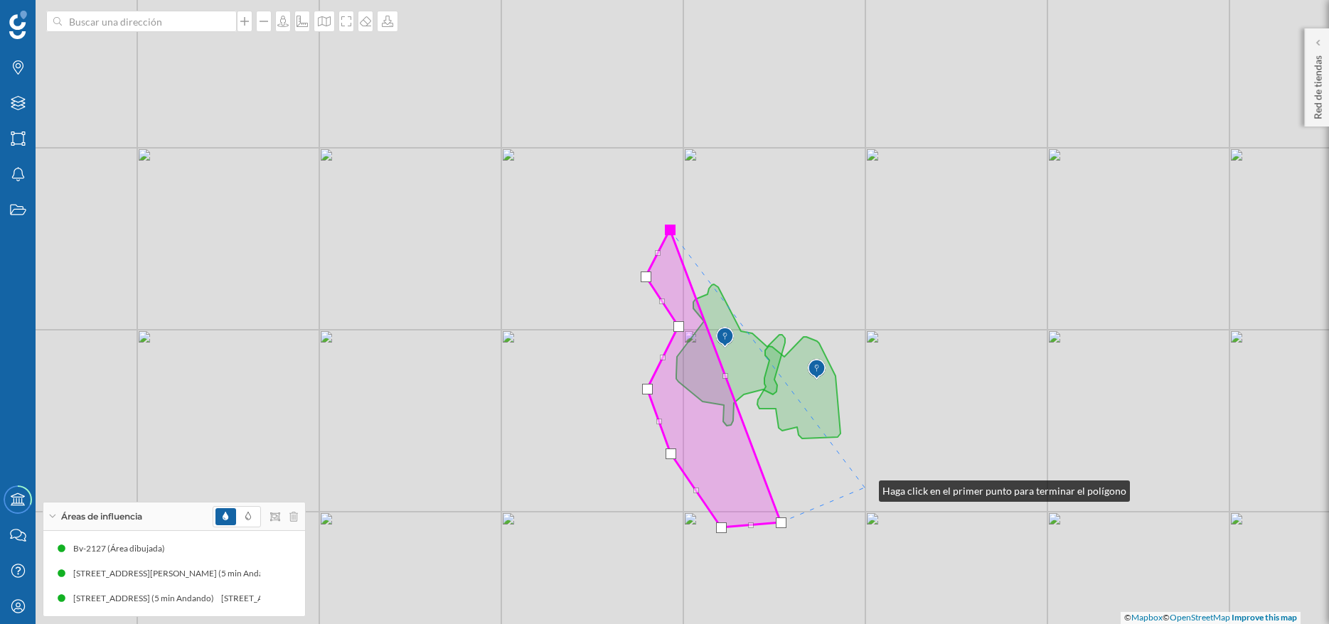
click at [865, 488] on div "© Mapbox © OpenStreetMap Improve this map" at bounding box center [664, 312] width 1329 height 624
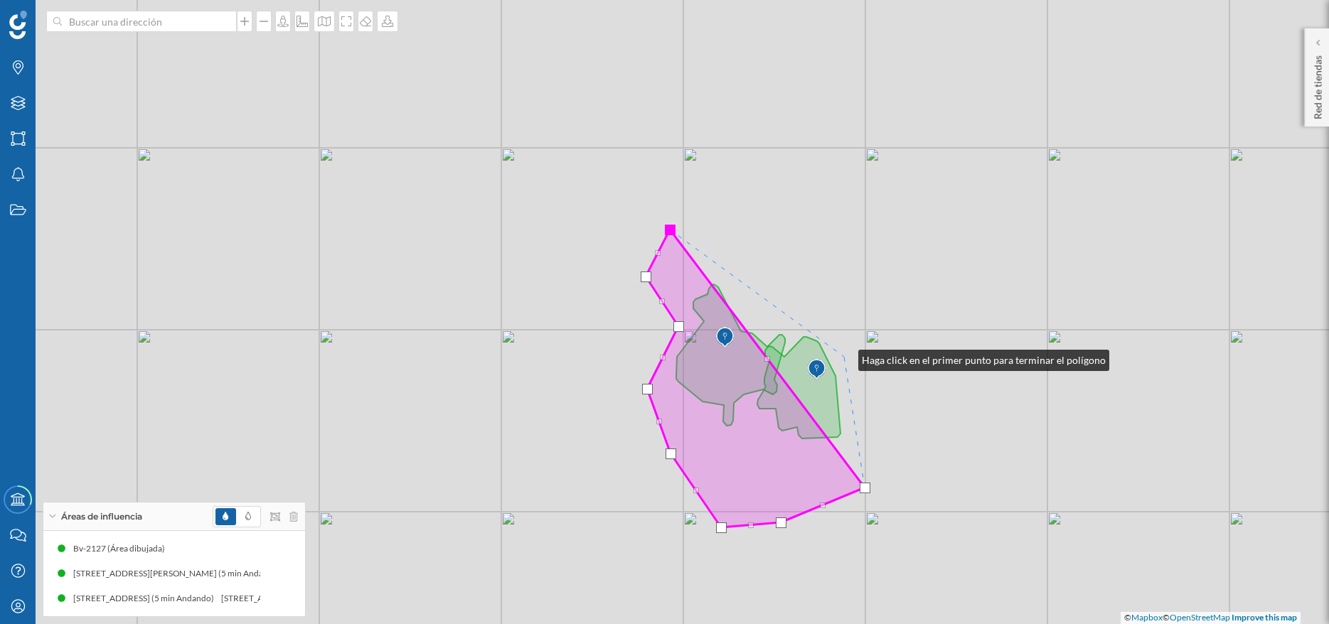
click at [844, 357] on div "© Mapbox © OpenStreetMap Improve this map" at bounding box center [664, 312] width 1329 height 624
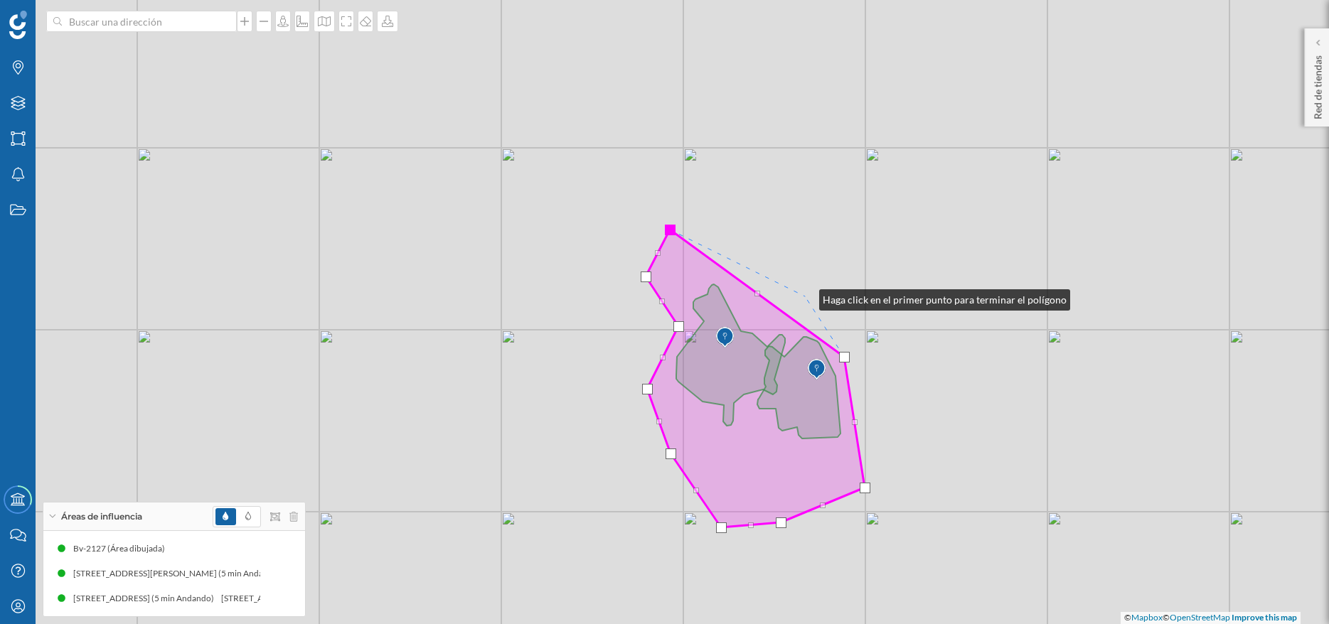
click at [805, 296] on div "© Mapbox © OpenStreetMap Improve this map" at bounding box center [664, 312] width 1329 height 624
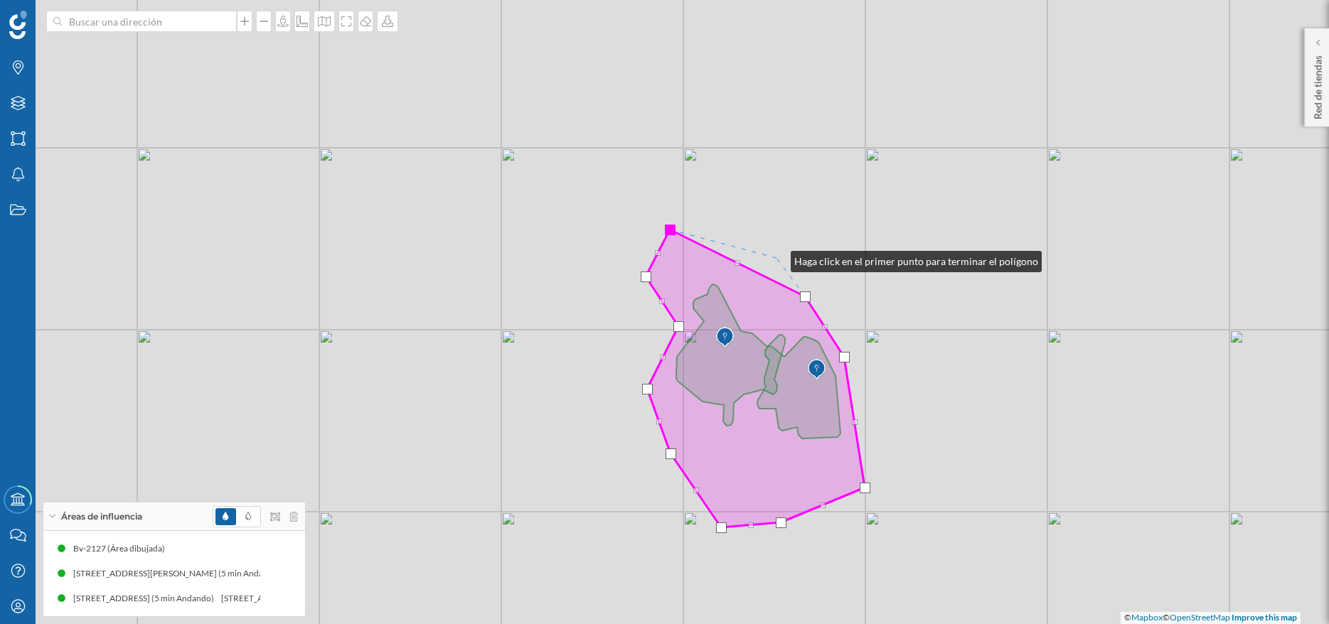
click at [776, 258] on div "© Mapbox © OpenStreetMap Improve this map" at bounding box center [664, 312] width 1329 height 624
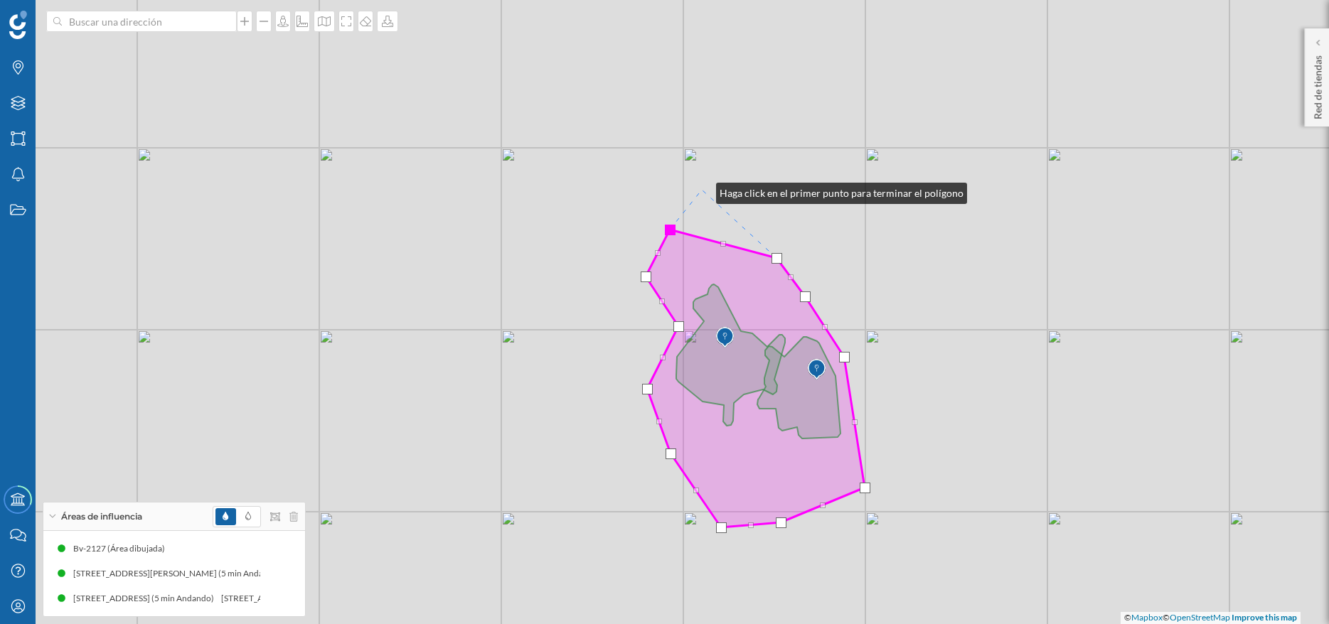
click at [702, 190] on div "© Mapbox © OpenStreetMap Improve this map" at bounding box center [664, 312] width 1329 height 624
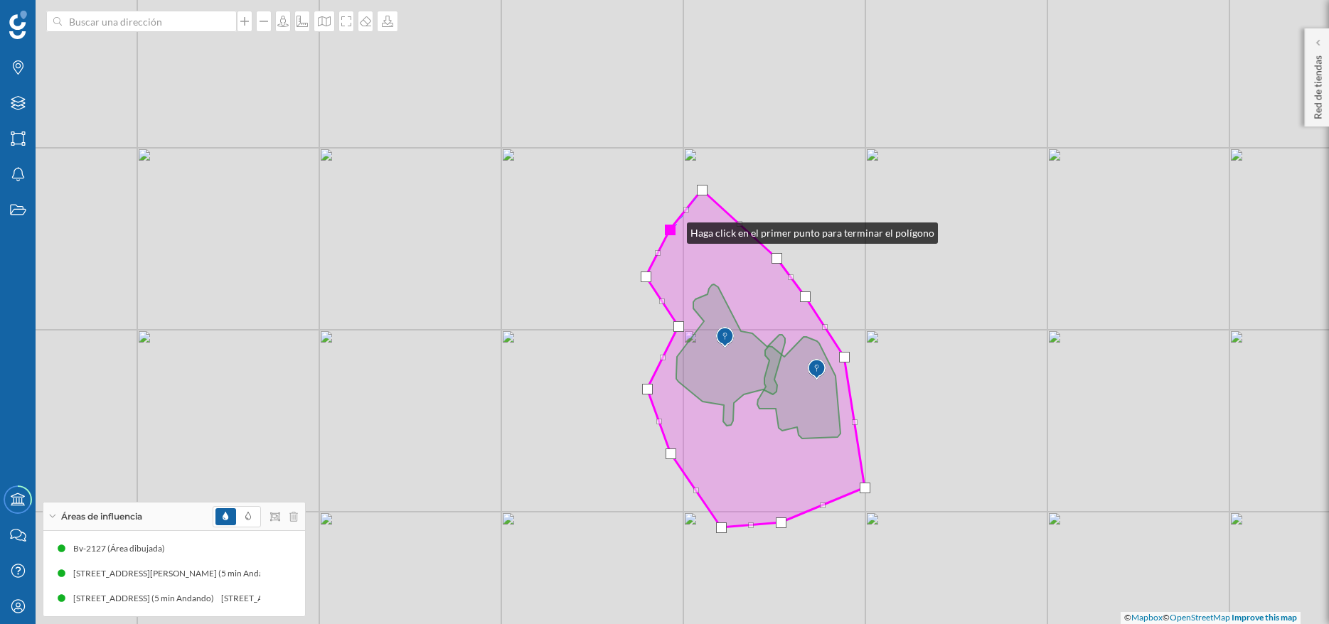
click at [673, 230] on div at bounding box center [670, 230] width 11 height 11
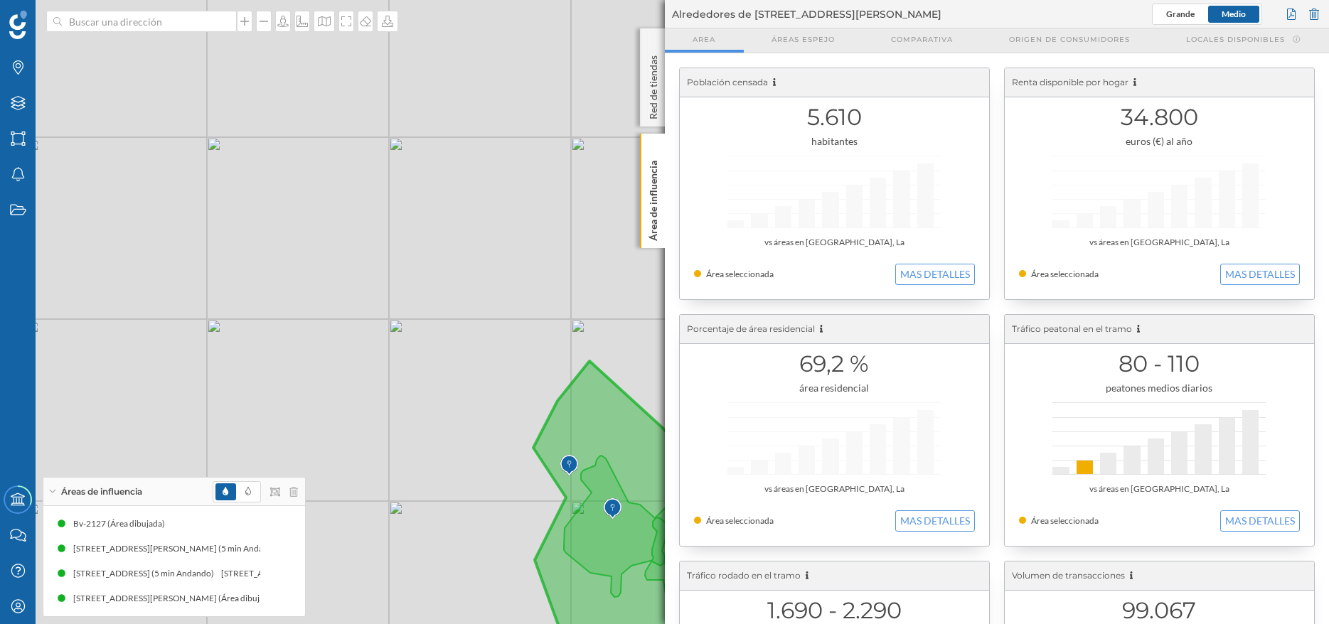
drag, startPoint x: 492, startPoint y: 217, endPoint x: 248, endPoint y: 272, distance: 249.9
click at [248, 272] on div "© Mapbox © OpenStreetMap Improve this map" at bounding box center [664, 312] width 1329 height 624
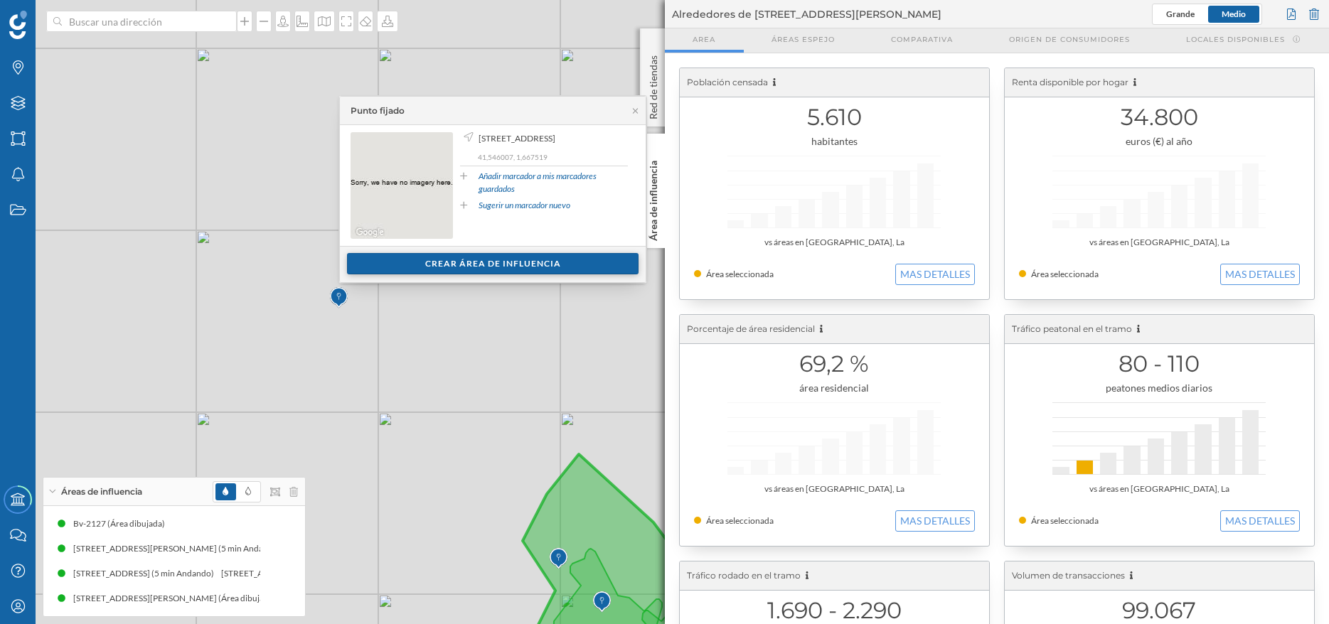
click at [476, 268] on div "Crear área de influencia" at bounding box center [492, 263] width 291 height 21
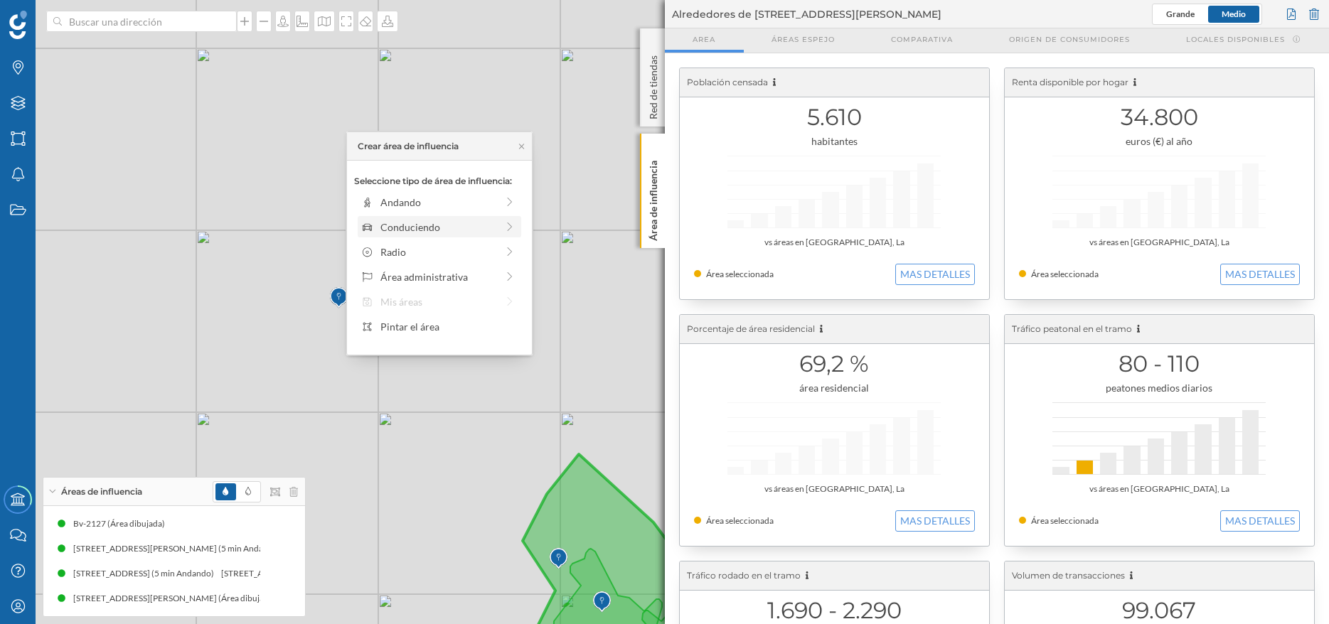
click at [424, 230] on div "Conduciendo" at bounding box center [438, 227] width 116 height 15
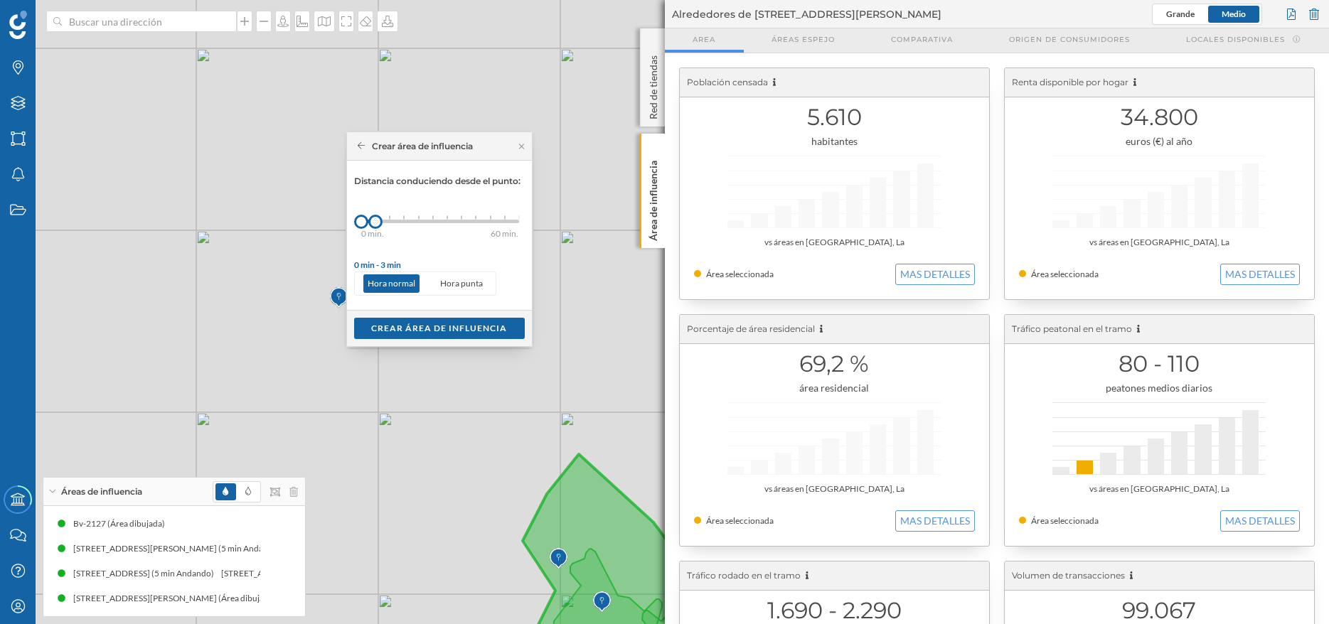
click at [360, 144] on icon at bounding box center [362, 145] width 8 height 7
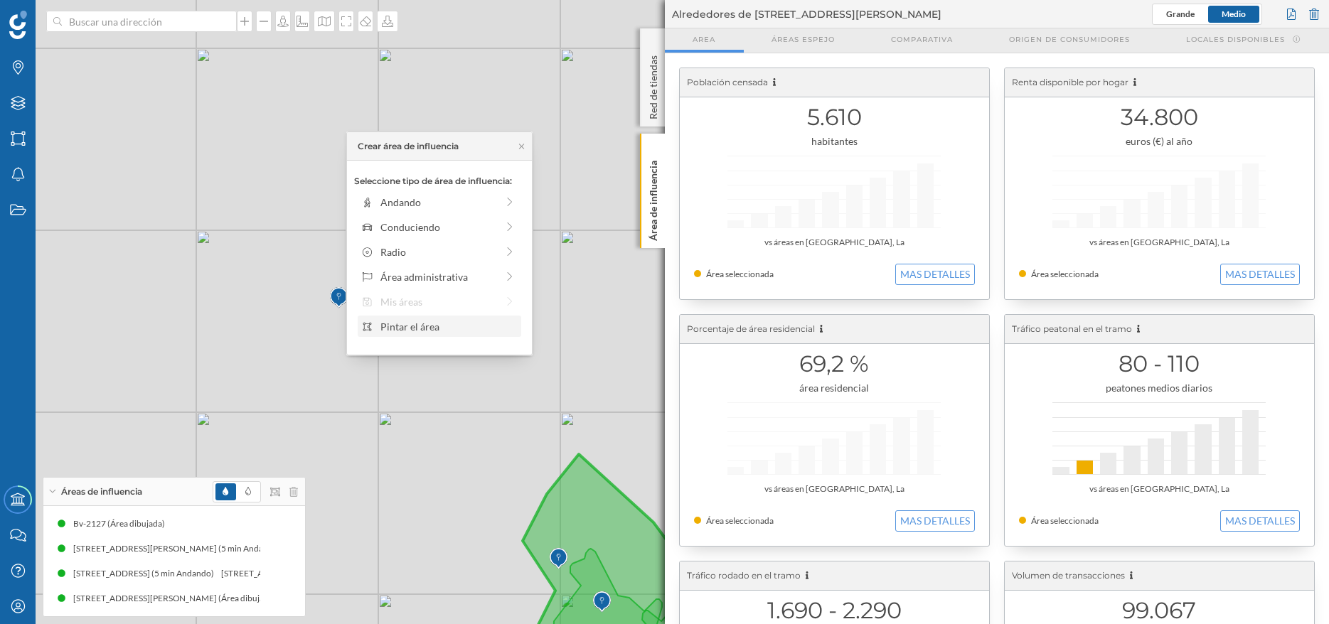
click at [417, 328] on div "Pintar el área" at bounding box center [448, 326] width 136 height 15
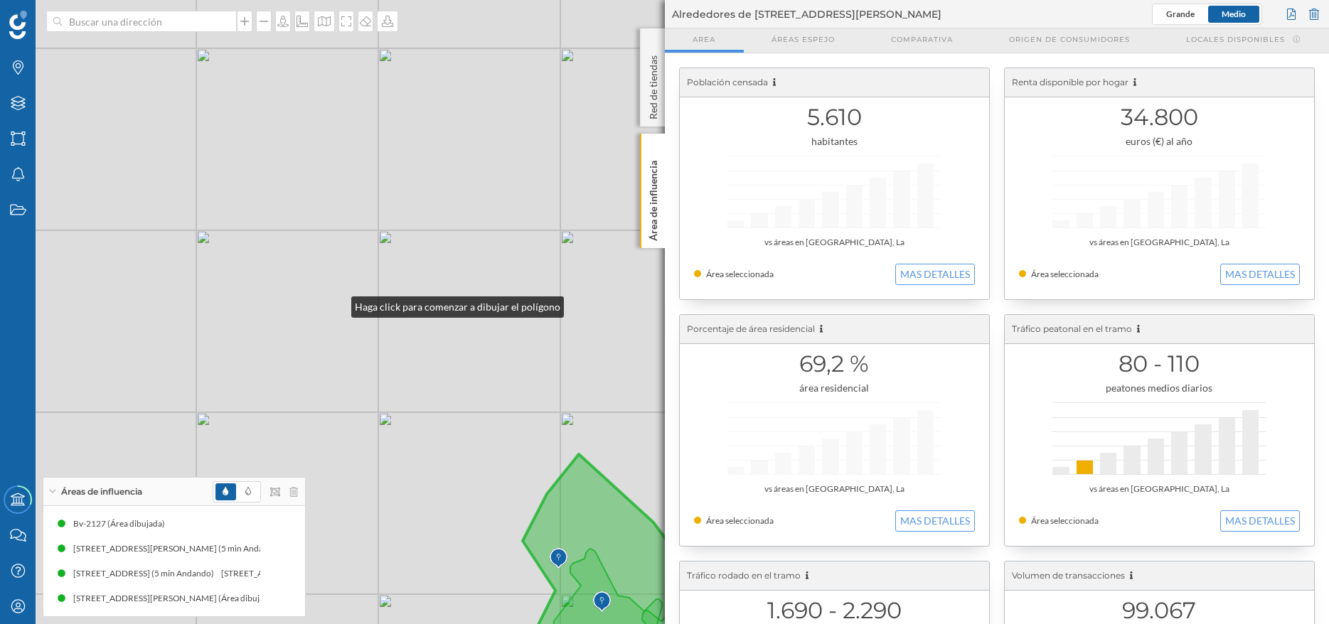
click at [336, 302] on div "© Mapbox © OpenStreetMap Improve this map" at bounding box center [664, 312] width 1329 height 624
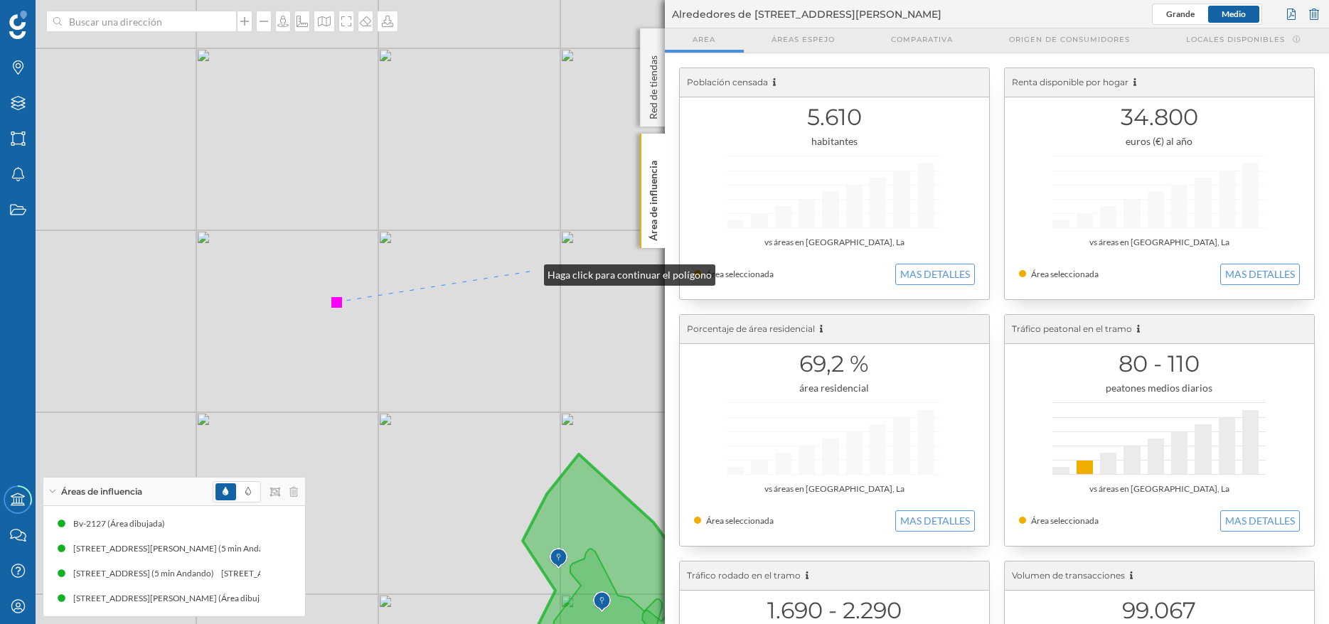
click at [530, 272] on div "© Mapbox © OpenStreetMap Improve this map" at bounding box center [664, 312] width 1329 height 624
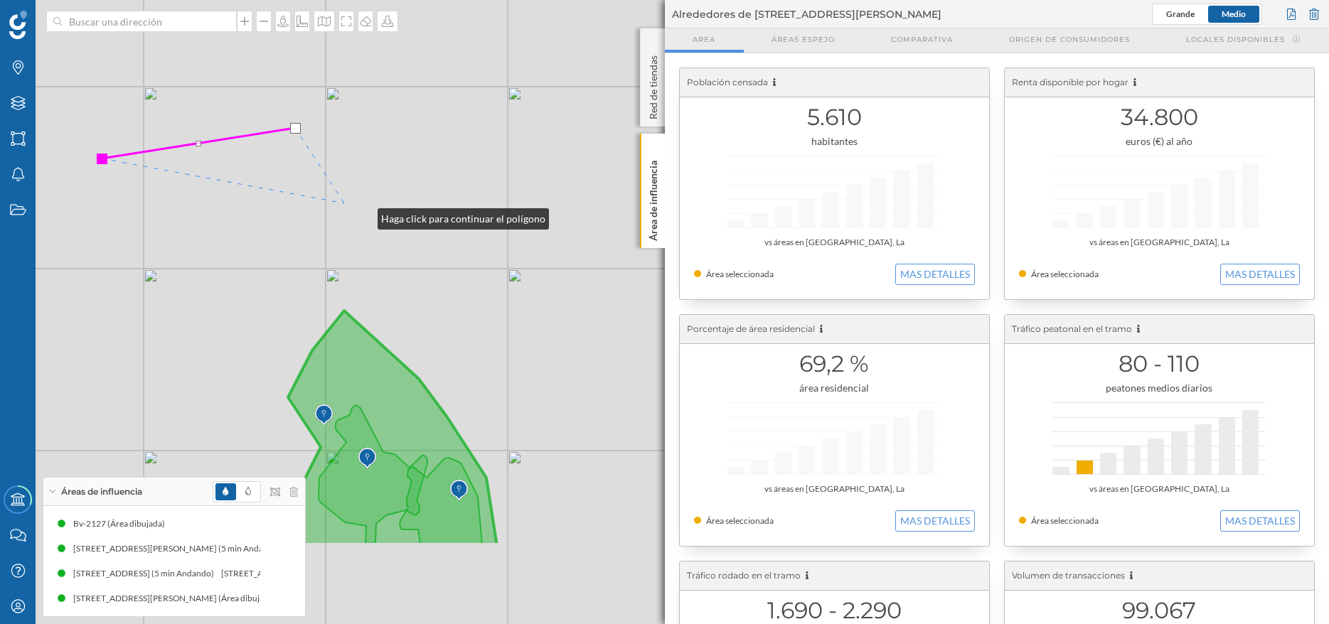
drag, startPoint x: 598, startPoint y: 359, endPoint x: 297, endPoint y: 171, distance: 354.5
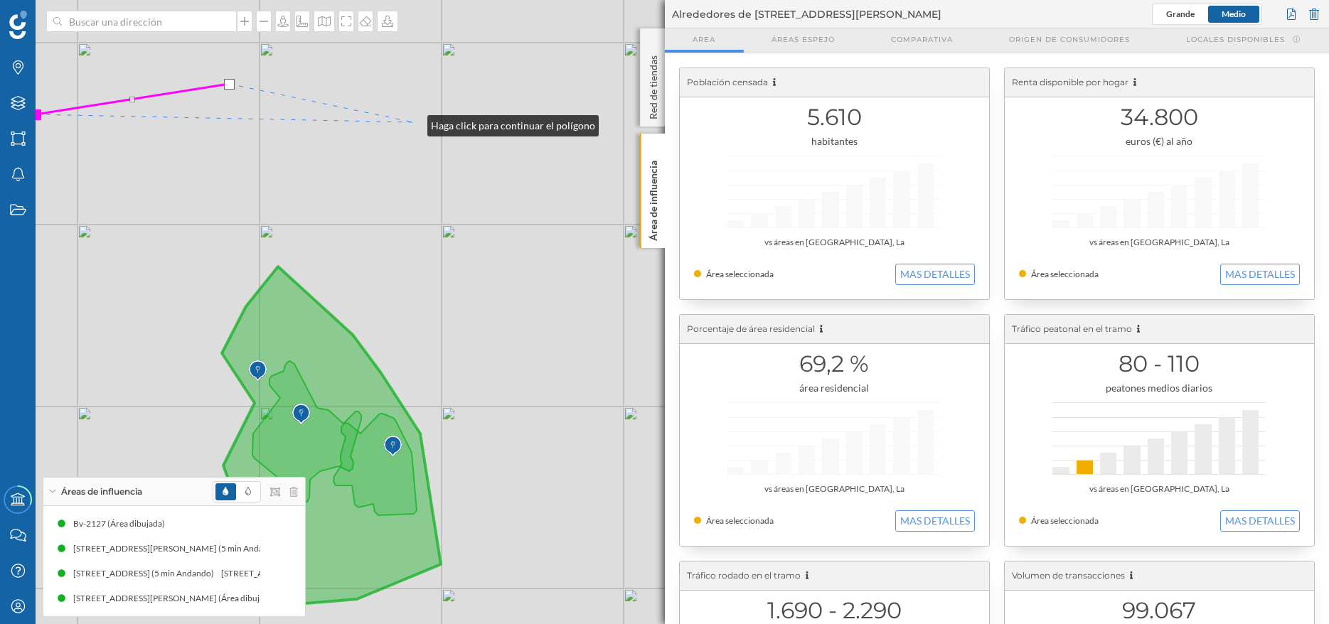
click at [414, 122] on div "© Mapbox © OpenStreetMap Improve this map" at bounding box center [664, 312] width 1329 height 624
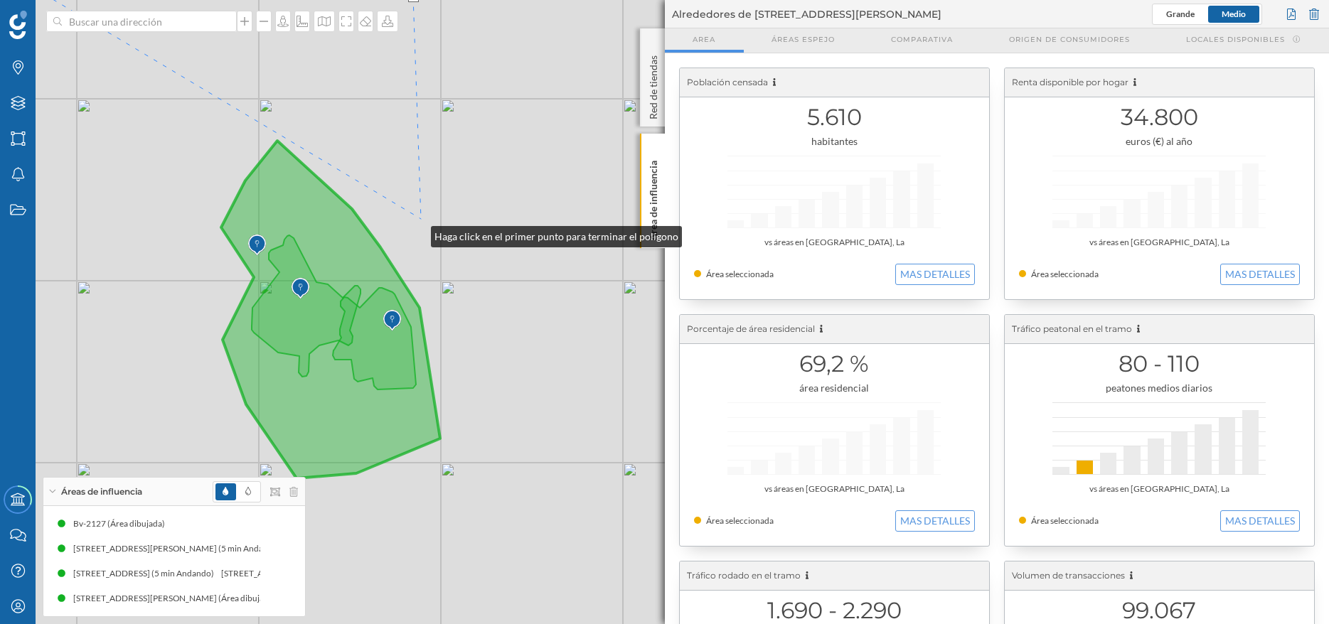
drag, startPoint x: 412, startPoint y: 296, endPoint x: 428, endPoint y: 191, distance: 106.4
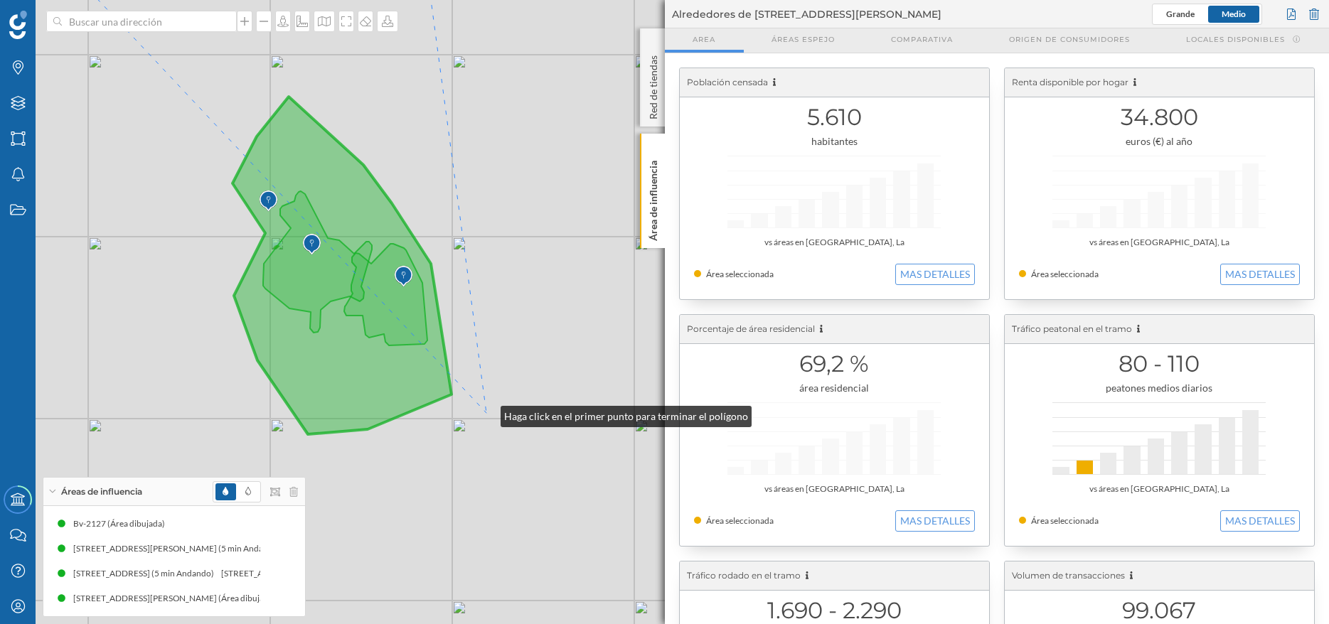
click at [486, 413] on div "© Mapbox © OpenStreetMap Improve this map" at bounding box center [664, 312] width 1329 height 624
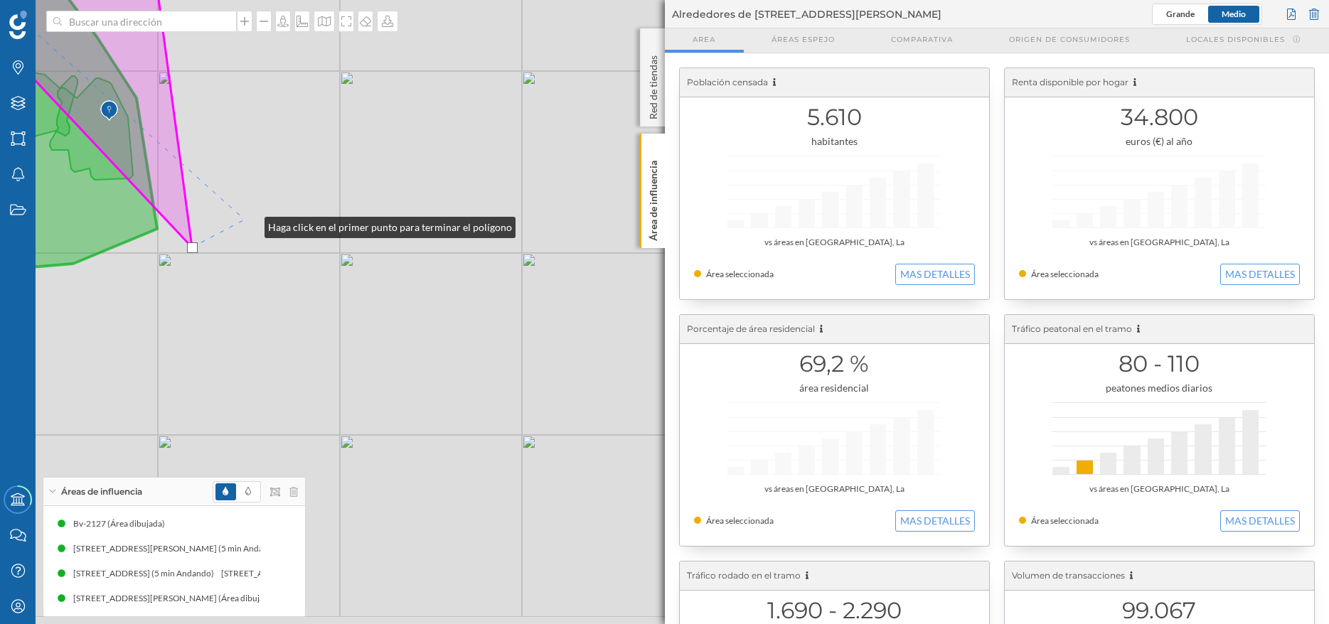
drag, startPoint x: 528, startPoint y: 375, endPoint x: 245, endPoint y: 221, distance: 322.3
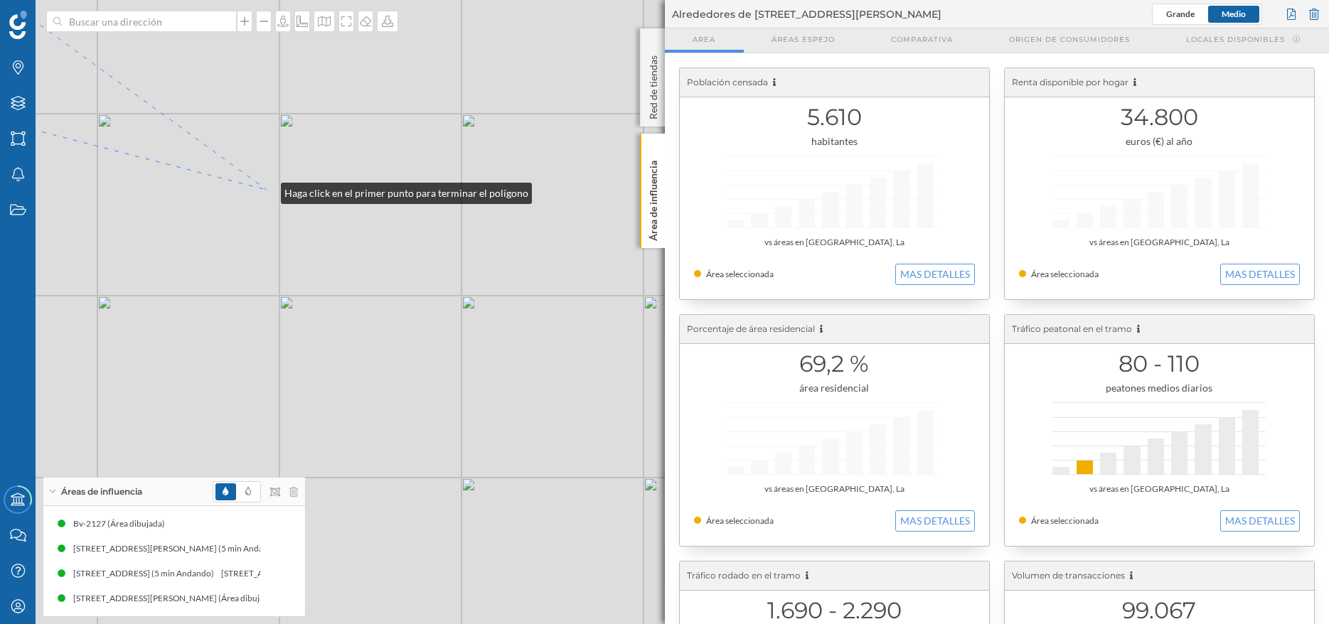
drag, startPoint x: 267, startPoint y: 190, endPoint x: 265, endPoint y: 238, distance: 48.4
click at [268, 190] on div "© Mapbox © OpenStreetMap Improve this map" at bounding box center [664, 312] width 1329 height 624
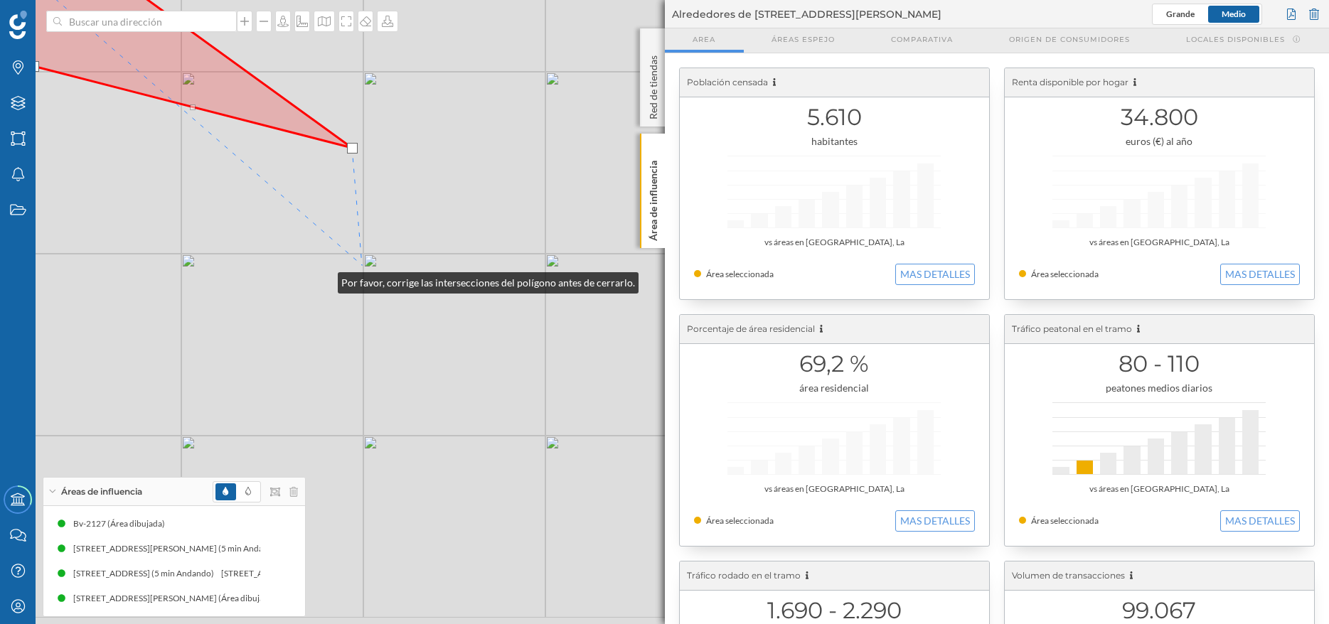
drag, startPoint x: 240, startPoint y: 321, endPoint x: 691, endPoint y: 206, distance: 465.9
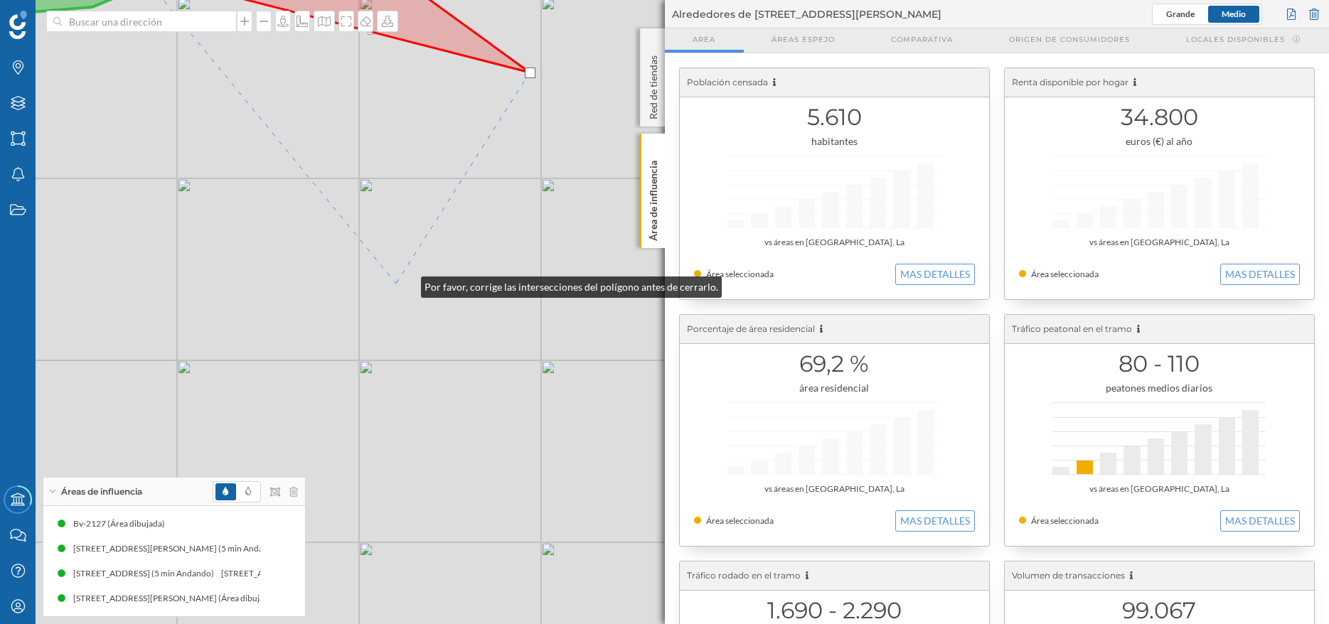
drag, startPoint x: 431, startPoint y: 284, endPoint x: 402, endPoint y: 284, distance: 29.1
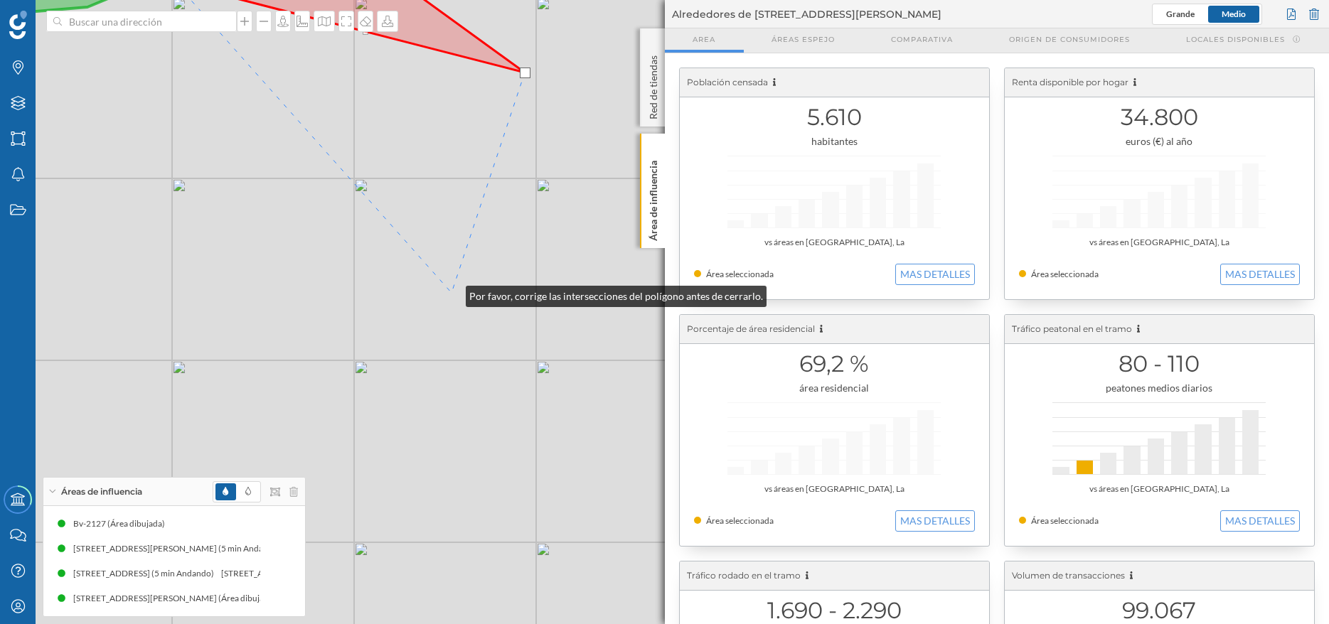
click at [451, 293] on div "© Mapbox © OpenStreetMap Improve this map" at bounding box center [664, 312] width 1329 height 624
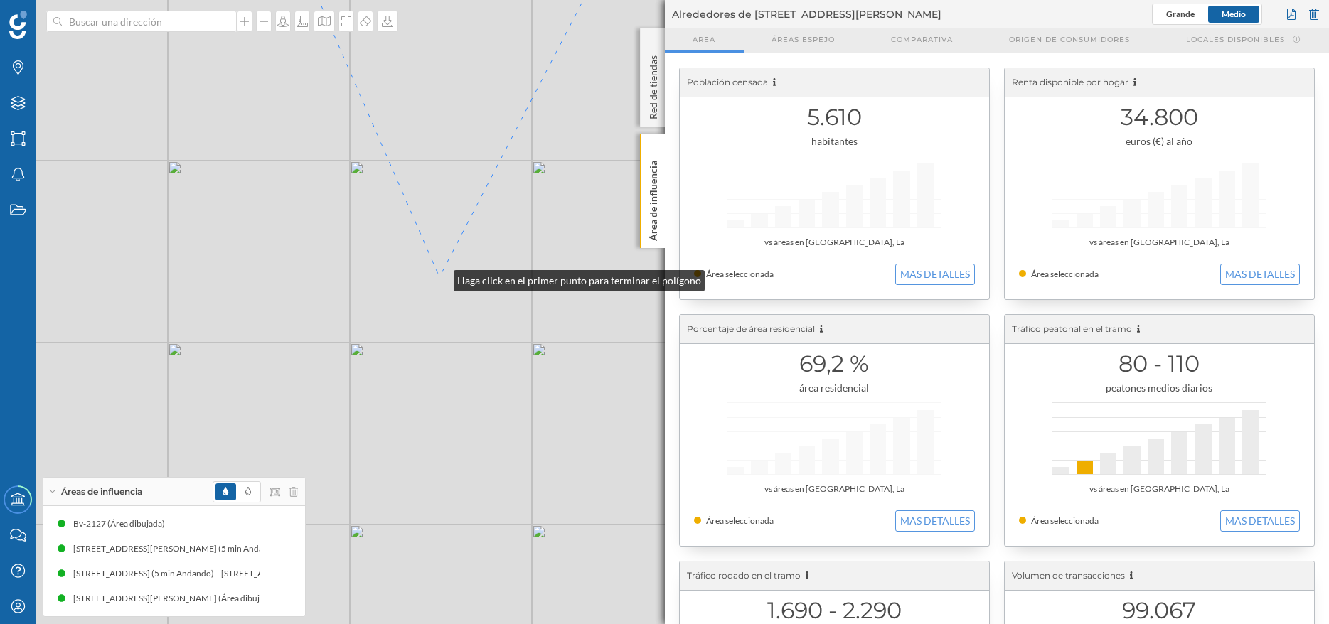
click at [439, 277] on div "© Mapbox © OpenStreetMap Improve this map" at bounding box center [664, 312] width 1329 height 624
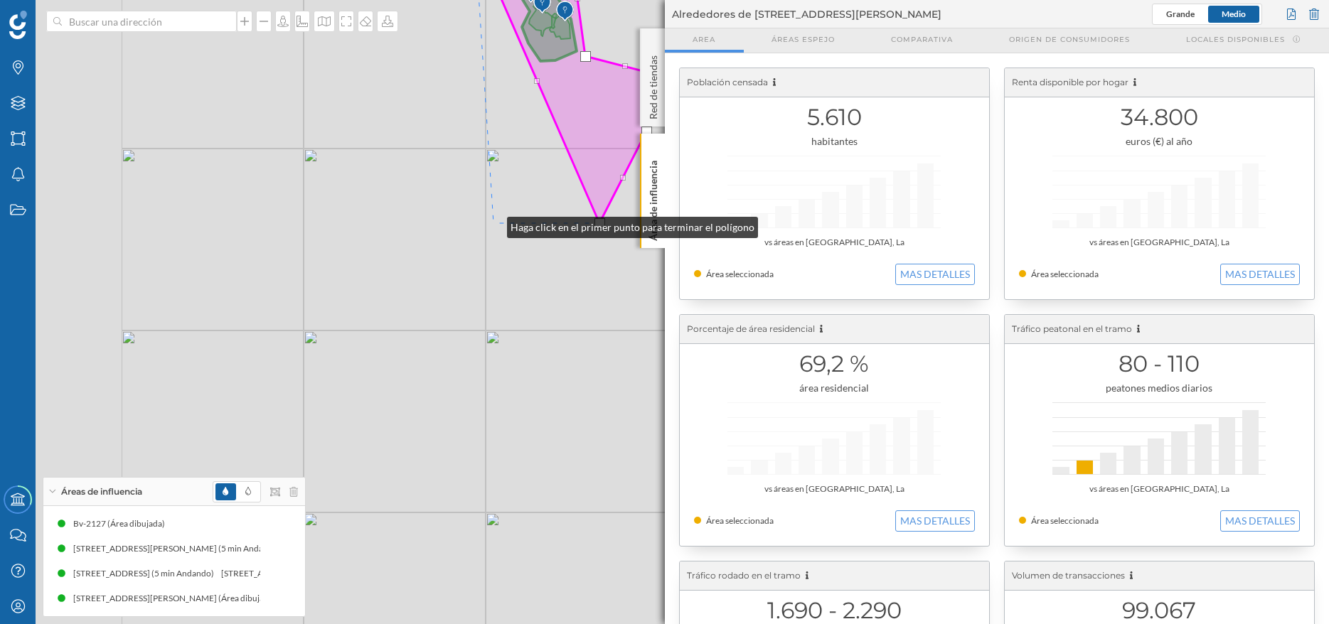
drag, startPoint x: 457, startPoint y: 238, endPoint x: 493, endPoint y: 224, distance: 38.3
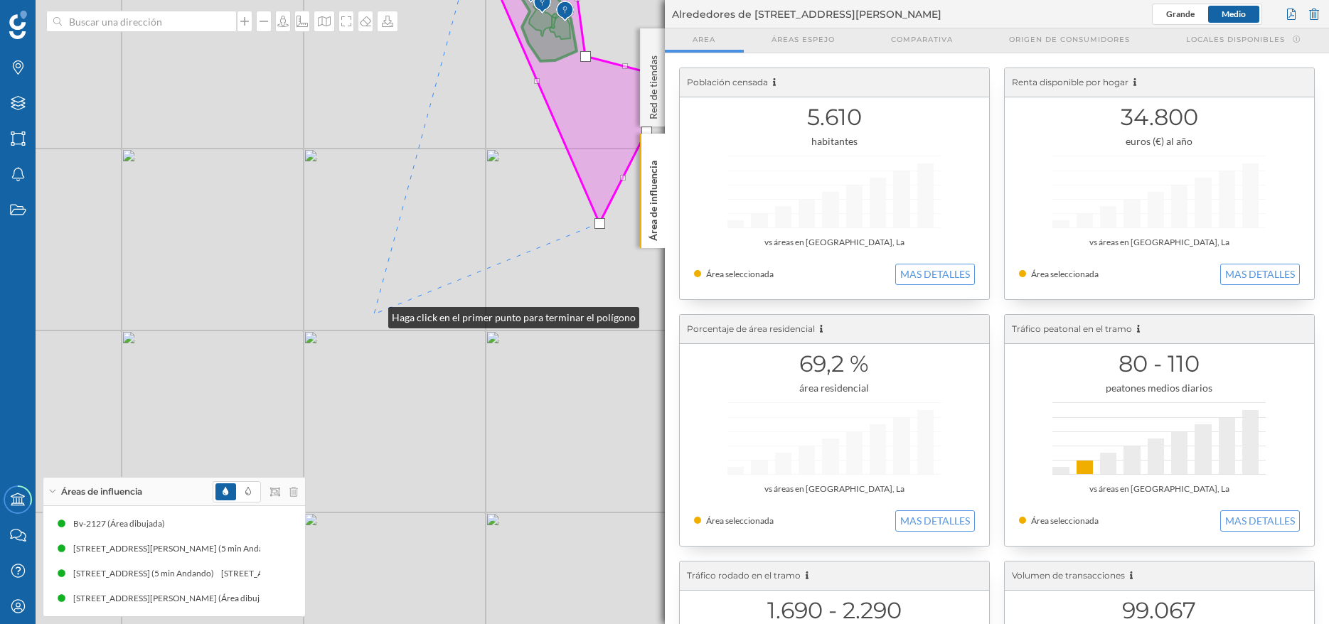
click at [374, 314] on div "© Mapbox © OpenStreetMap Improve this map" at bounding box center [664, 312] width 1329 height 624
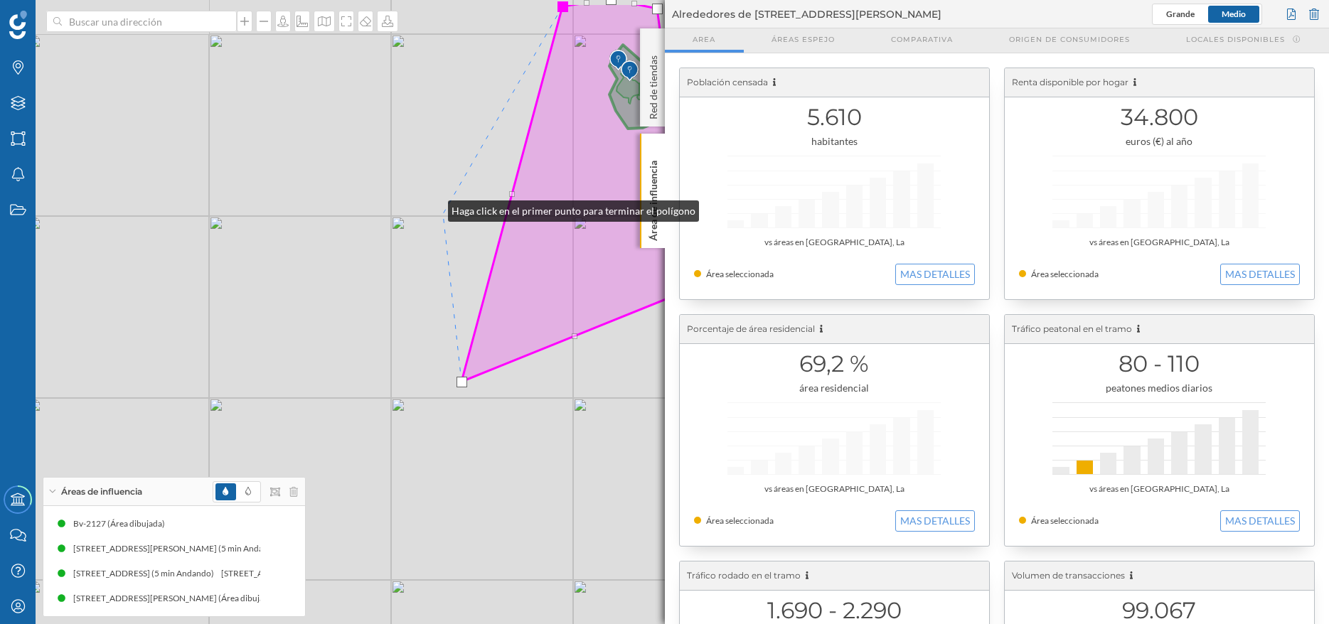
drag, startPoint x: 346, startPoint y: 140, endPoint x: 437, endPoint y: 210, distance: 114.5
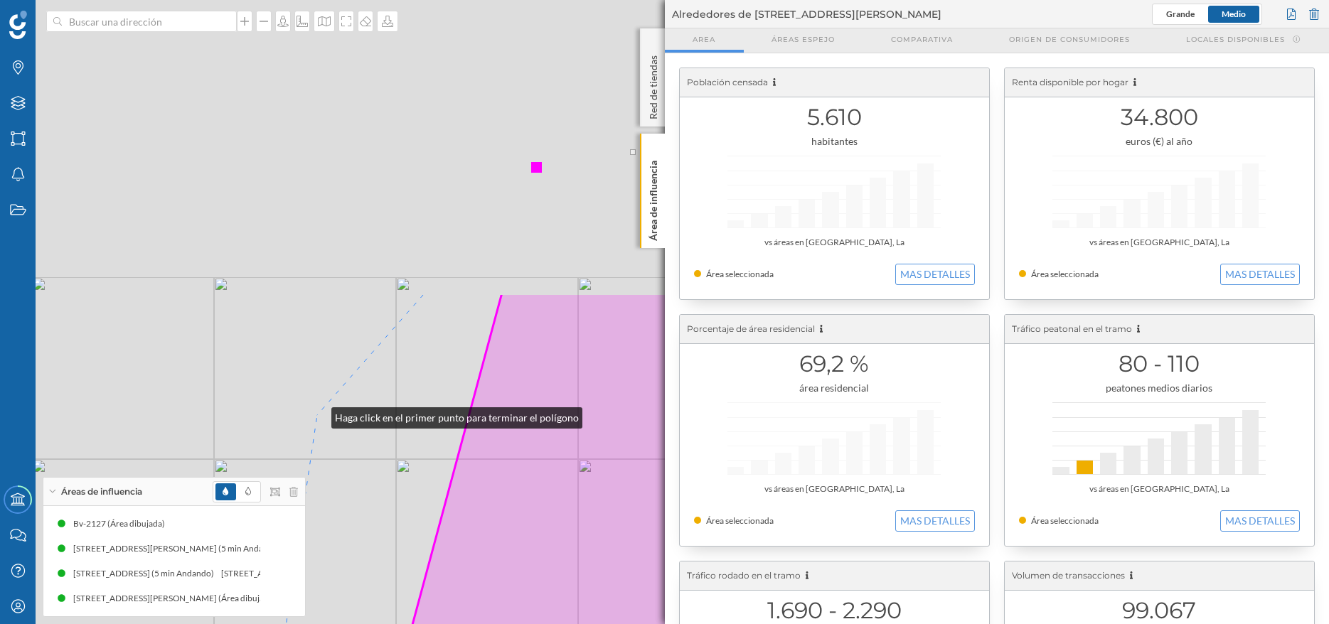
drag, startPoint x: 530, startPoint y: 57, endPoint x: 317, endPoint y: 414, distance: 416.4
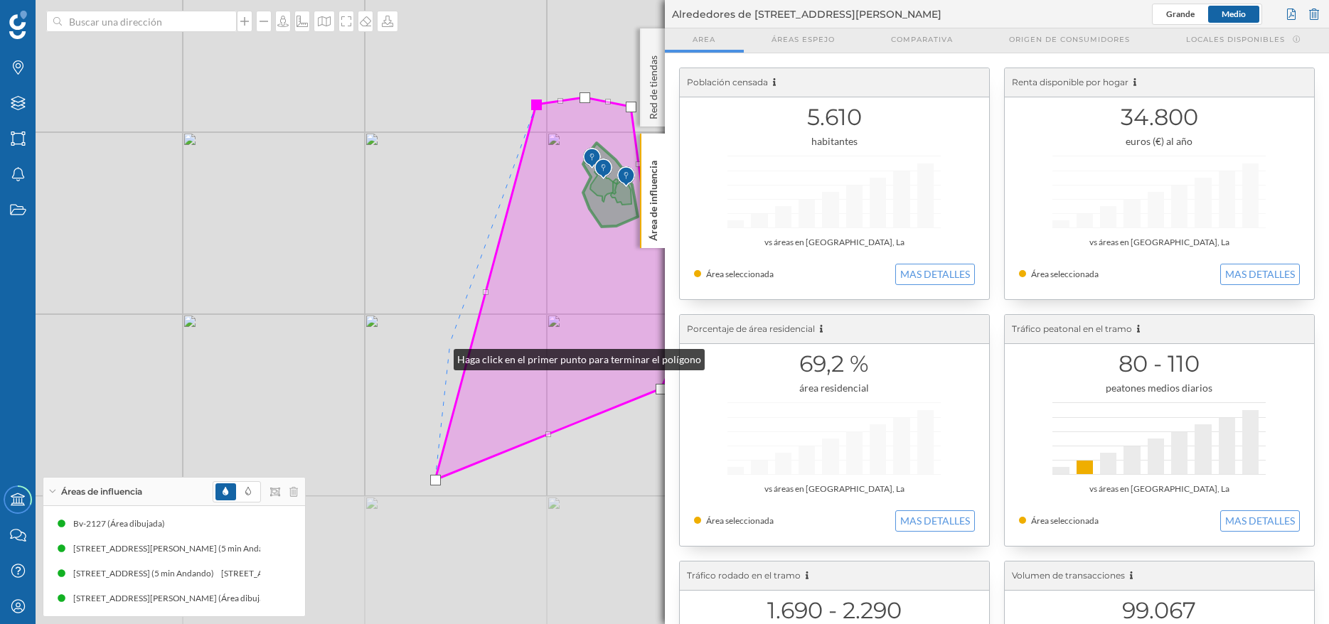
drag, startPoint x: 439, startPoint y: 356, endPoint x: 468, endPoint y: 332, distance: 37.3
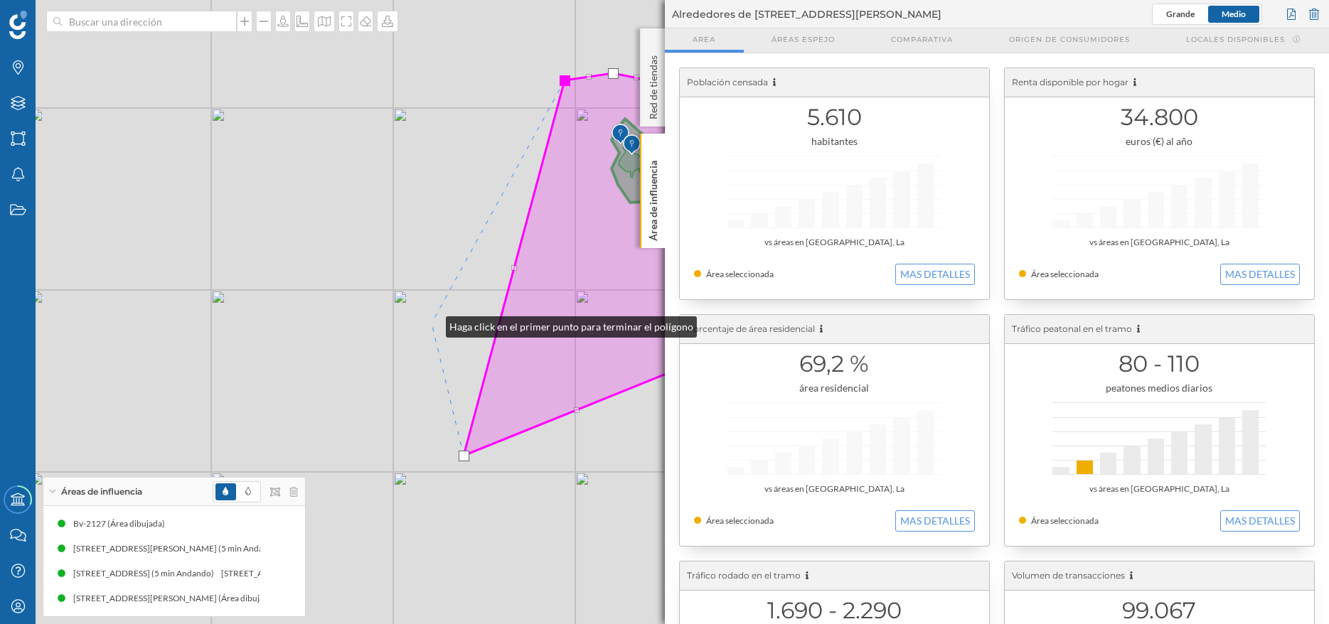
click at [434, 323] on div "© Mapbox © OpenStreetMap Improve this map" at bounding box center [664, 312] width 1329 height 624
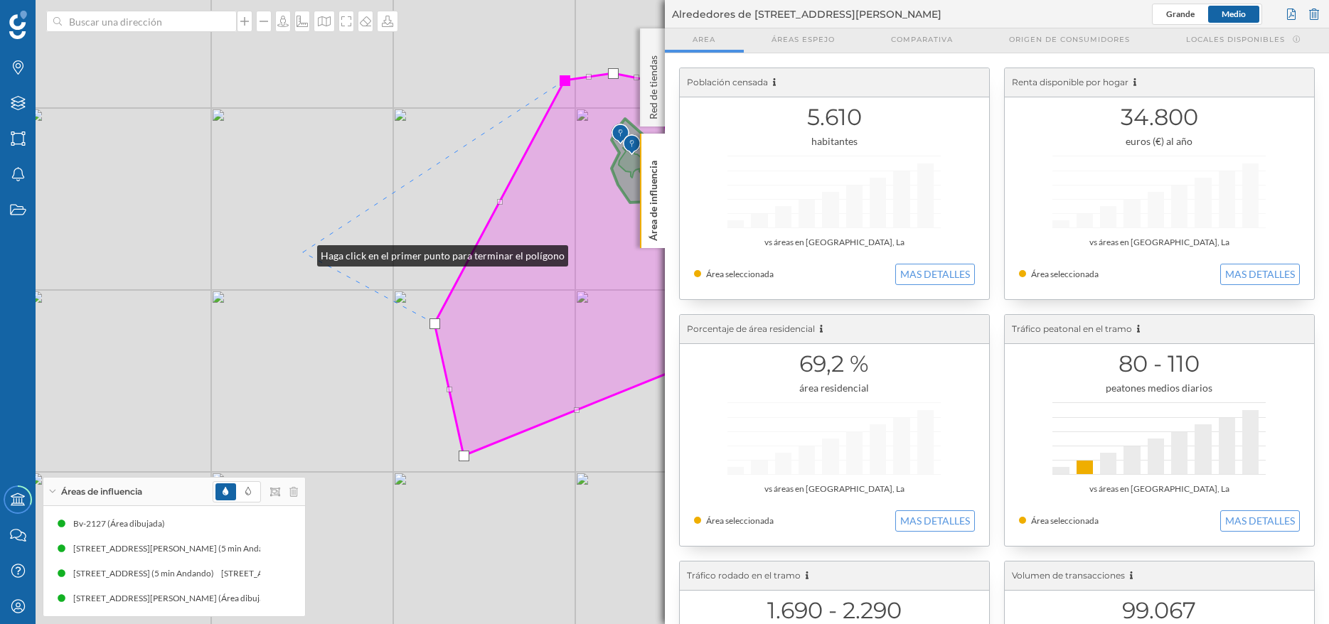
click at [303, 252] on div "© Mapbox © OpenStreetMap Improve this map" at bounding box center [664, 312] width 1329 height 624
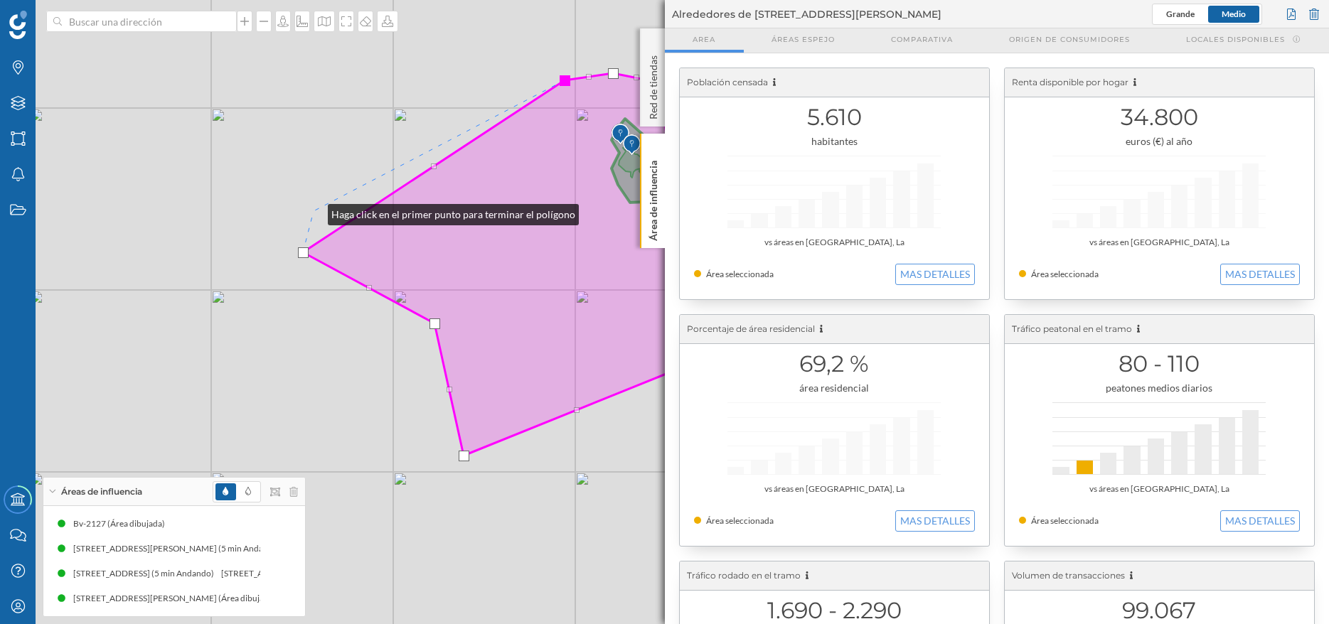
drag, startPoint x: 314, startPoint y: 211, endPoint x: 326, endPoint y: 212, distance: 12.8
click at [315, 212] on div "© Mapbox © OpenStreetMap Improve this map" at bounding box center [664, 312] width 1329 height 624
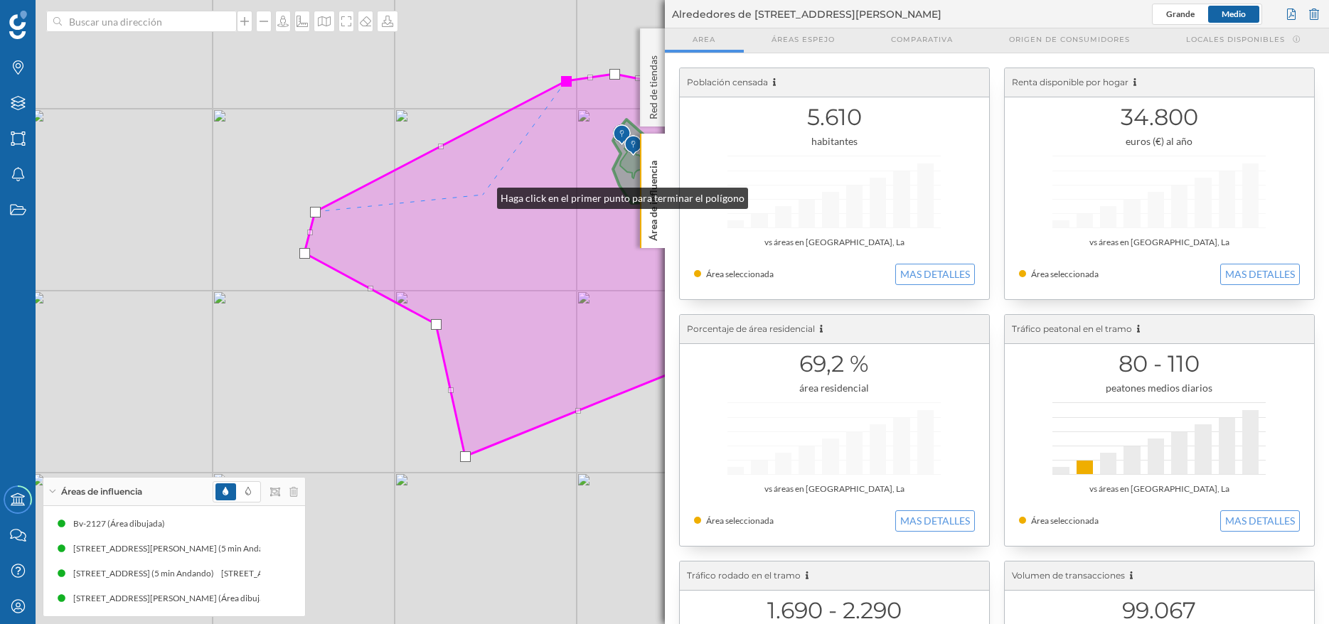
click at [483, 196] on icon at bounding box center [529, 265] width 451 height 382
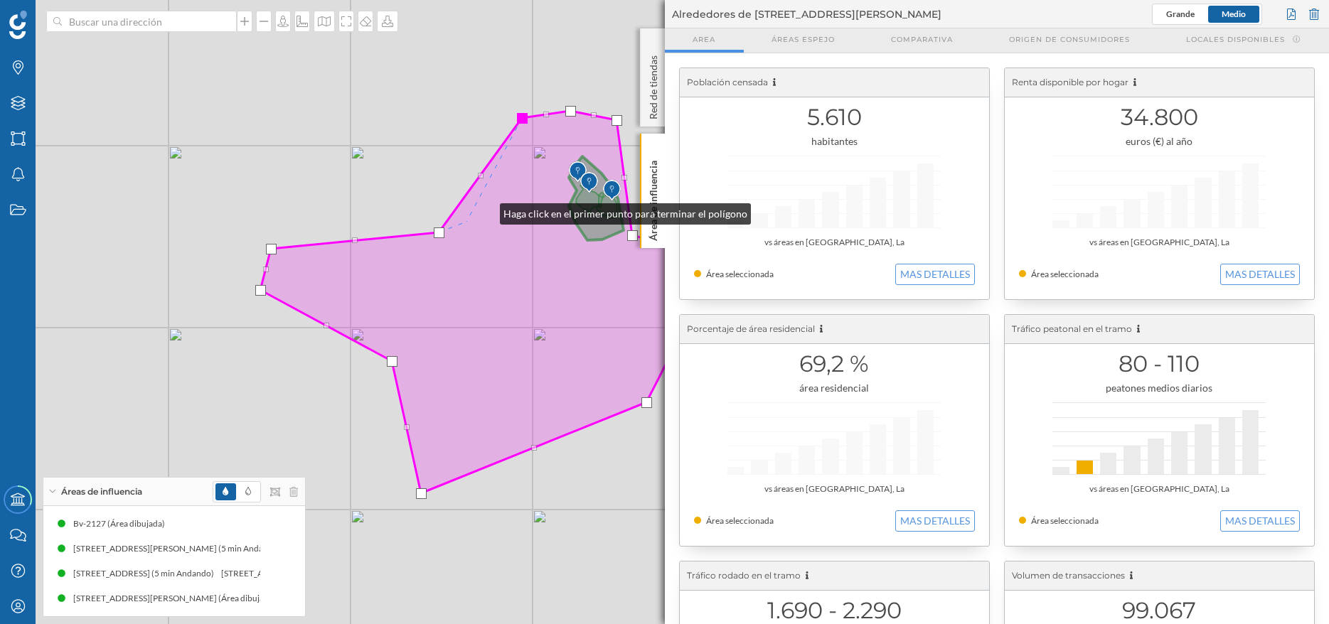
drag, startPoint x: 530, startPoint y: 173, endPoint x: 341, endPoint y: 306, distance: 230.2
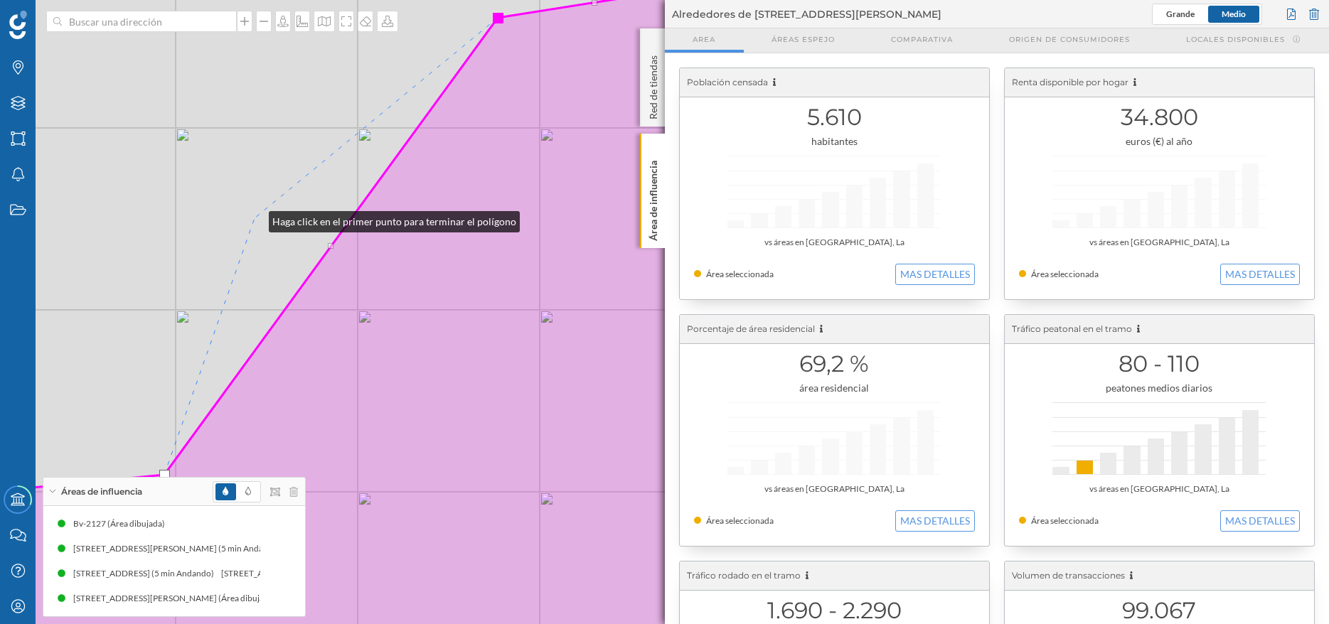
click at [255, 218] on div "© Mapbox © OpenStreetMap Improve this map" at bounding box center [664, 312] width 1329 height 624
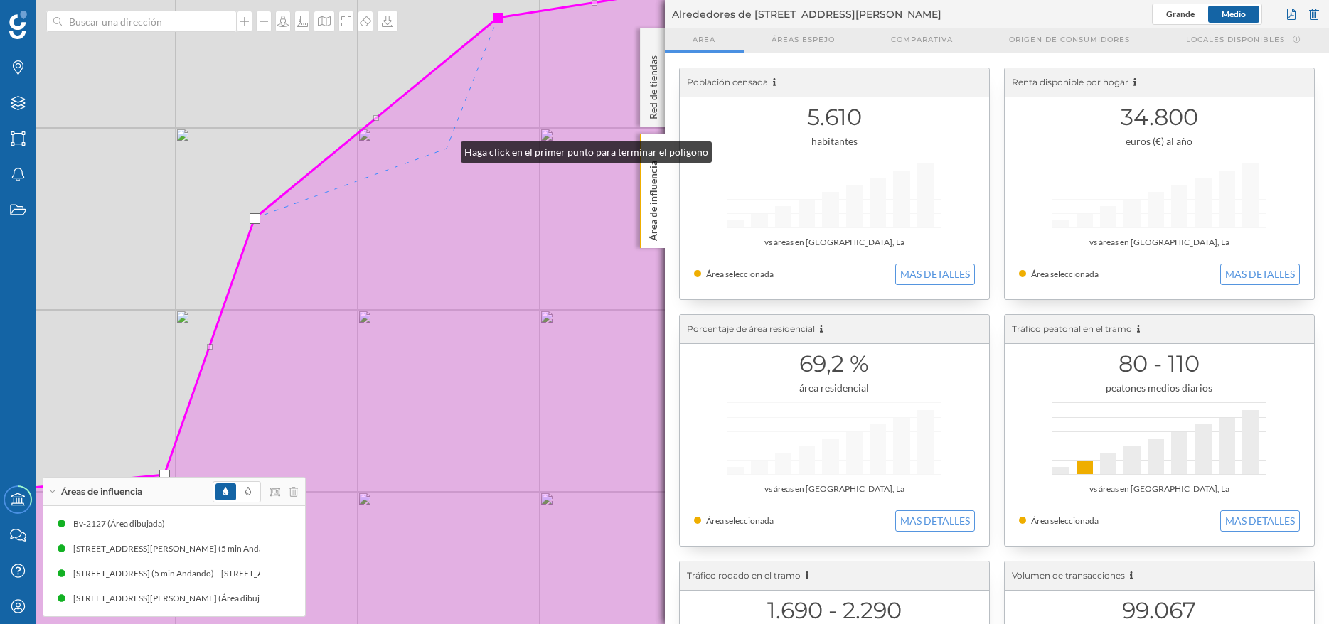
click at [446, 149] on icon at bounding box center [560, 338] width 1391 height 702
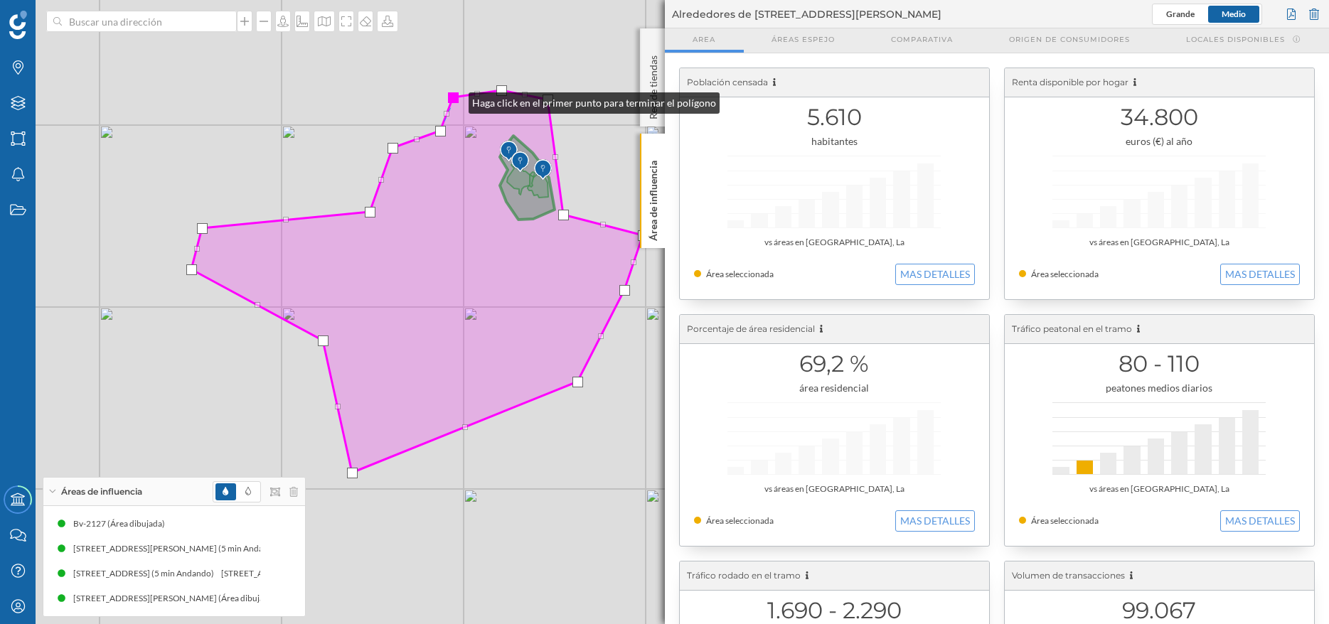
click at [454, 100] on div at bounding box center [453, 97] width 11 height 11
